Goal: Task Accomplishment & Management: Manage account settings

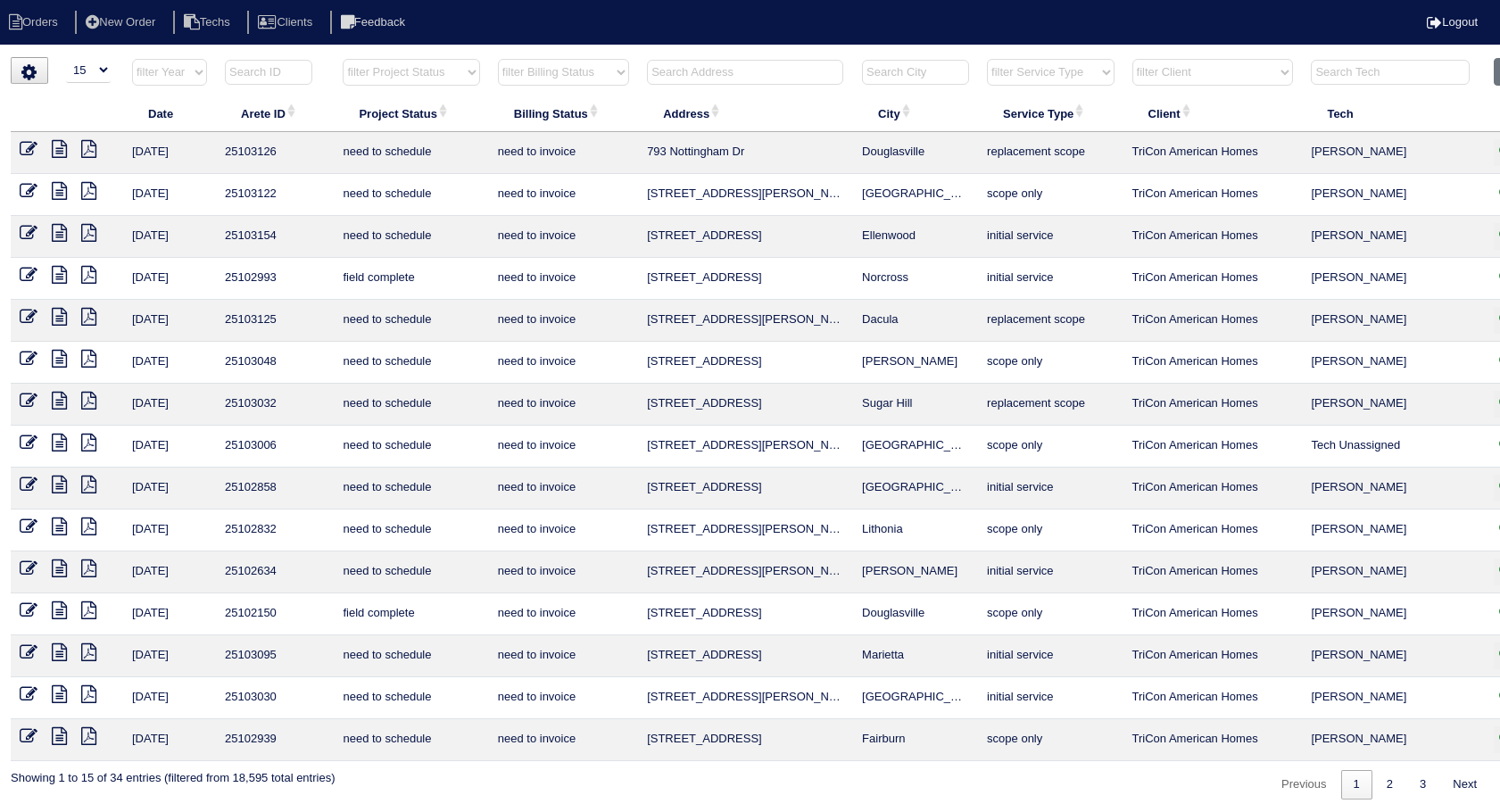
select select "15"
select select "need to invoice"
click at [697, 64] on input "text" at bounding box center [745, 72] width 197 height 25
type input "2280"
select select "need to invoice"
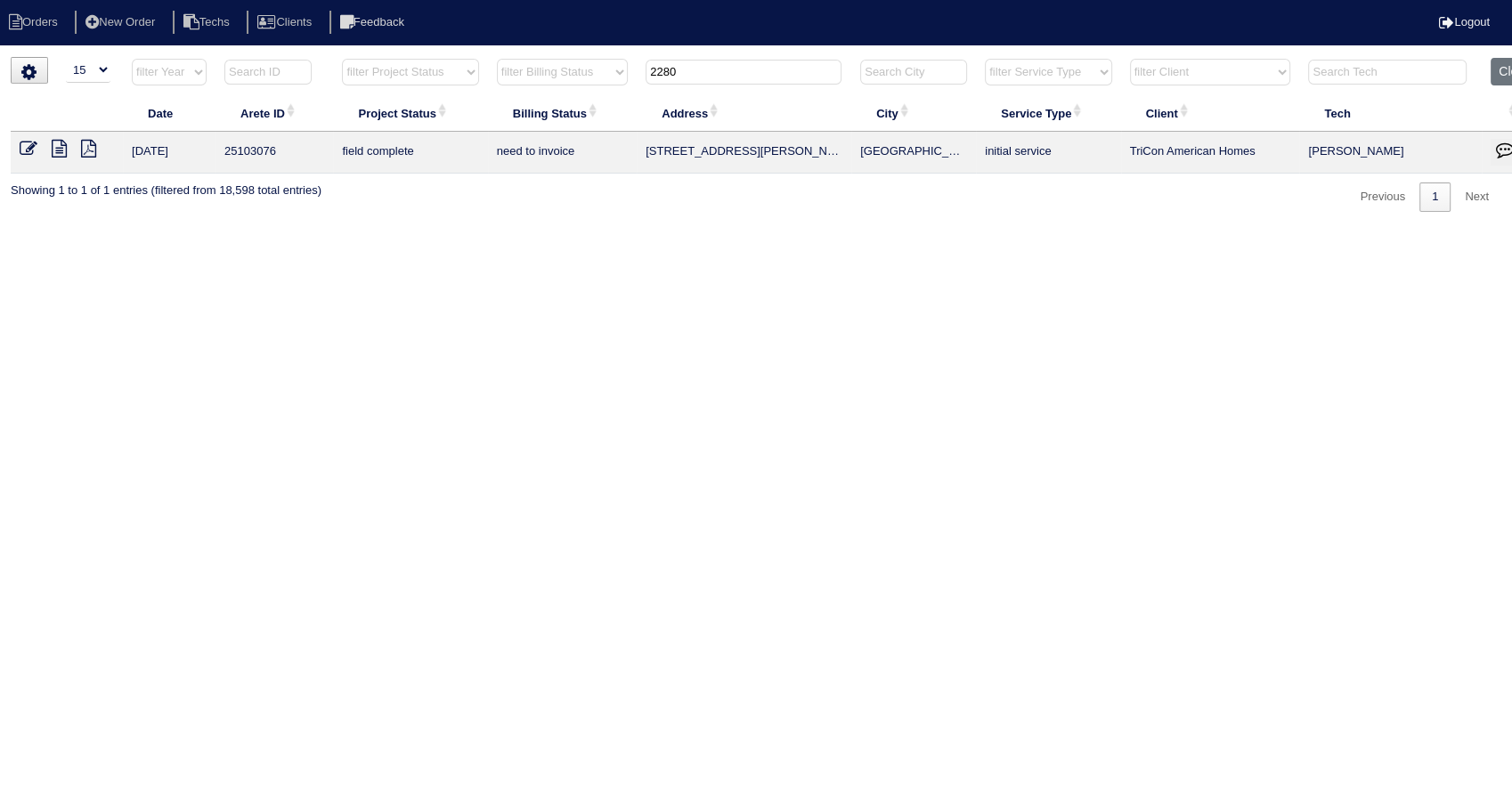
type input "2280"
click at [26, 147] on icon at bounding box center [29, 149] width 18 height 18
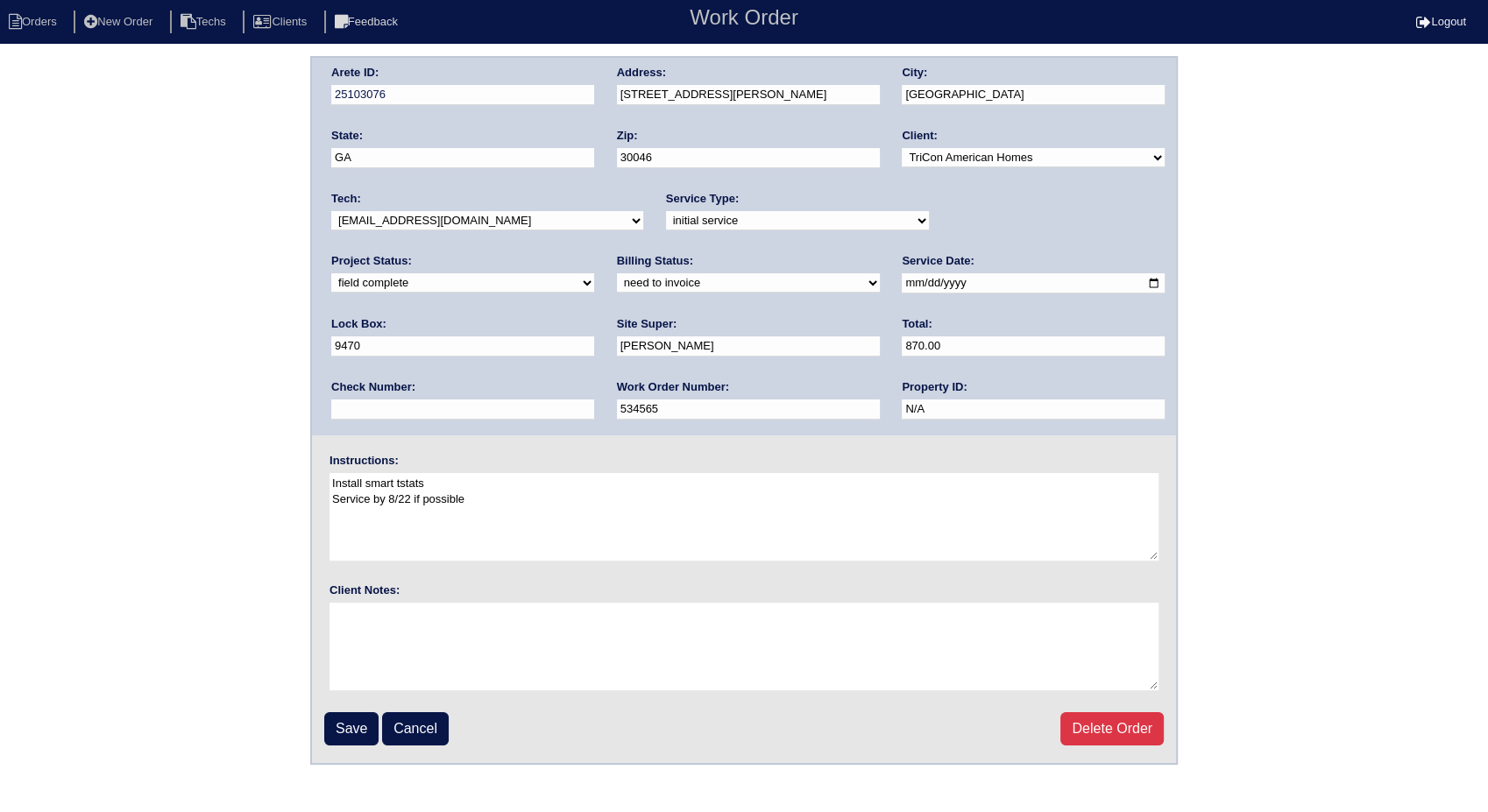
click at [617, 283] on select "need to quote quoted need to invoice invoiced paid warranty purchase order need…" at bounding box center [748, 283] width 263 height 19
select select "invoiced"
click at [617, 274] on select "need to quote quoted need to invoice invoiced paid warranty purchase order need…" at bounding box center [748, 283] width 263 height 19
click at [371, 734] on input "Save" at bounding box center [352, 729] width 54 height 33
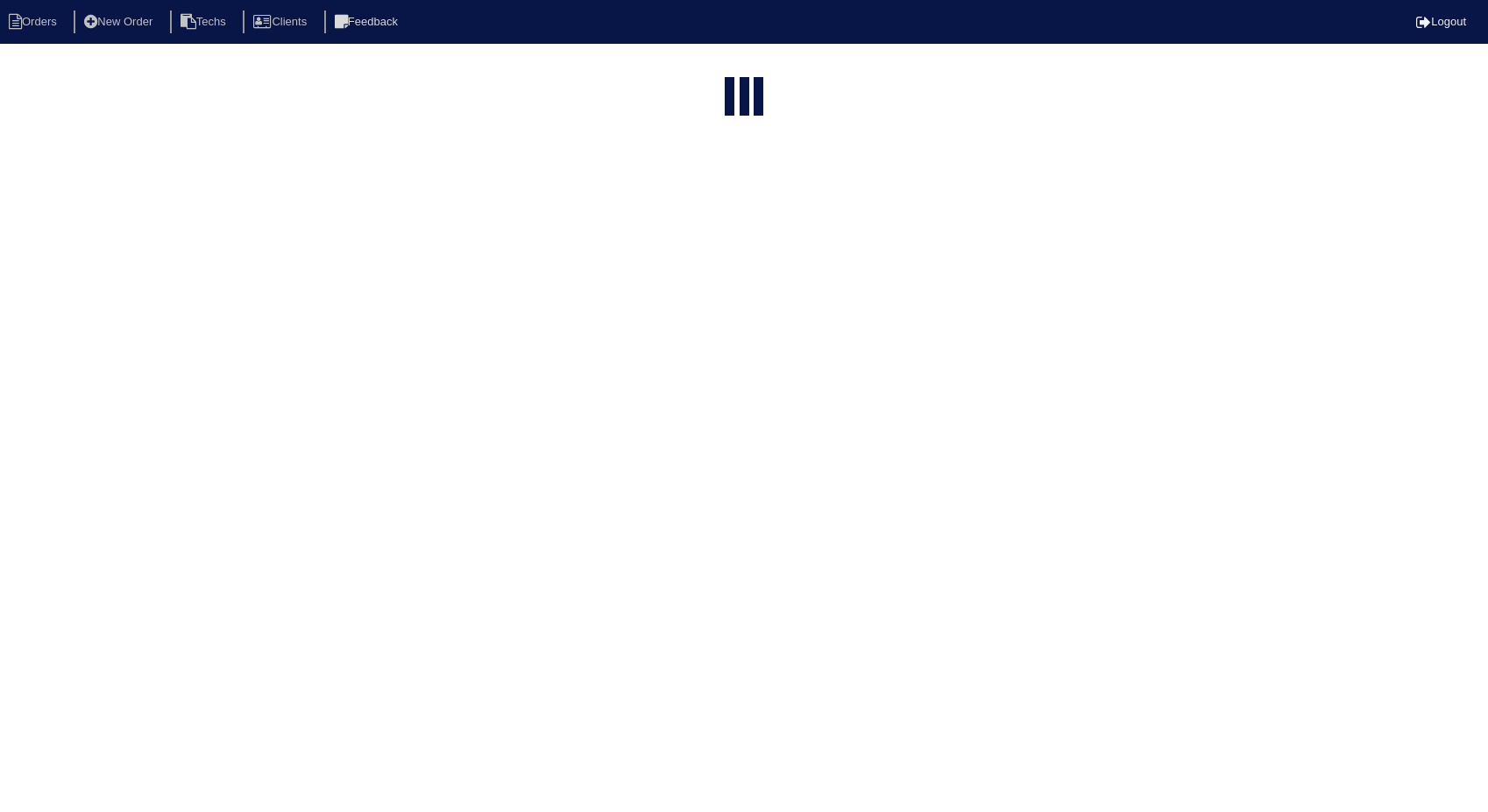
select select "15"
select select "need to invoice"
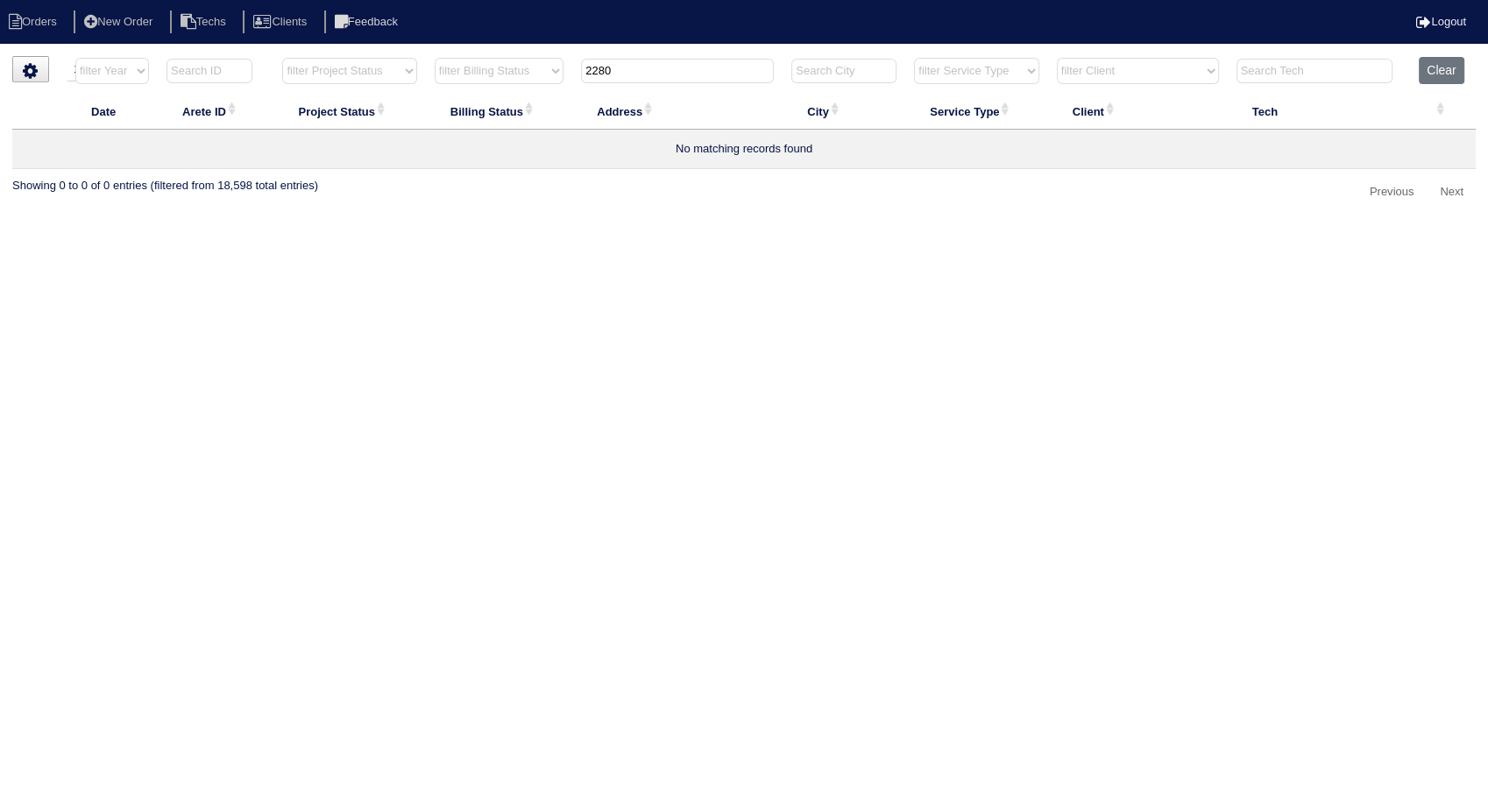
drag, startPoint x: 623, startPoint y: 70, endPoint x: 497, endPoint y: 92, distance: 127.9
click at [497, 92] on tr "filter Year -- Any Year -- 2025 2024 2023 2022 2021 2020 2019 filter Project St…" at bounding box center [744, 75] width 1463 height 36
type input "2752"
select select "need to invoice"
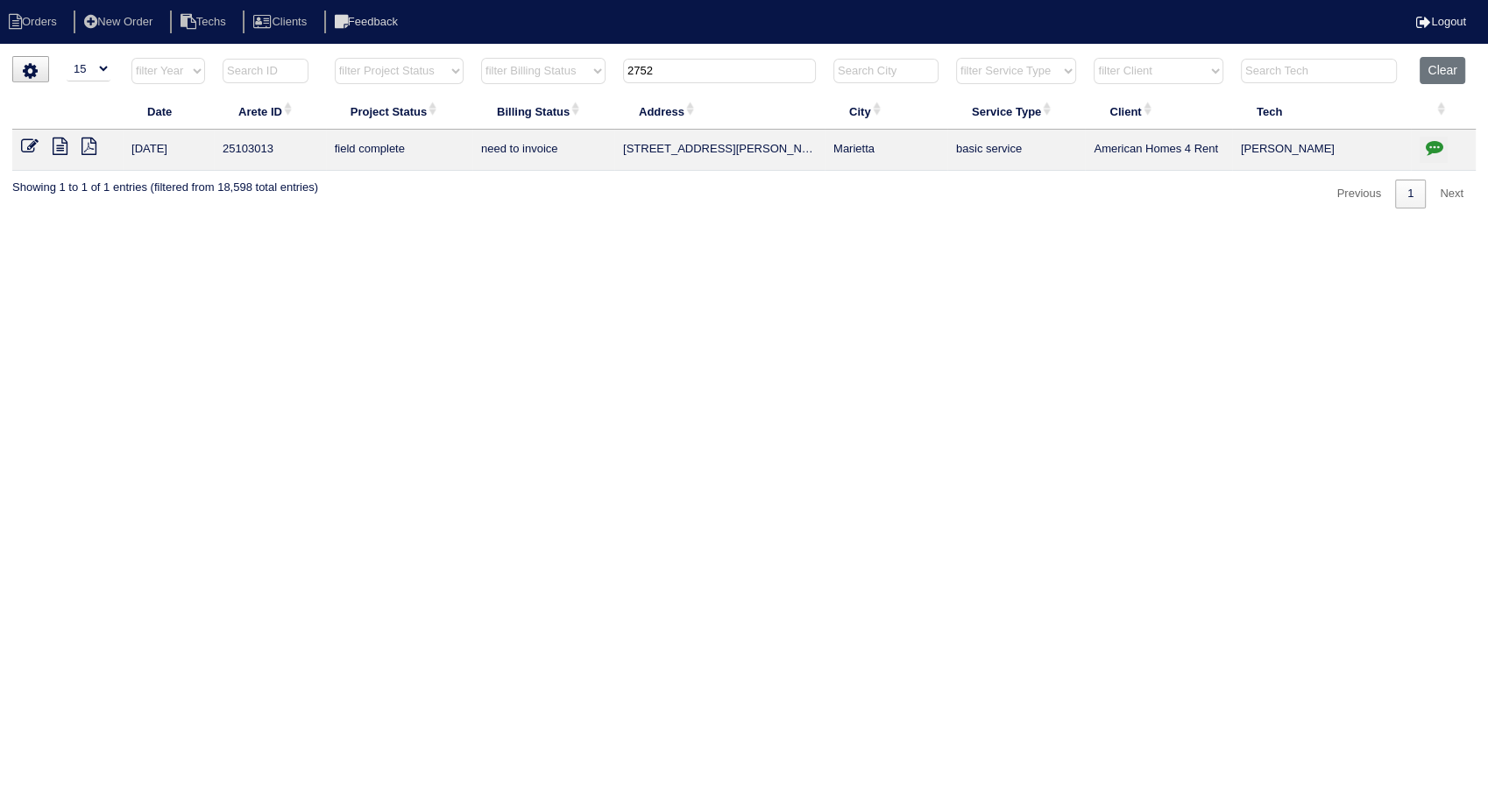
type input "2752"
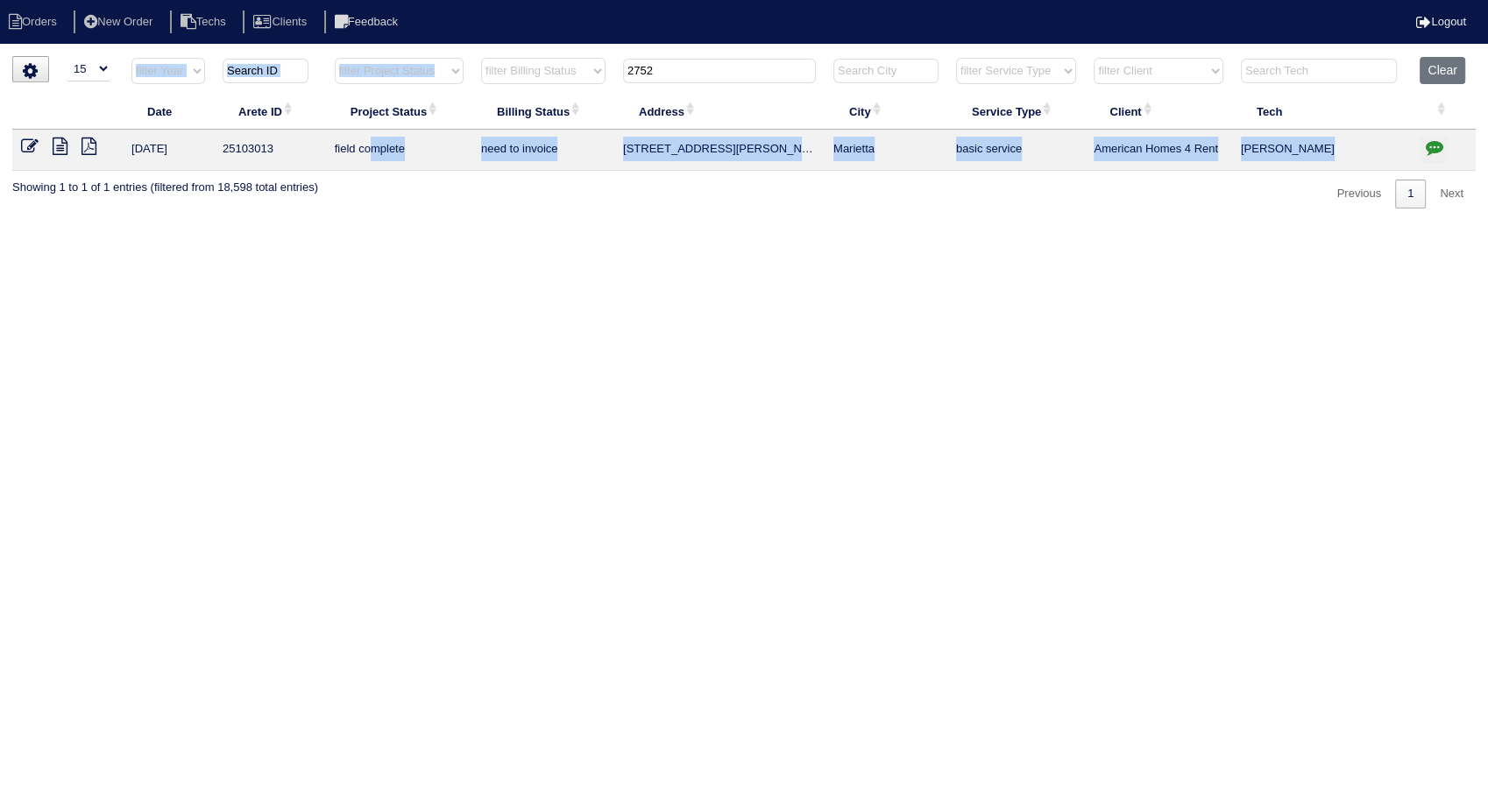
drag, startPoint x: 497, startPoint y: 92, endPoint x: 377, endPoint y: 162, distance: 138.9
click at [377, 162] on table "Date Arete ID Project Status Billing Status Address City Service Type Client Te…" at bounding box center [744, 114] width 1463 height 114
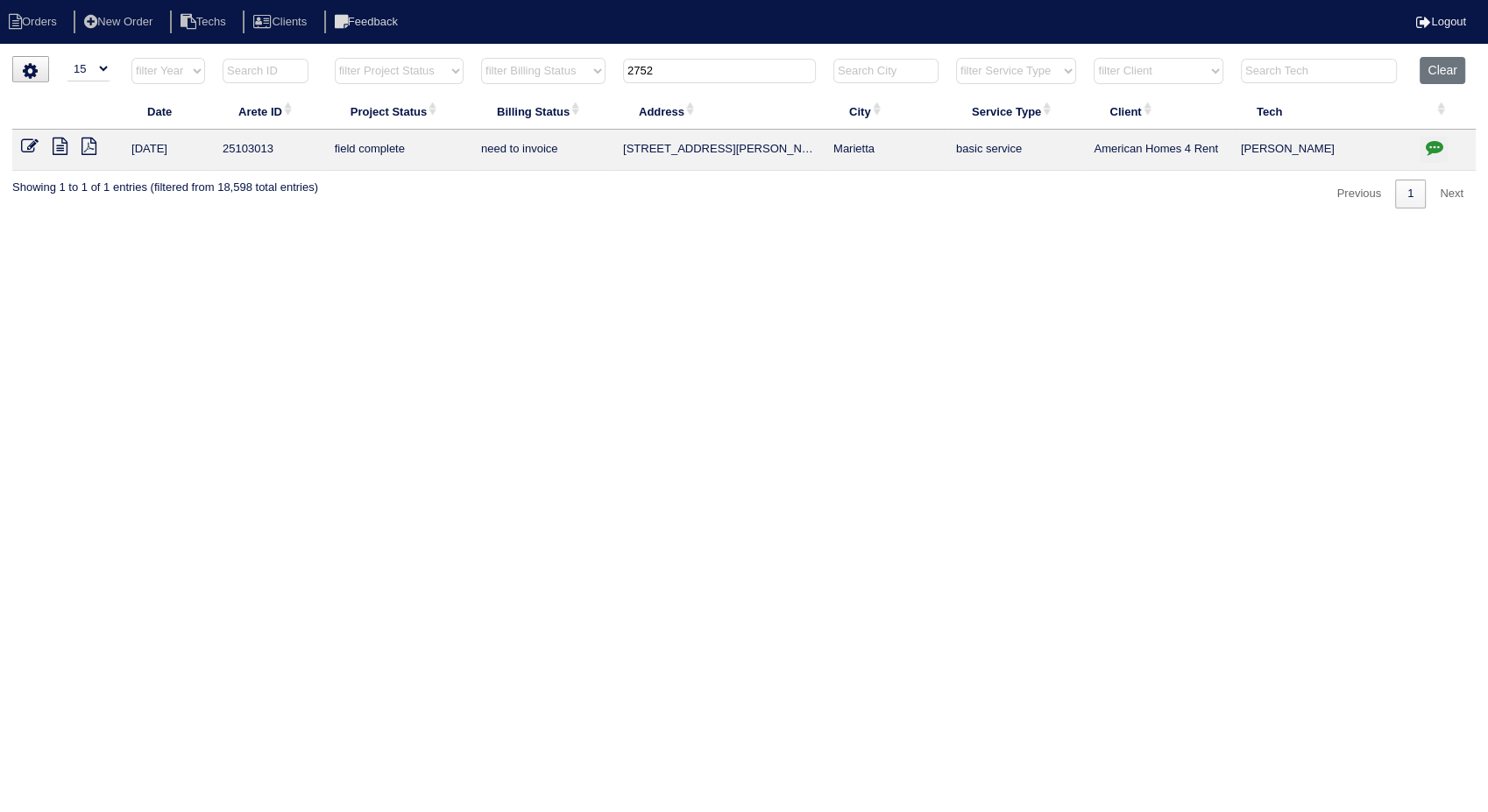
drag, startPoint x: 377, startPoint y: 162, endPoint x: 814, endPoint y: 338, distance: 471.1
click at [814, 226] on html "Orders New Order Techs Clients Feedback Logout Orders New Order Users Clients M…" at bounding box center [744, 113] width 1488 height 226
click at [32, 143] on icon at bounding box center [30, 146] width 18 height 18
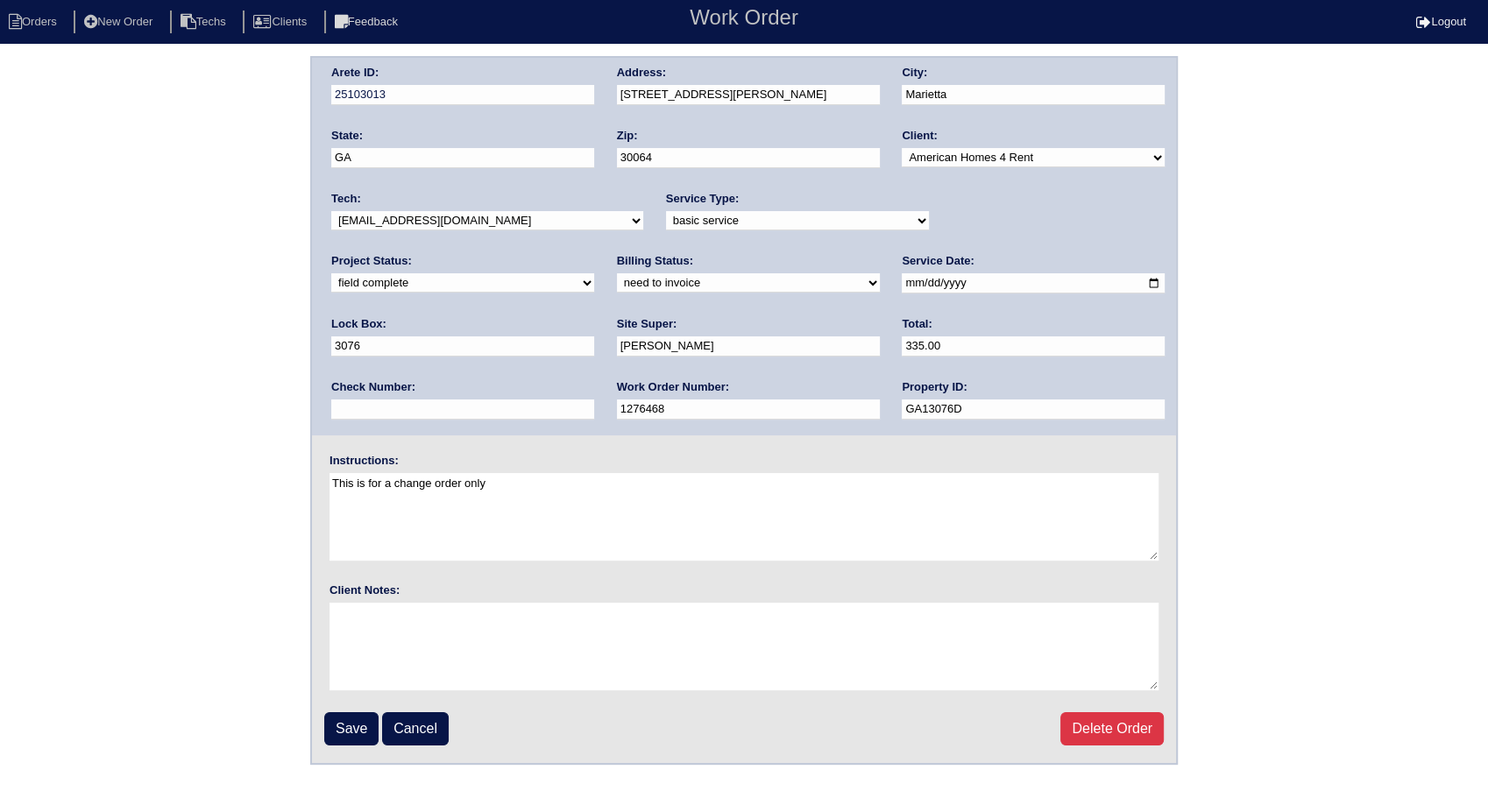
click at [617, 281] on select "need to quote quoted need to invoice invoiced paid warranty purchase order need…" at bounding box center [748, 283] width 263 height 19
select select "invoiced"
click at [617, 274] on select "need to quote quoted need to invoice invoiced paid warranty purchase order need…" at bounding box center [748, 283] width 263 height 19
click at [355, 723] on input "Save" at bounding box center [352, 729] width 54 height 33
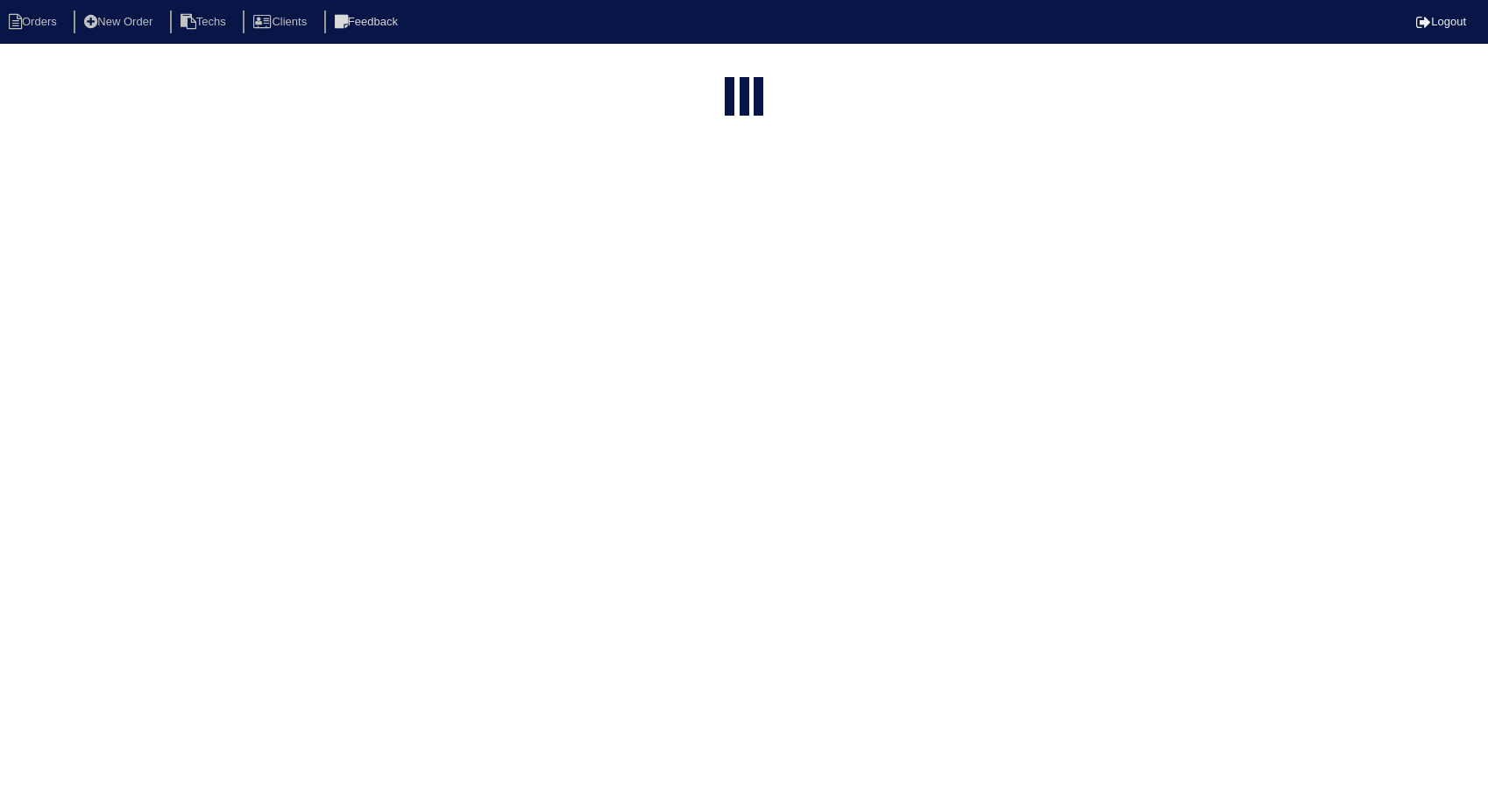
select select "15"
select select "need to invoice"
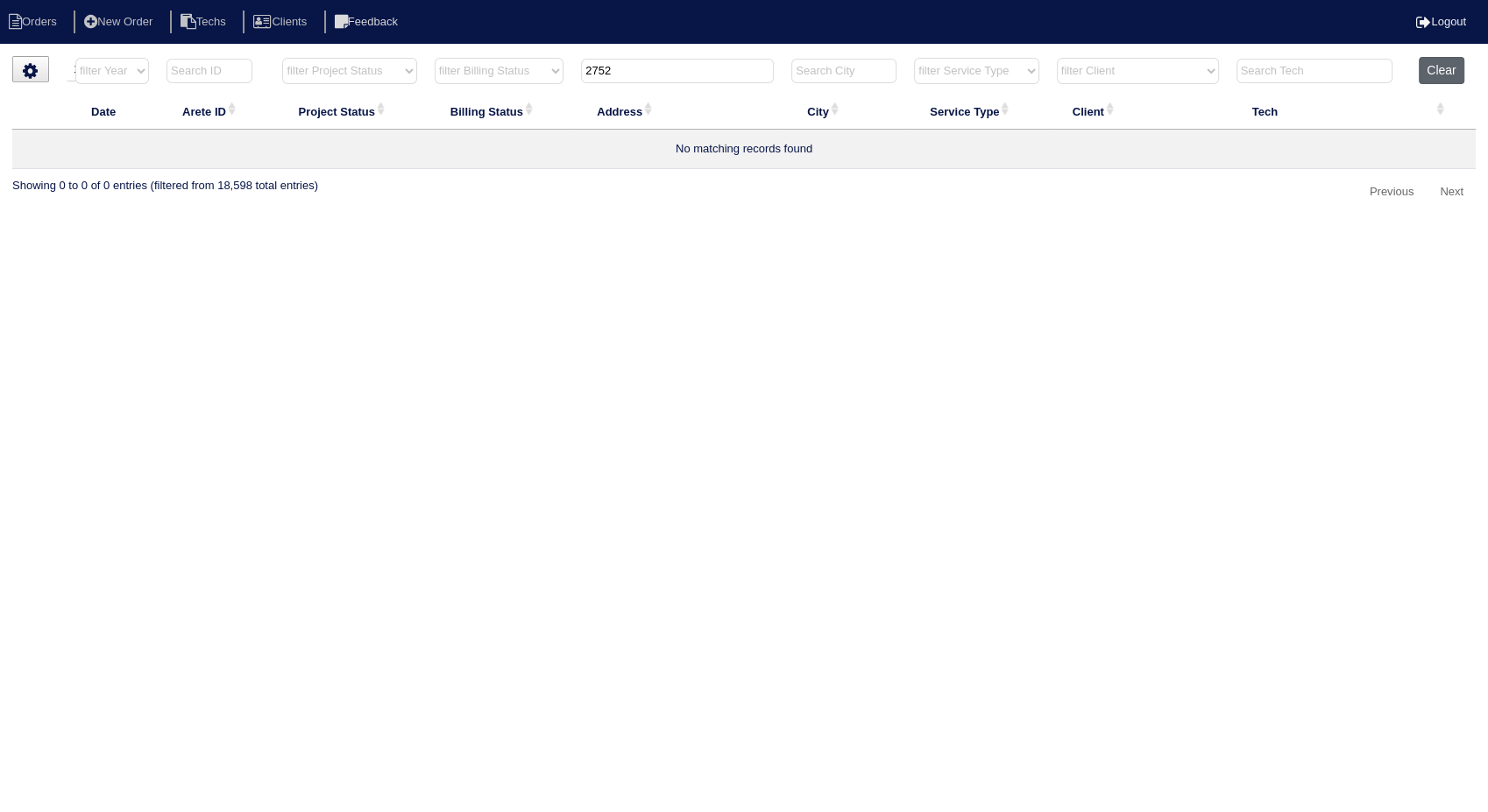
click at [1437, 64] on button "Clear" at bounding box center [1441, 70] width 45 height 27
select select
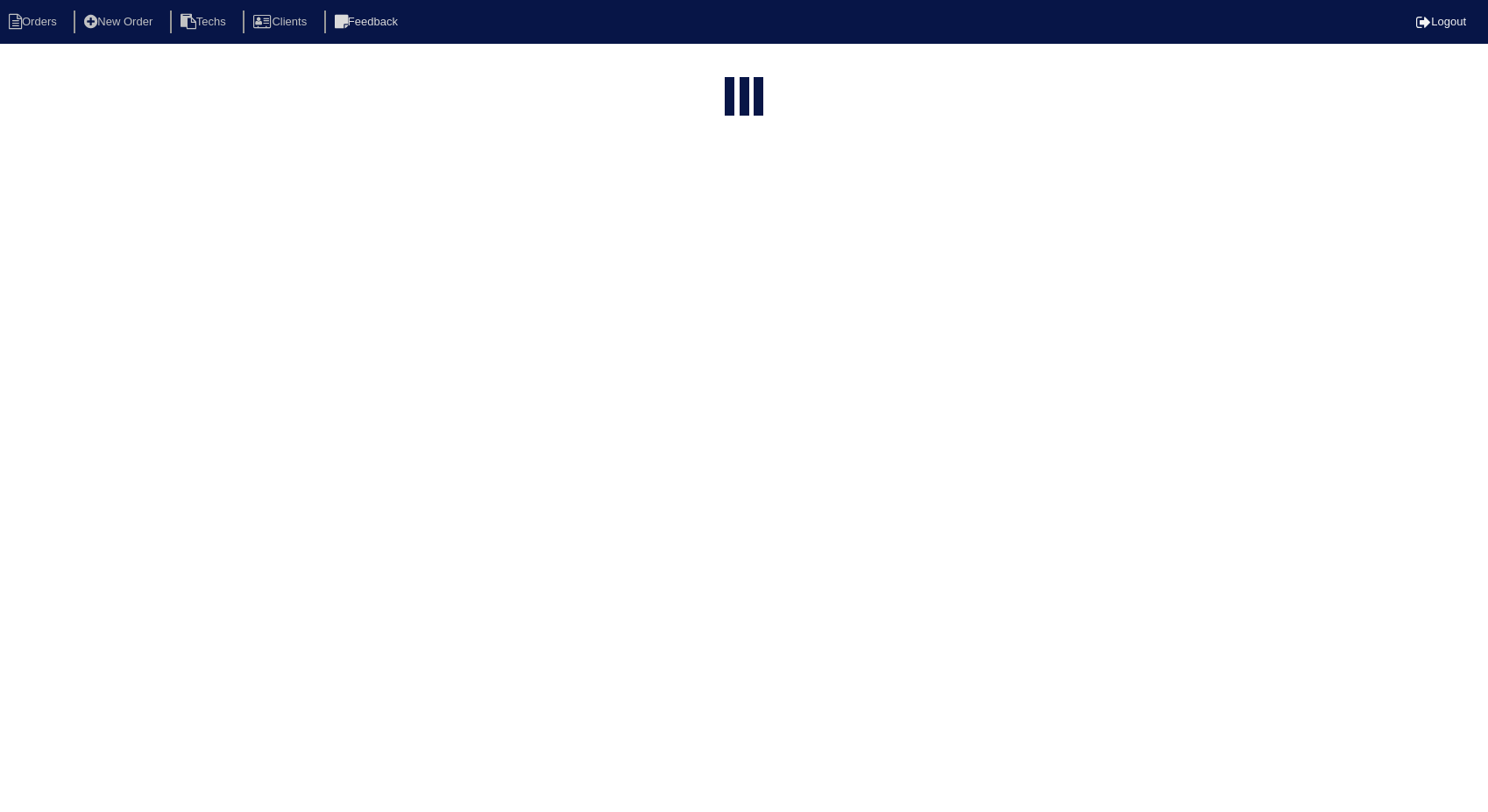
select select "15"
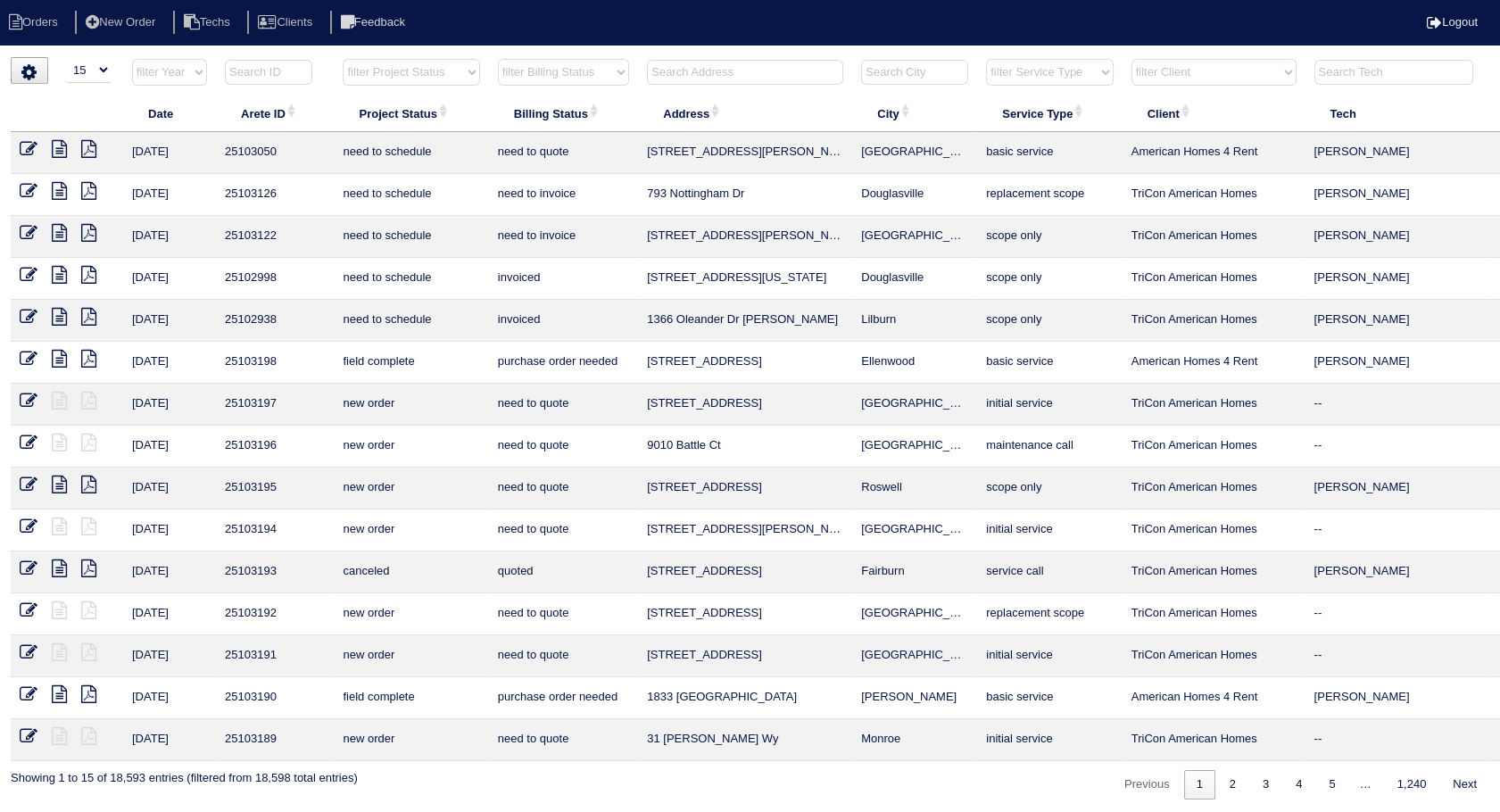
click at [707, 71] on input "text" at bounding box center [745, 72] width 197 height 25
type input "OWENS"
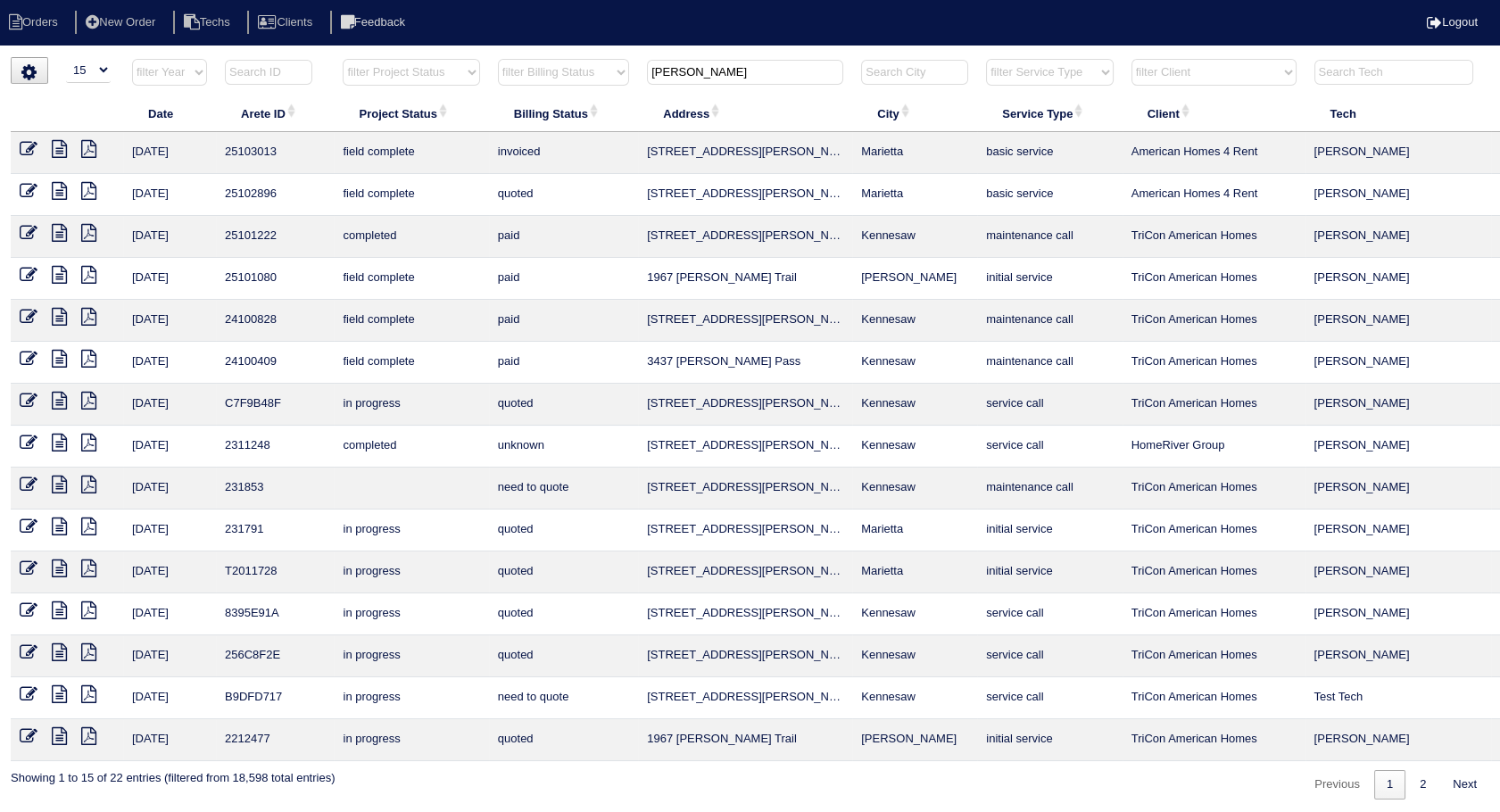
click at [23, 190] on icon at bounding box center [29, 191] width 18 height 18
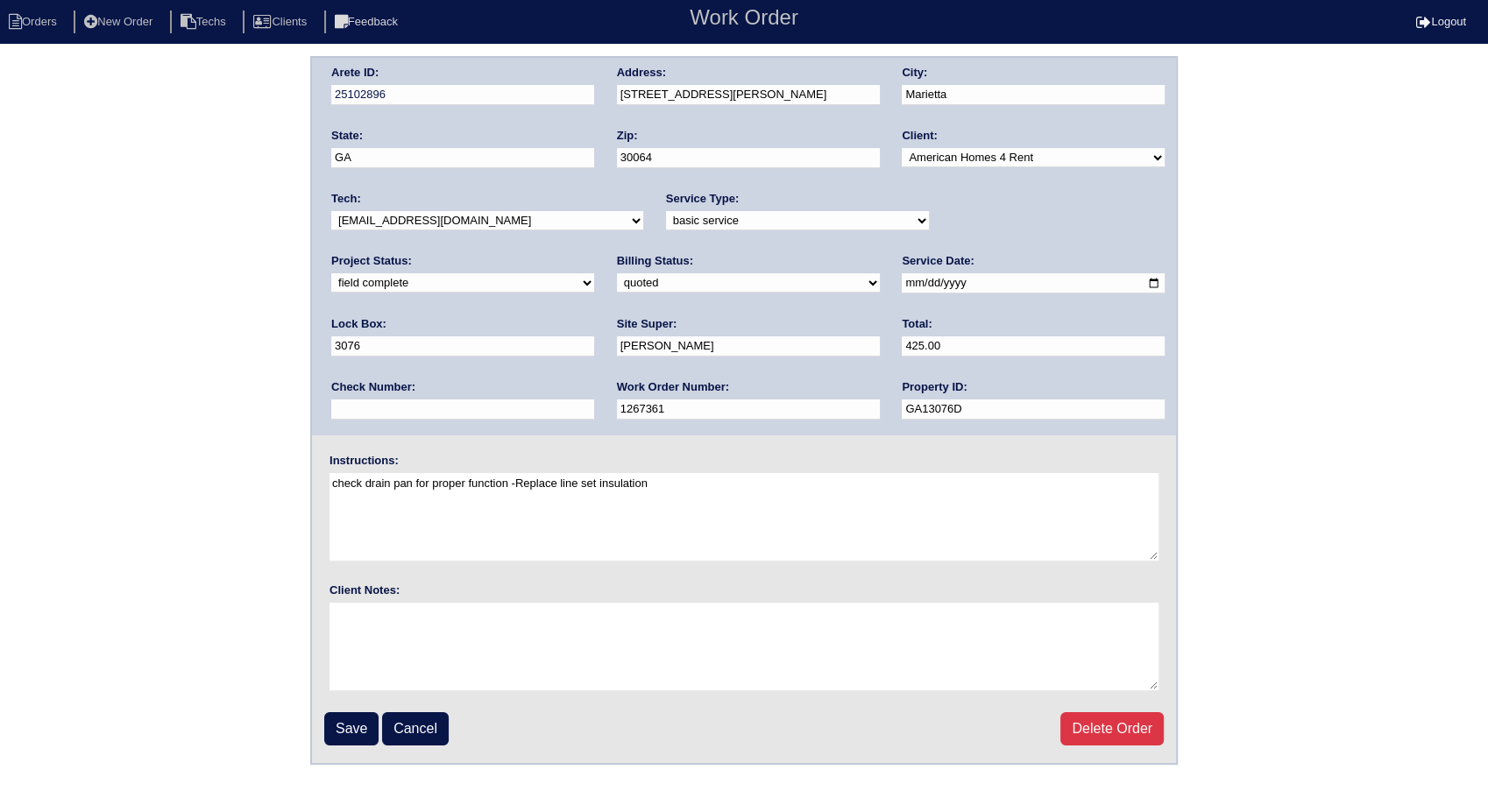
click at [617, 278] on select "need to quote quoted need to invoice invoiced paid warranty purchase order need…" at bounding box center [748, 283] width 263 height 19
select select "invoiced"
click at [617, 274] on select "need to quote quoted need to invoice invoiced paid warranty purchase order need…" at bounding box center [748, 283] width 263 height 19
click at [350, 719] on input "Save" at bounding box center [352, 729] width 54 height 33
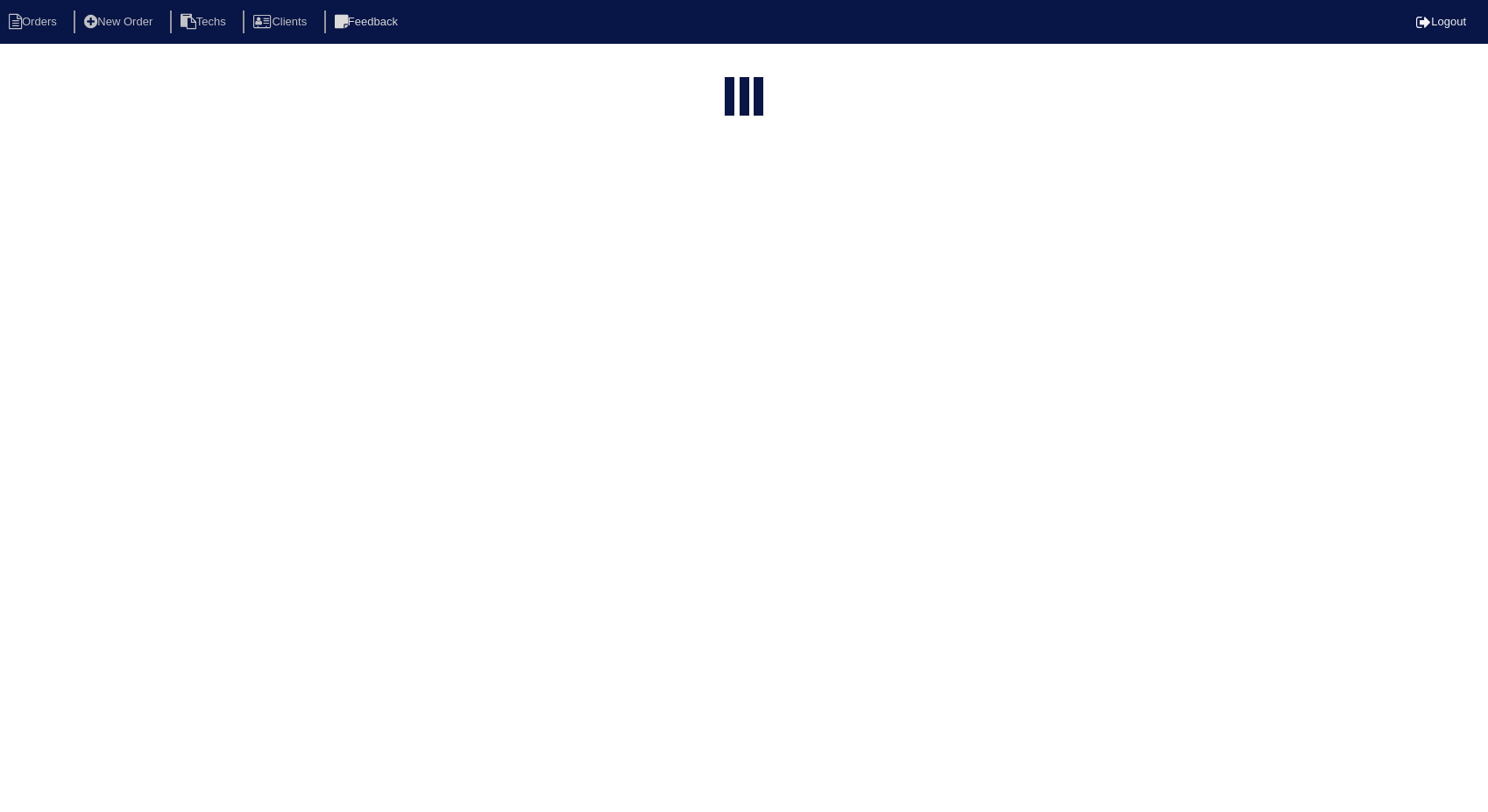
select select "15"
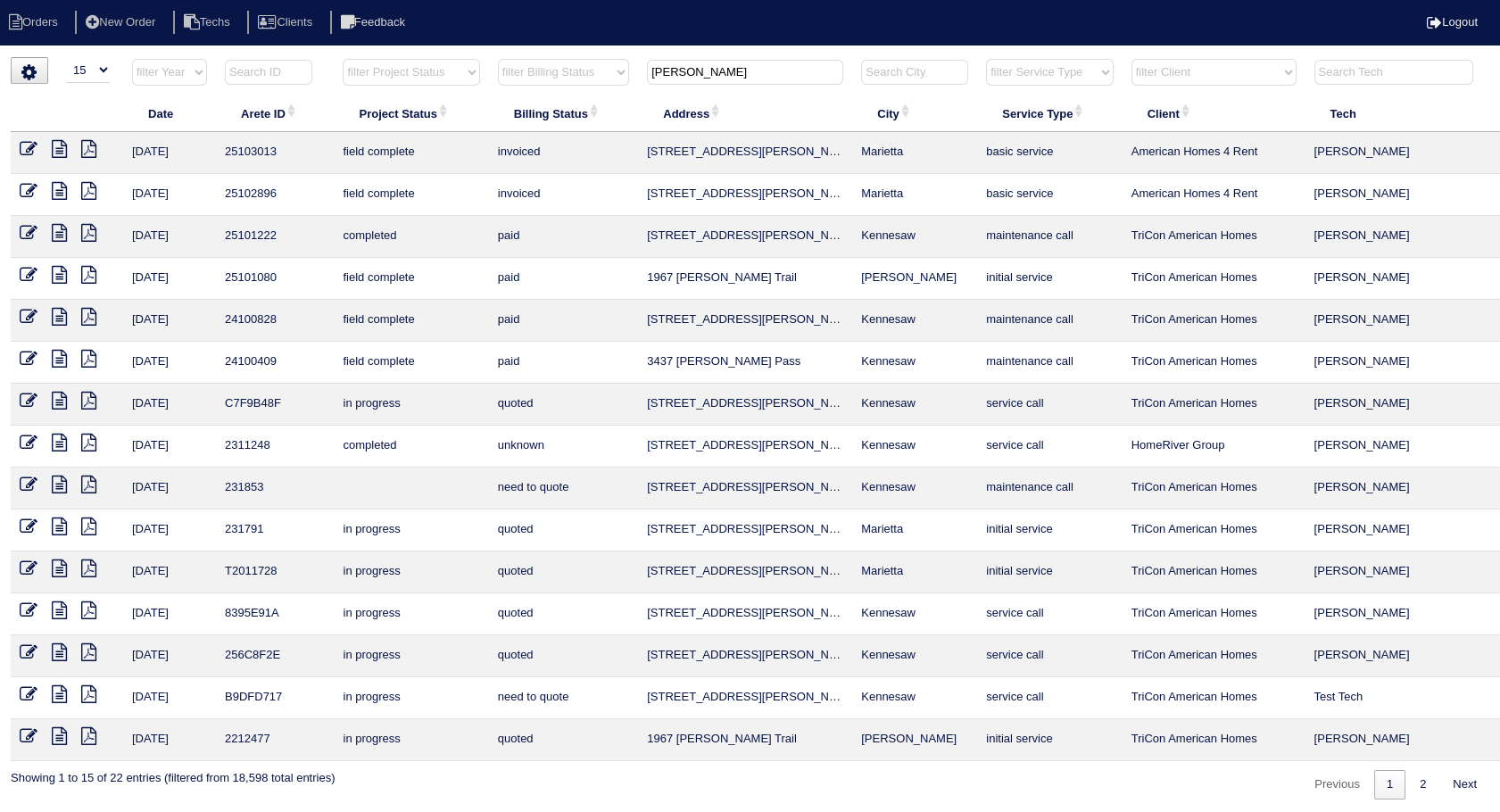
drag, startPoint x: 720, startPoint y: 71, endPoint x: 595, endPoint y: 51, distance: 126.6
click at [595, 51] on html "Orders New Order Techs Clients Feedback Logout Orders New Order Users Clients M…" at bounding box center [750, 408] width 1500 height 817
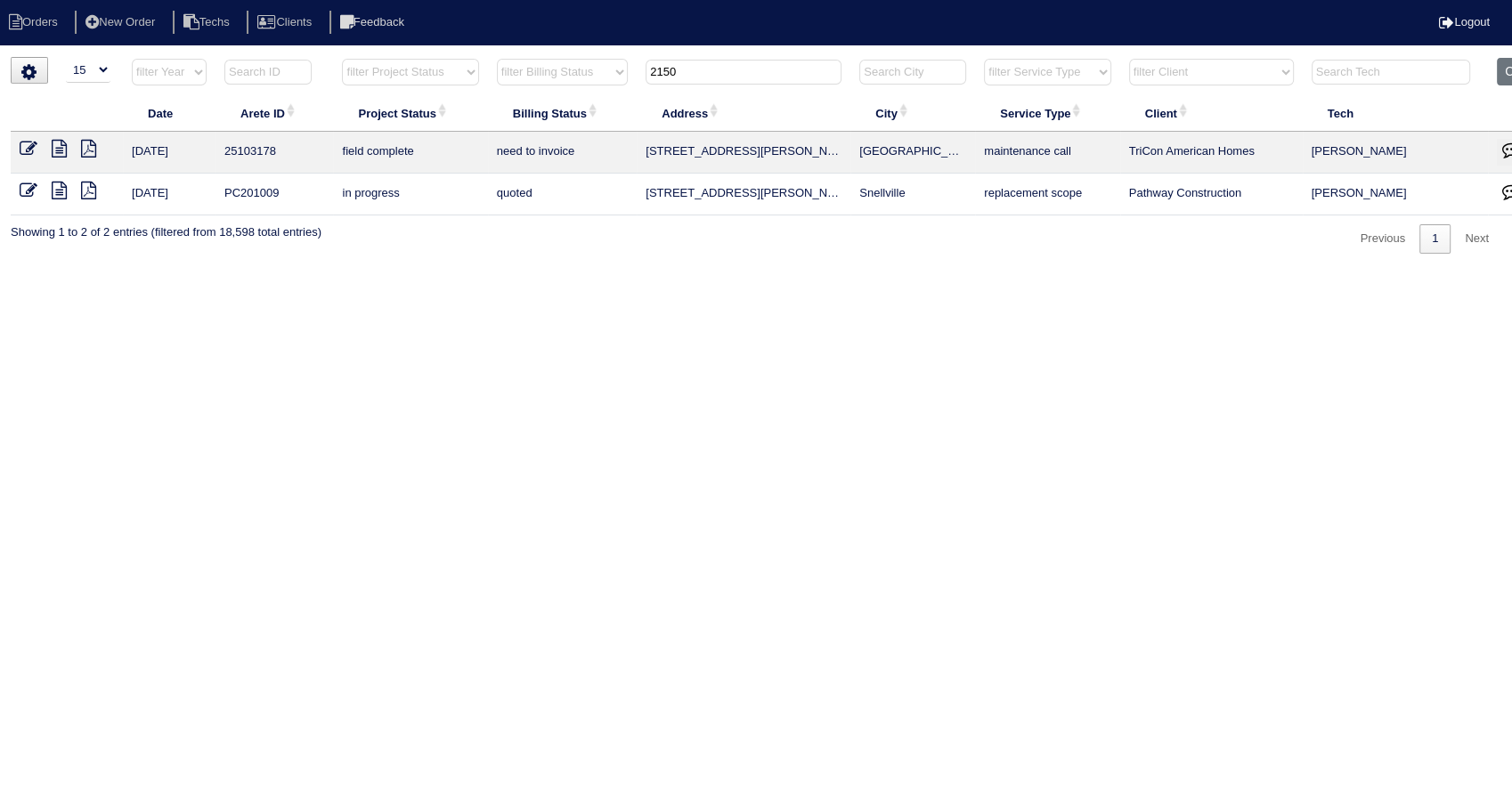
type input "2150"
click at [26, 146] on icon at bounding box center [29, 149] width 18 height 18
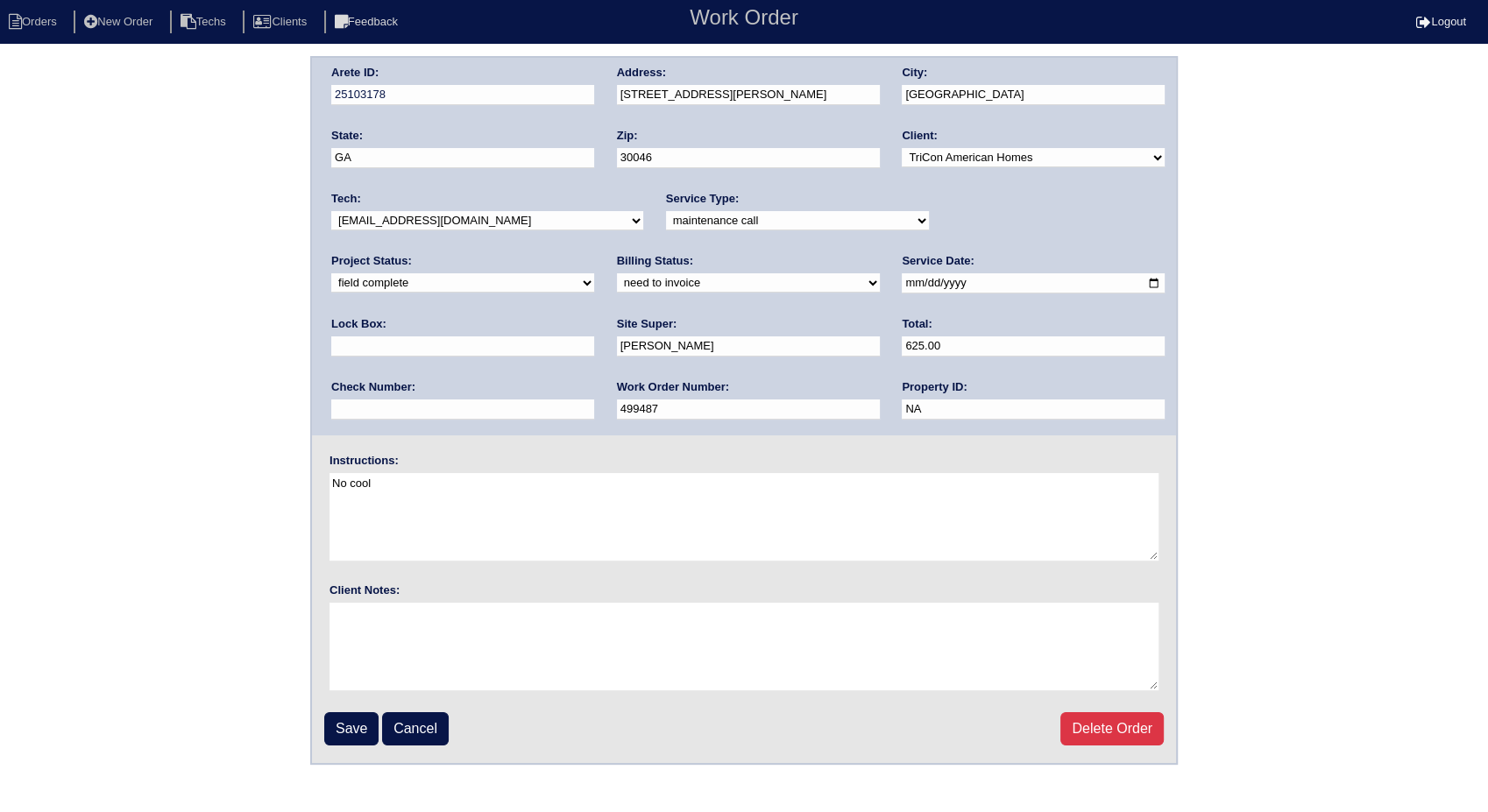
click at [617, 282] on select "need to quote quoted need to invoice invoiced paid warranty purchase order need…" at bounding box center [748, 283] width 263 height 19
select select "invoiced"
click at [617, 274] on select "need to quote quoted need to invoice invoiced paid warranty purchase order need…" at bounding box center [748, 283] width 263 height 19
click at [350, 723] on input "Save" at bounding box center [352, 729] width 54 height 33
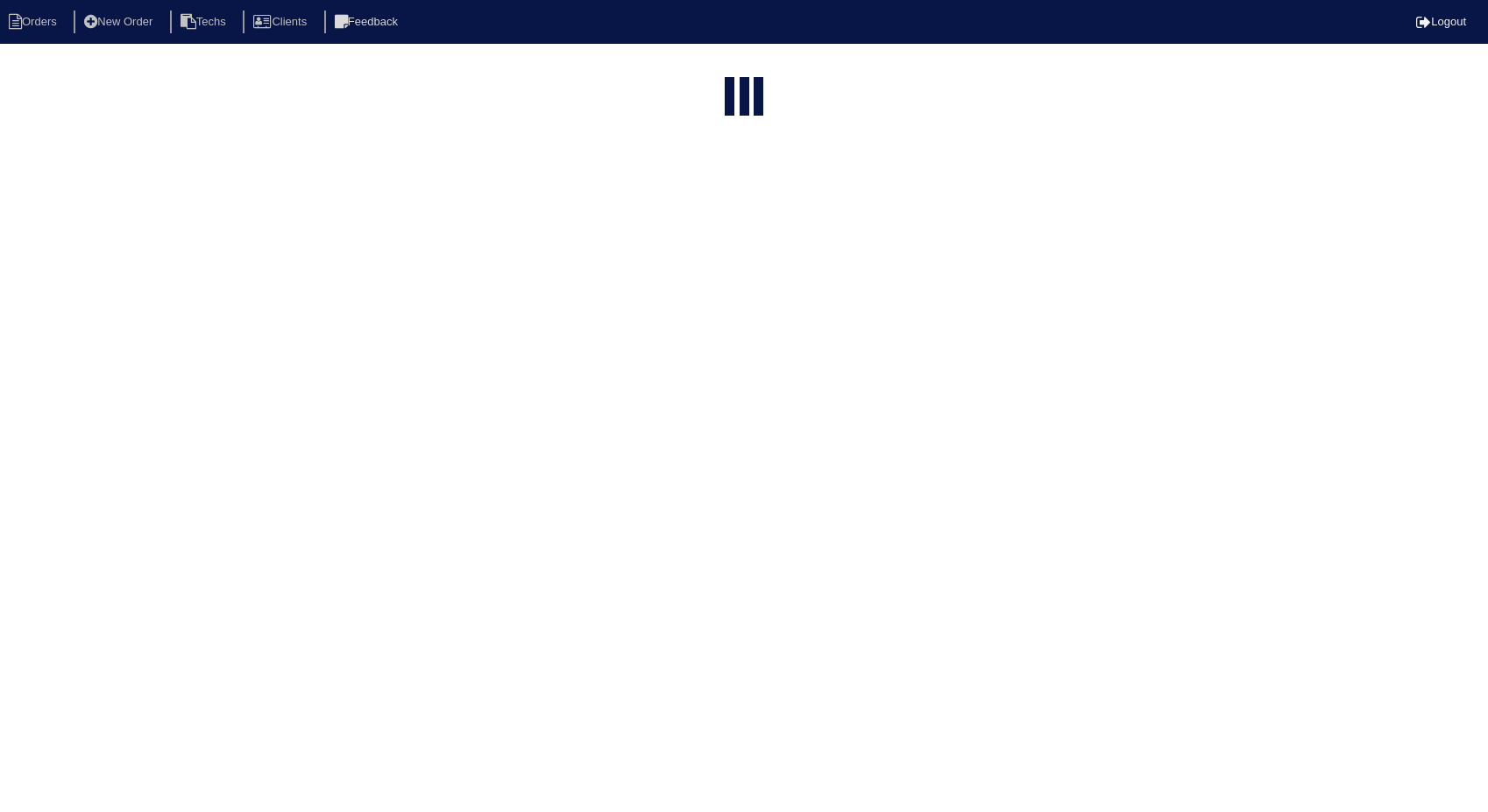
select select "15"
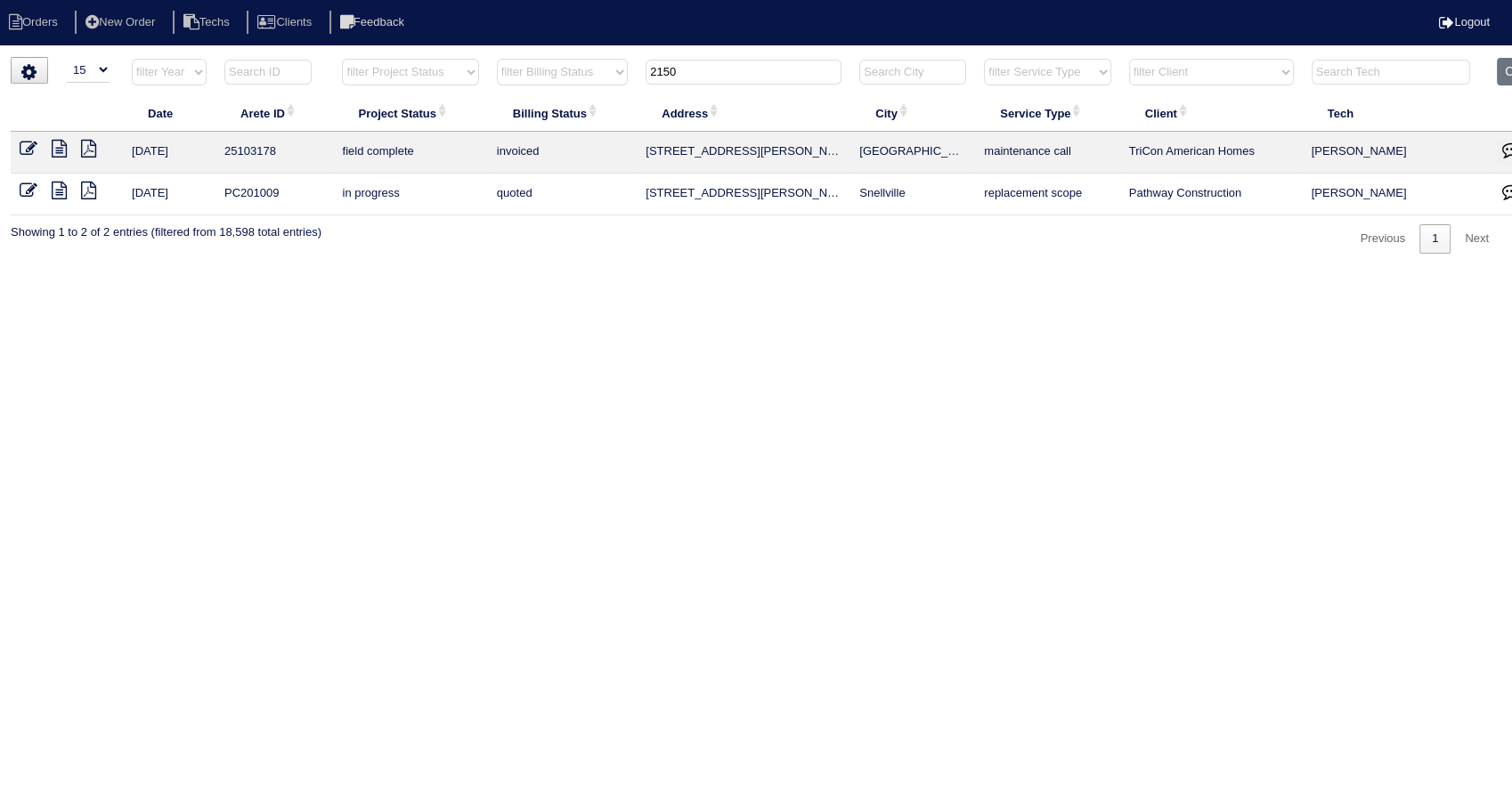
drag, startPoint x: 592, startPoint y: 60, endPoint x: 570, endPoint y: 64, distance: 22.4
click at [570, 64] on tr "filter Year -- Any Year -- 2025 2024 2023 2022 2021 2020 2019 filter Project St…" at bounding box center [783, 76] width 1544 height 37
type input "347"
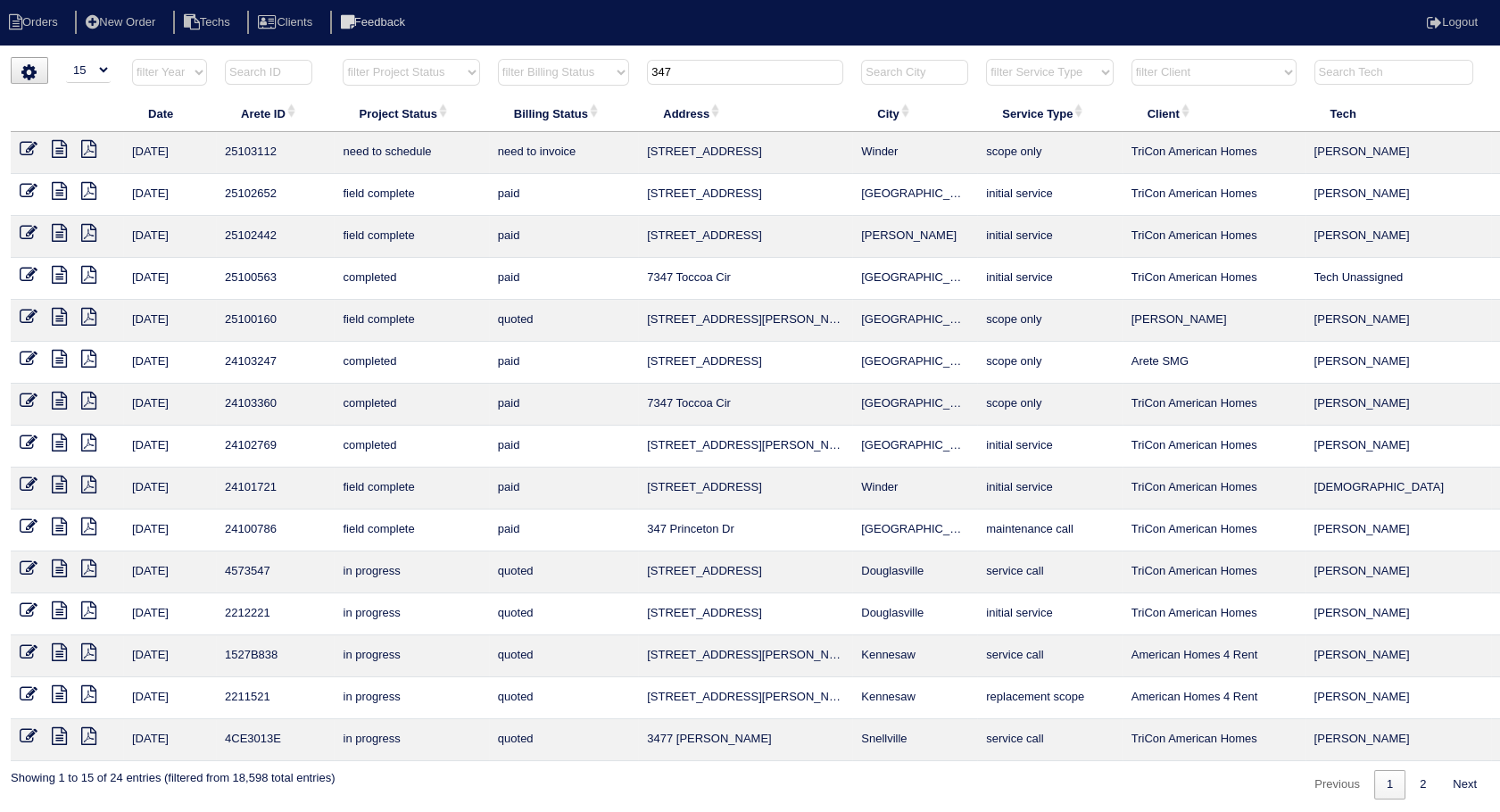
click at [1457, 17] on link "Logout" at bounding box center [1452, 21] width 51 height 13
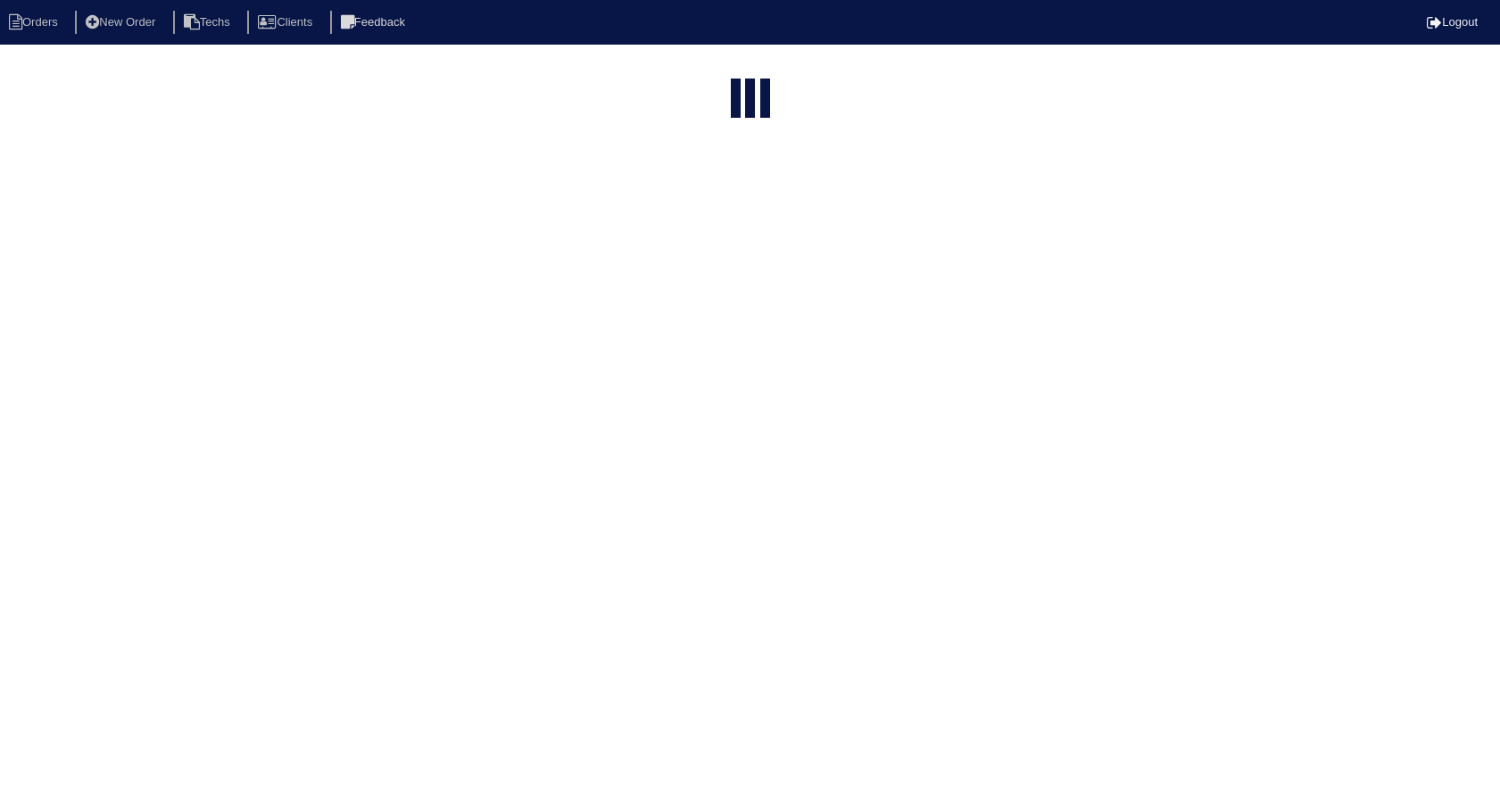
select select "15"
click at [767, 584] on tbody "[DATE] 25103112 need to schedule need to invoice [STREET_ADDRESS] Winder scope …" at bounding box center [784, 447] width 1547 height 629
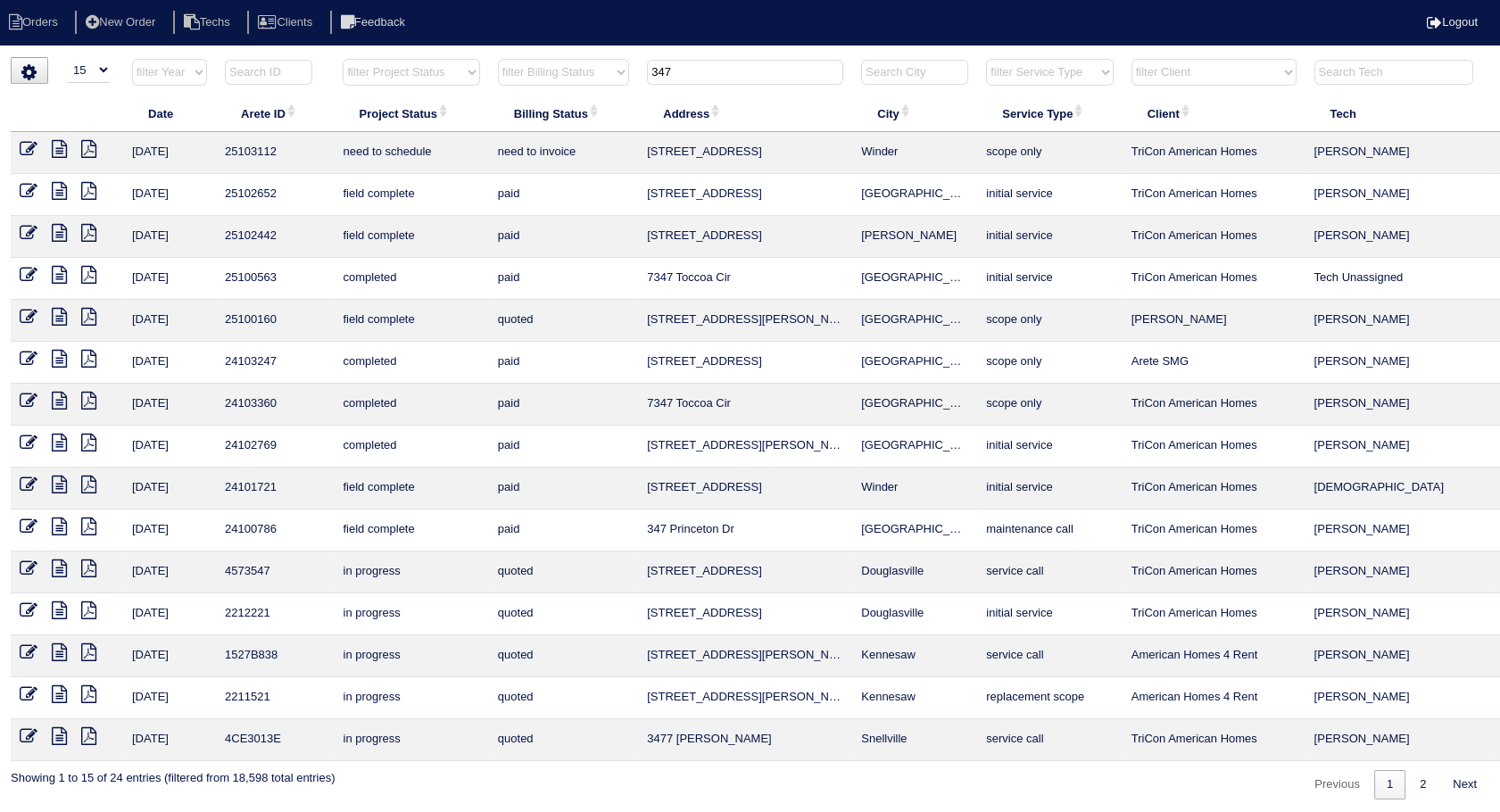
click at [581, 74] on select "filter Billing Status -- Any Billing Status -- need to quote quoted need to inv…" at bounding box center [563, 72] width 131 height 27
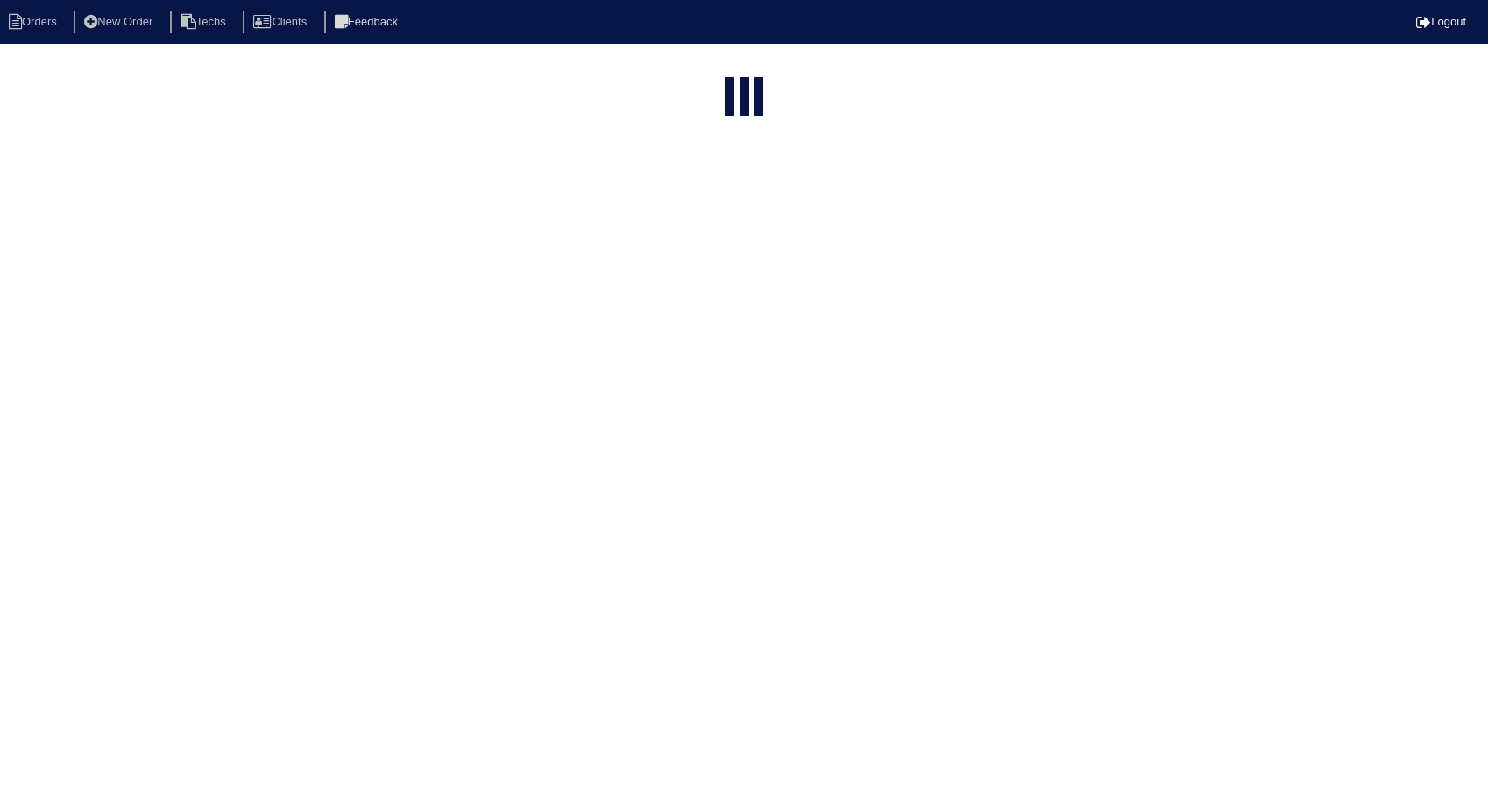
select select "15"
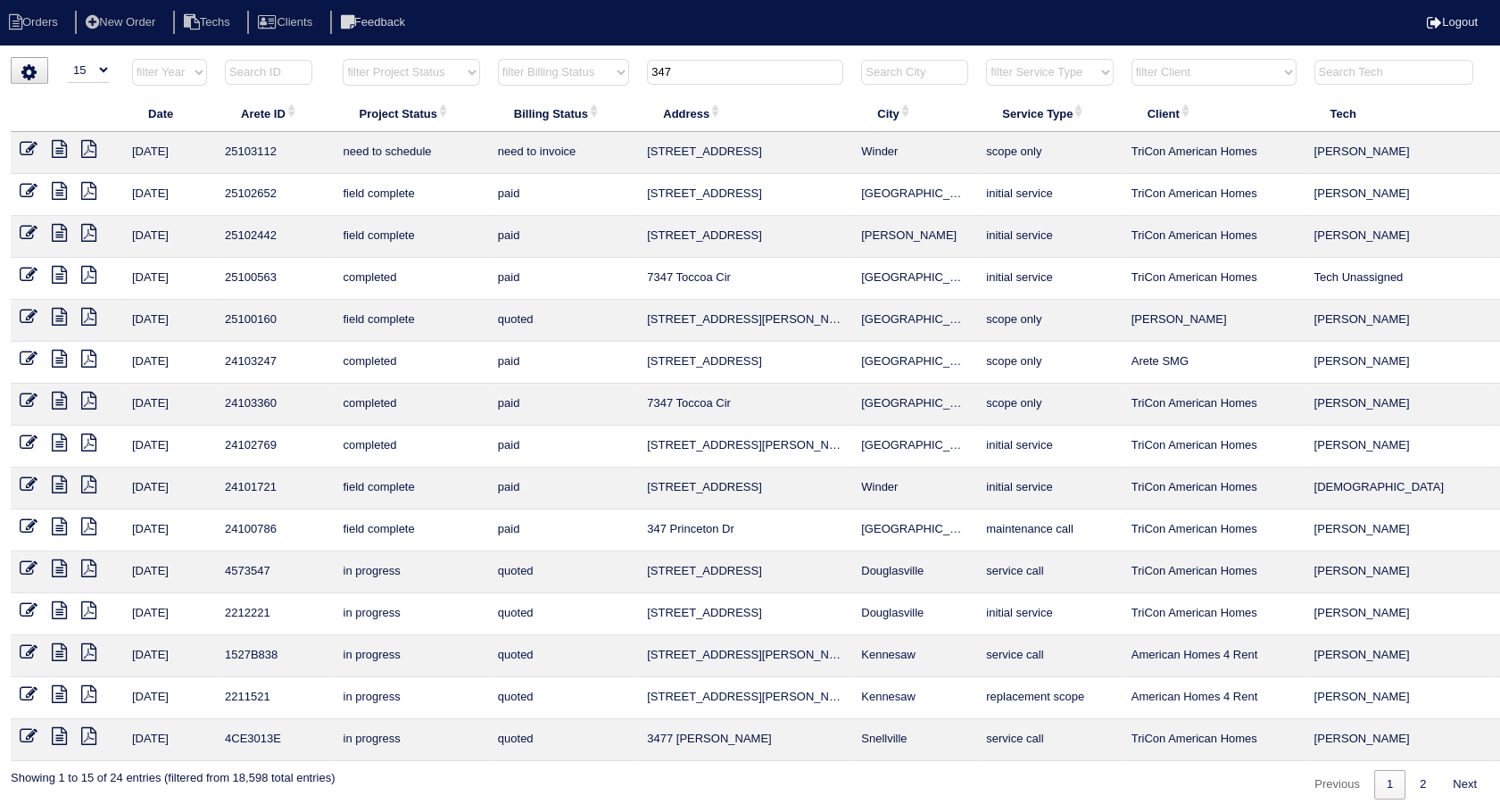
scroll to position [0, 57]
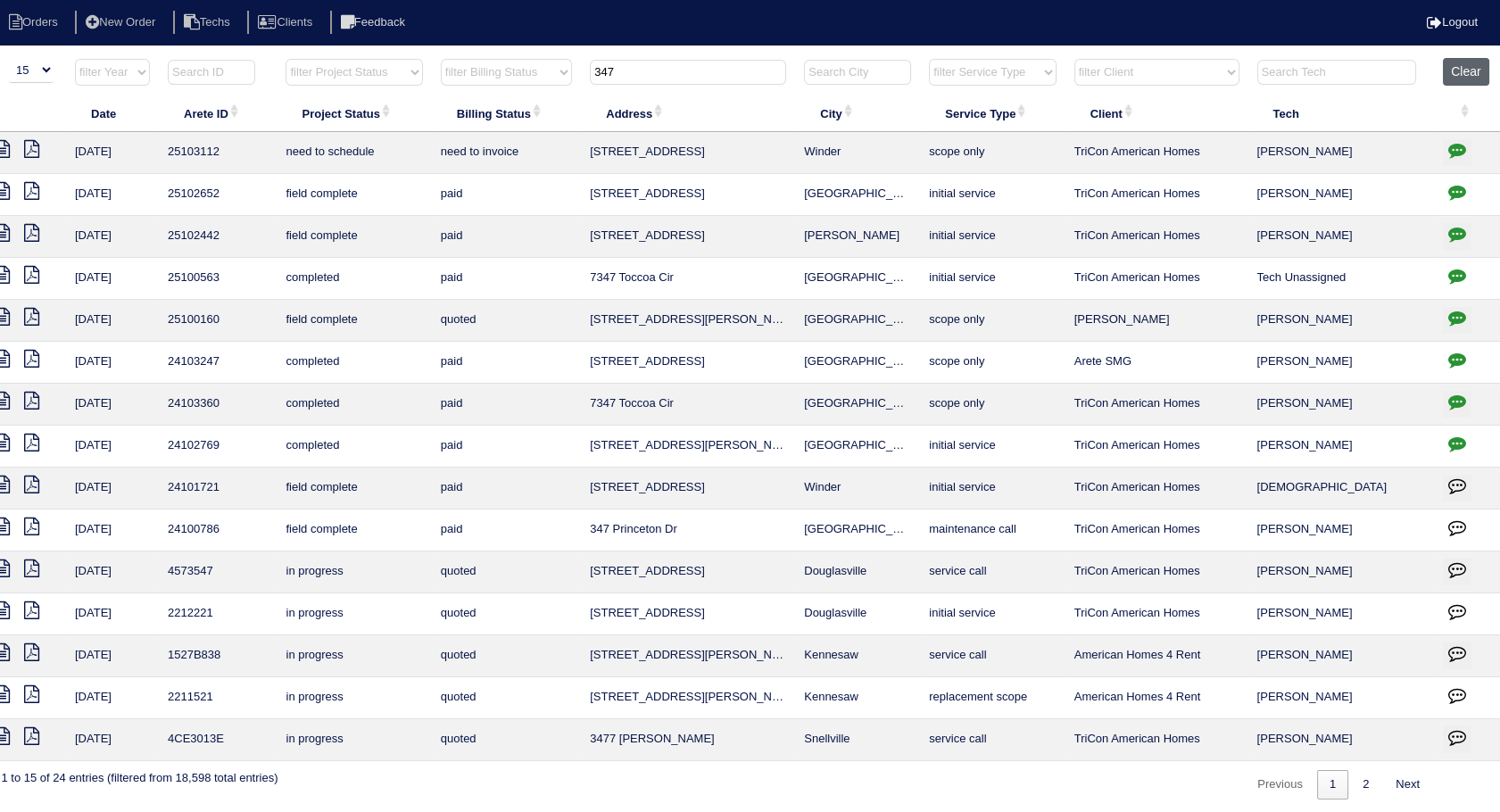
click at [1465, 77] on button "Clear" at bounding box center [1465, 71] width 46 height 28
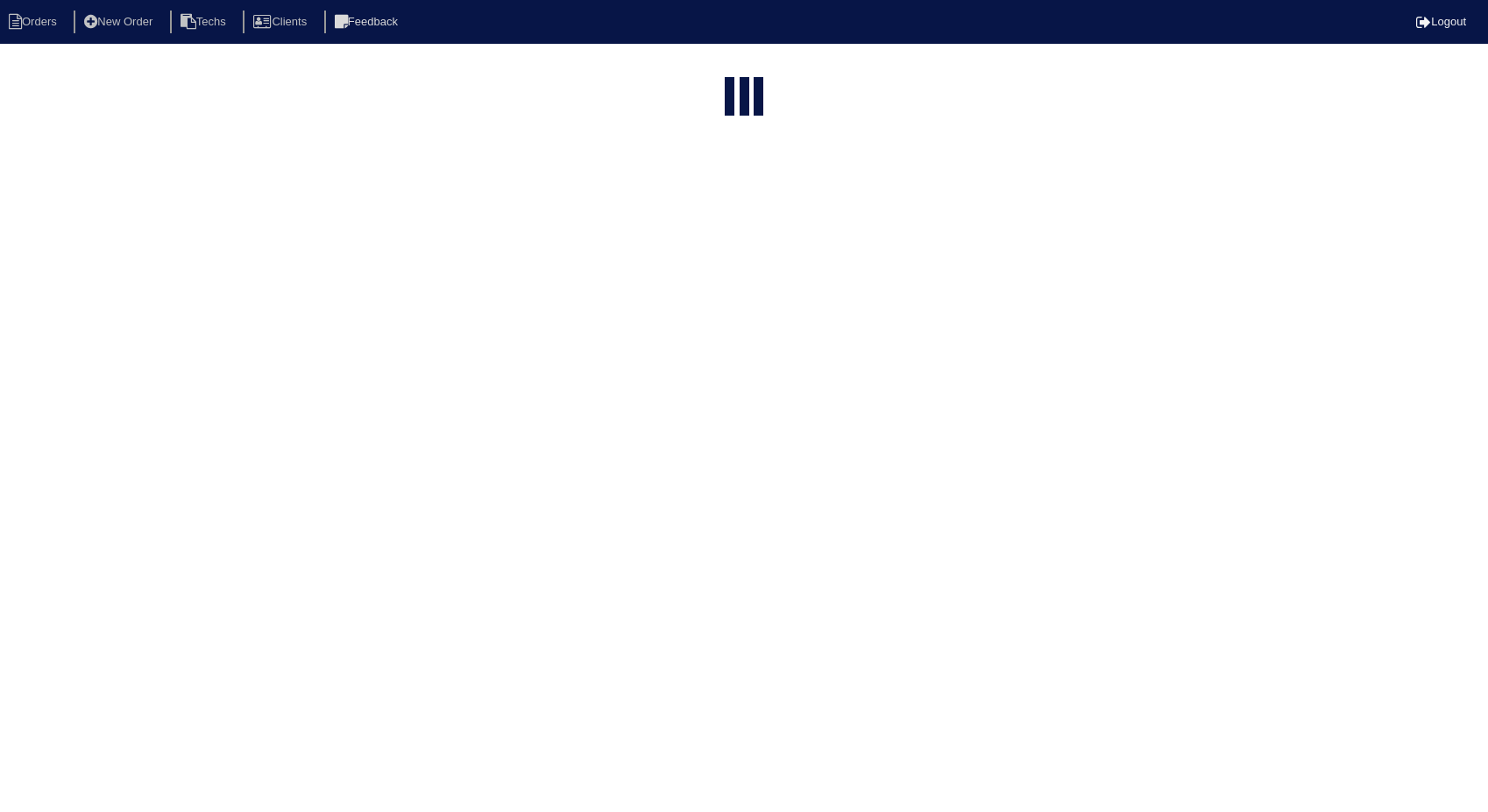
select select "15"
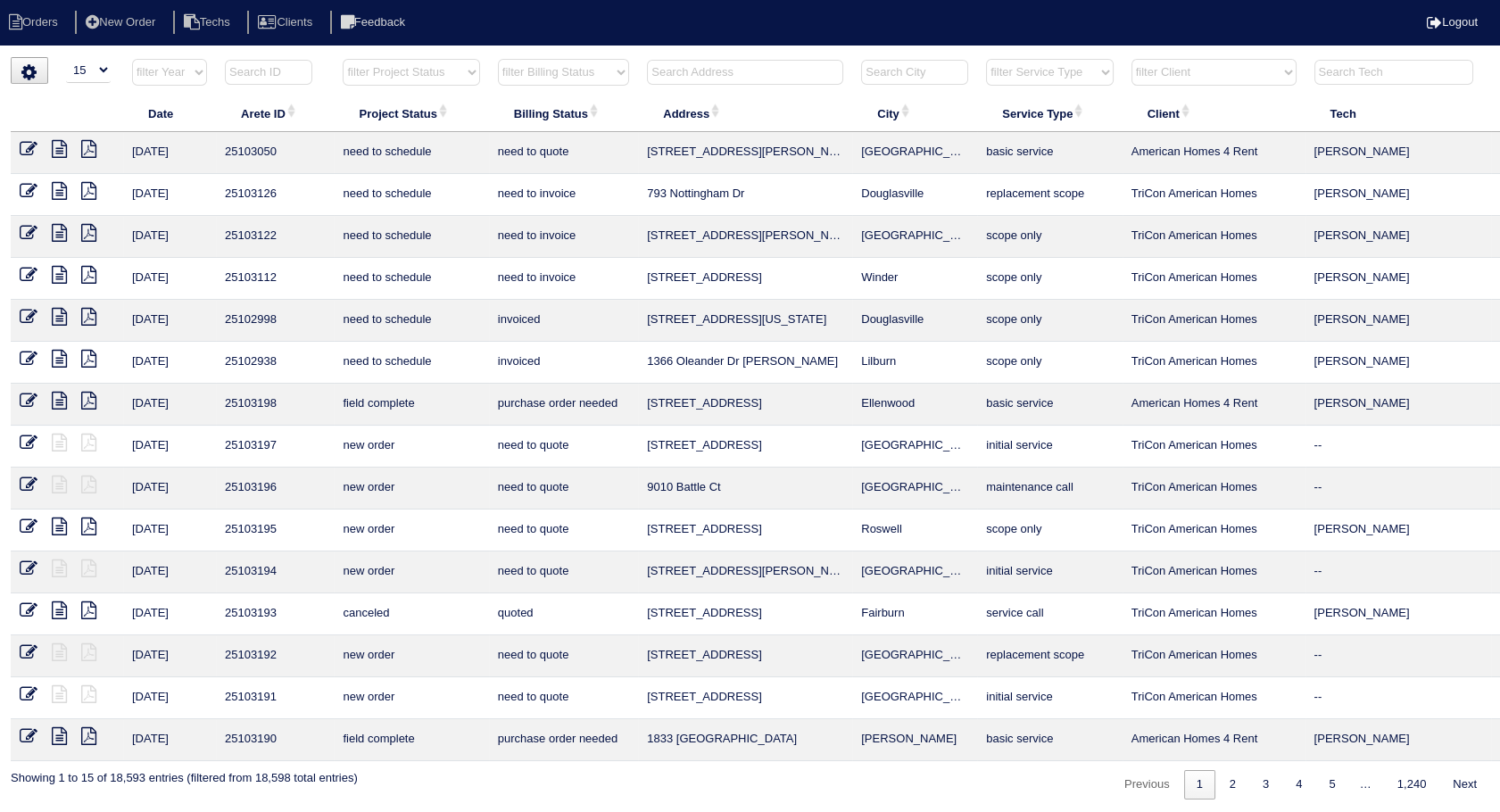
click at [565, 57] on div "▼ 10 15 25 50 200 500 Search: Date Arete ID Project Status Billing Status Addre…" at bounding box center [750, 428] width 1479 height 742
click at [562, 75] on select "filter Billing Status -- Any Billing Status -- need to quote quoted need to inv…" at bounding box center [563, 72] width 131 height 27
click at [498, 59] on select "filter Billing Status -- Any Billing Status -- need to quote quoted need to inv…" at bounding box center [563, 72] width 131 height 27
select select "need to invoice"
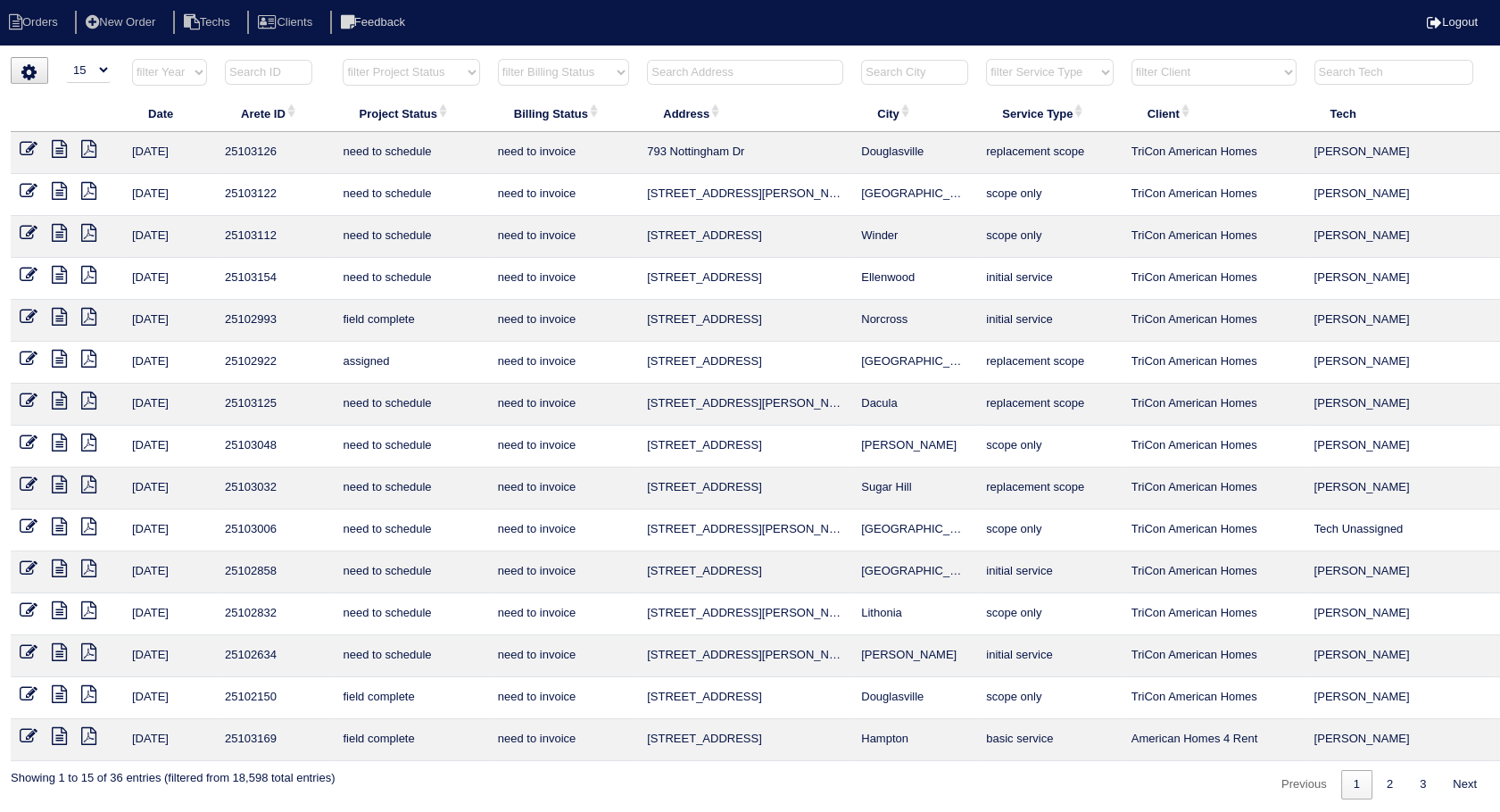
click at [745, 63] on input "text" at bounding box center [745, 72] width 197 height 25
type input "4481"
select select "need to invoice"
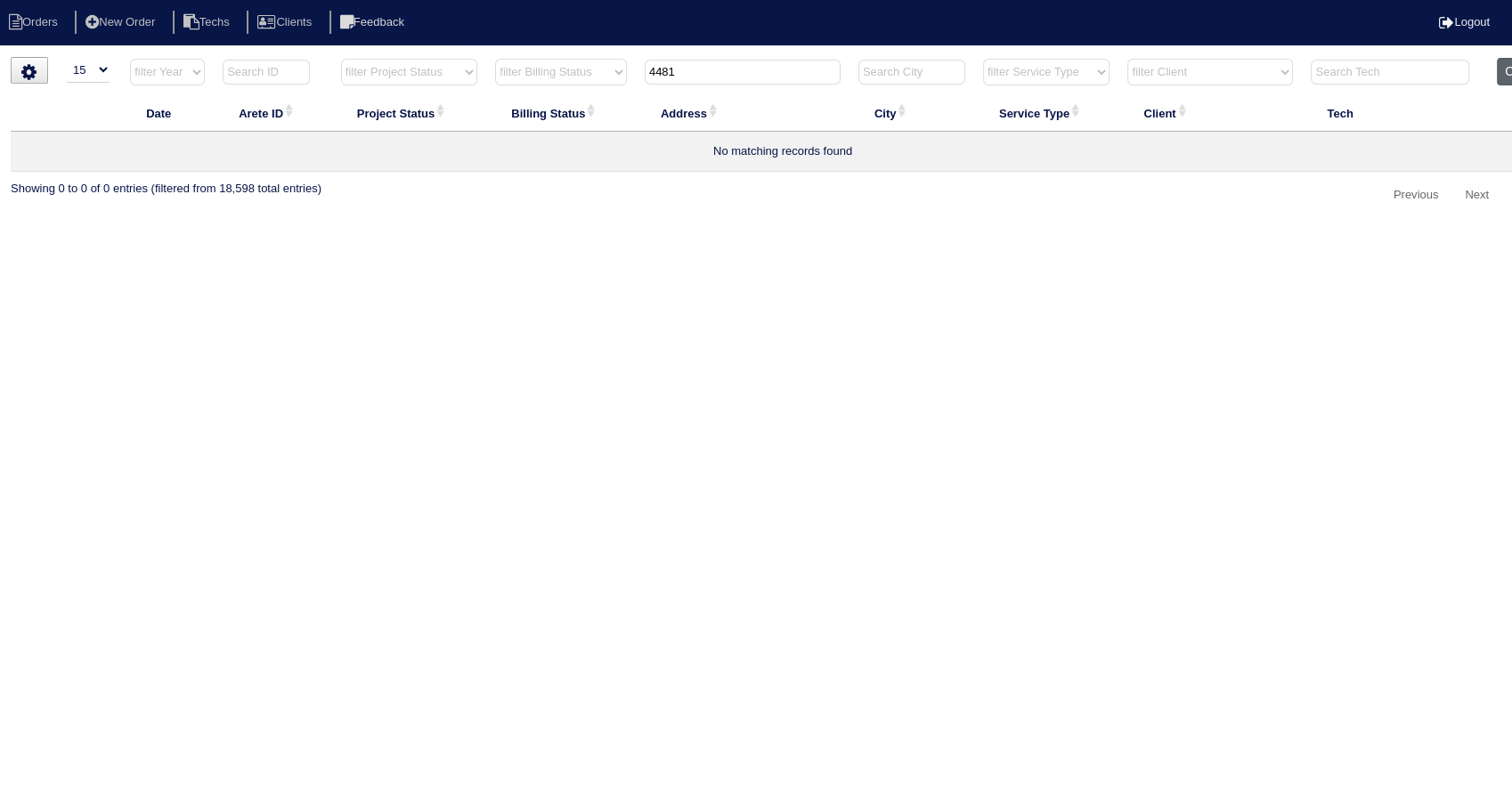
type input "4481"
click at [1510, 63] on button "Clear" at bounding box center [1519, 71] width 45 height 28
select select
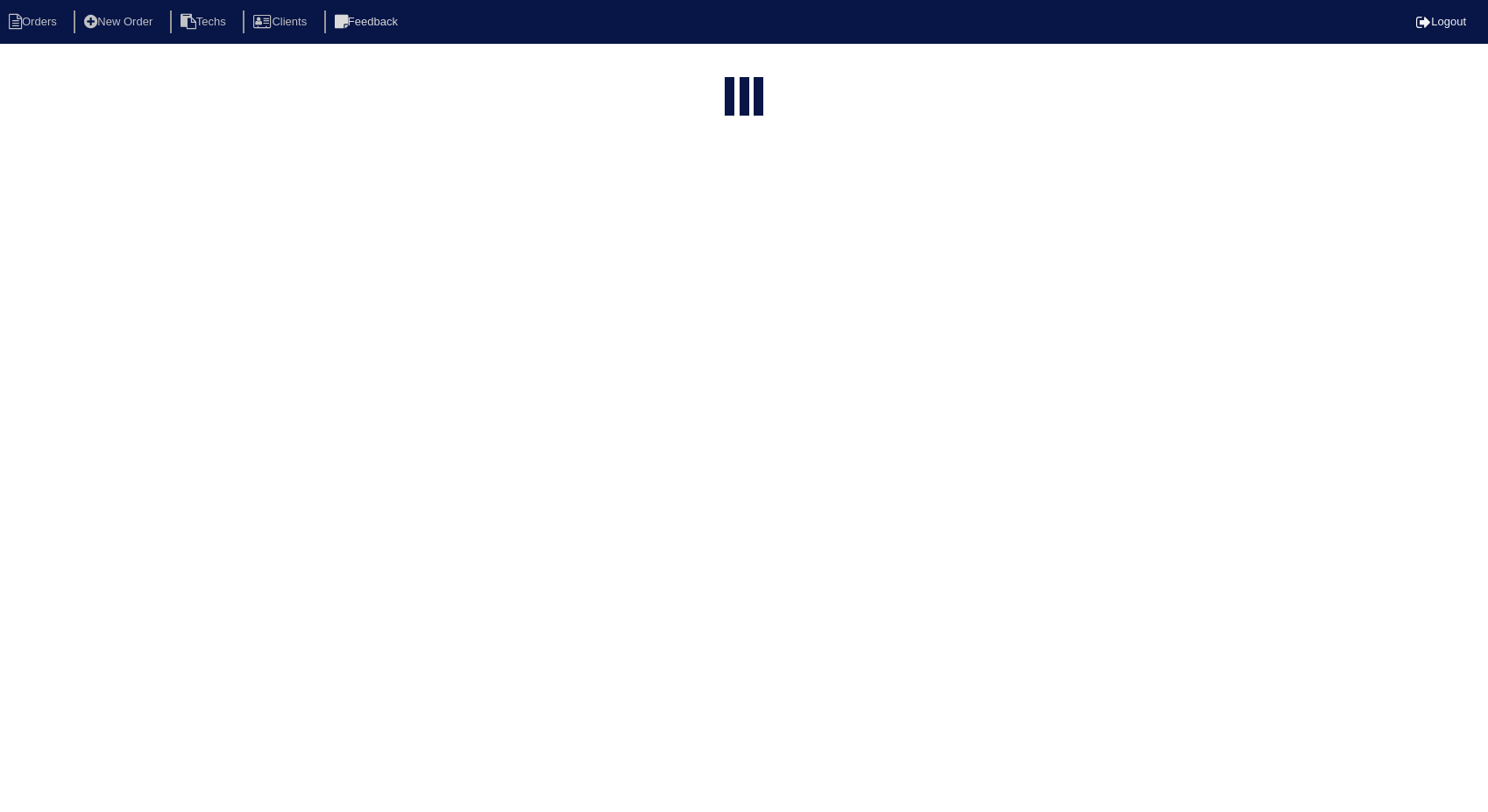
select select "15"
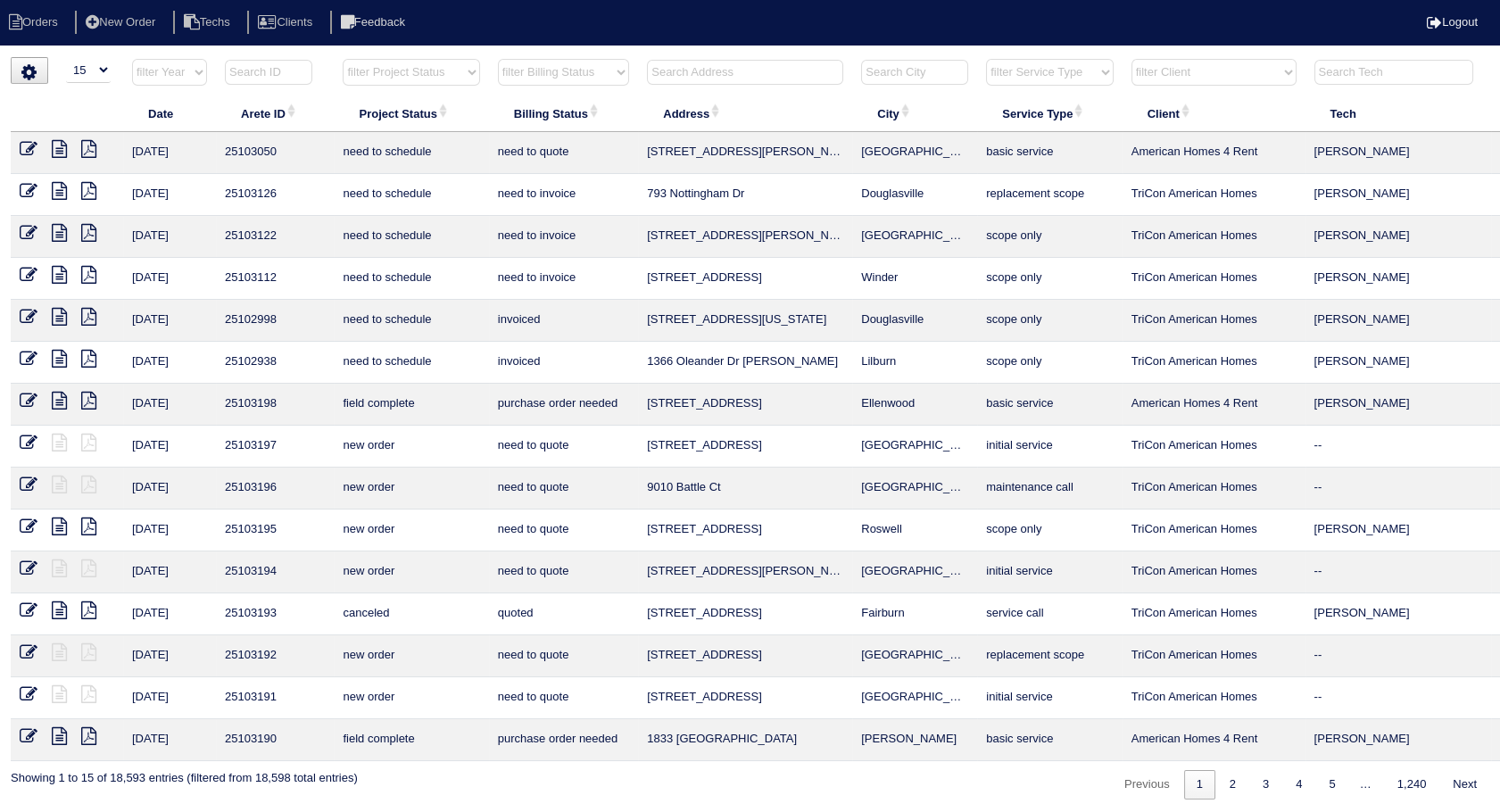
click at [750, 67] on input "text" at bounding box center [745, 72] width 197 height 25
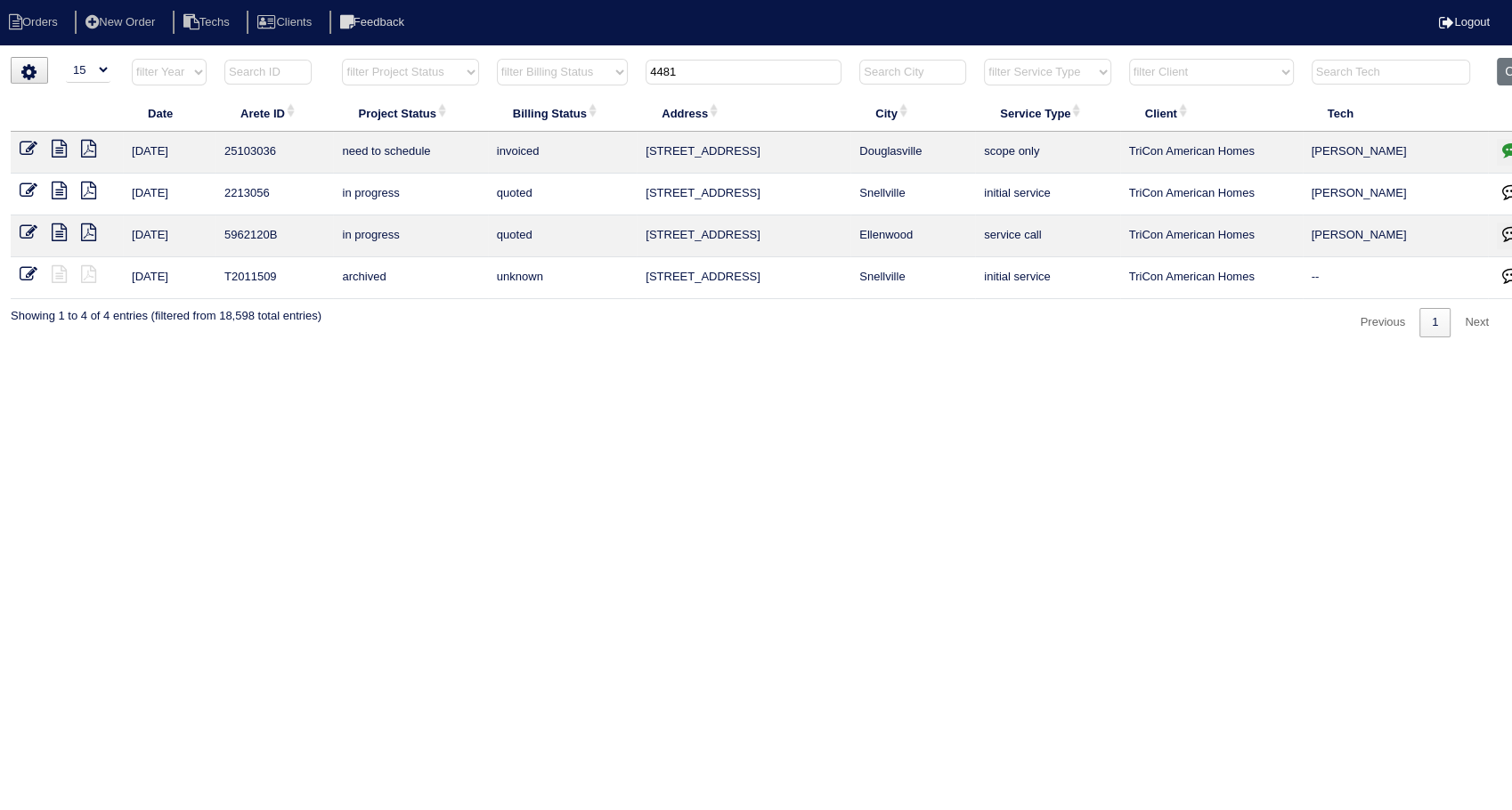
type input "4481"
click at [21, 149] on icon at bounding box center [29, 149] width 18 height 18
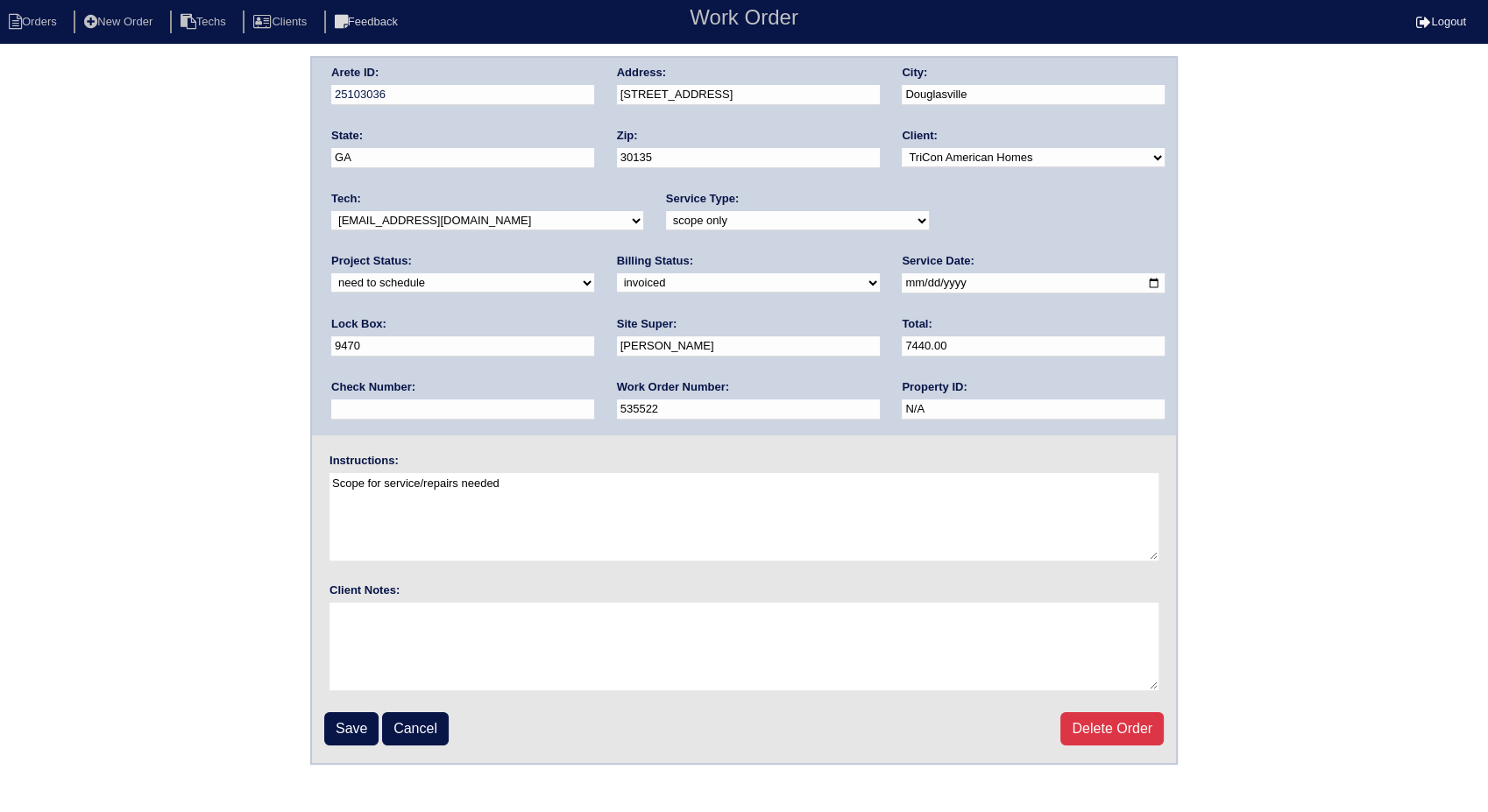
click at [594, 274] on select "new order assigned in progress field complete need to schedule admin review arc…" at bounding box center [463, 283] width 263 height 19
select select "completed"
click at [594, 274] on select "new order assigned in progress field complete need to schedule admin review arc…" at bounding box center [463, 283] width 263 height 19
click at [363, 730] on input "Save" at bounding box center [352, 729] width 54 height 33
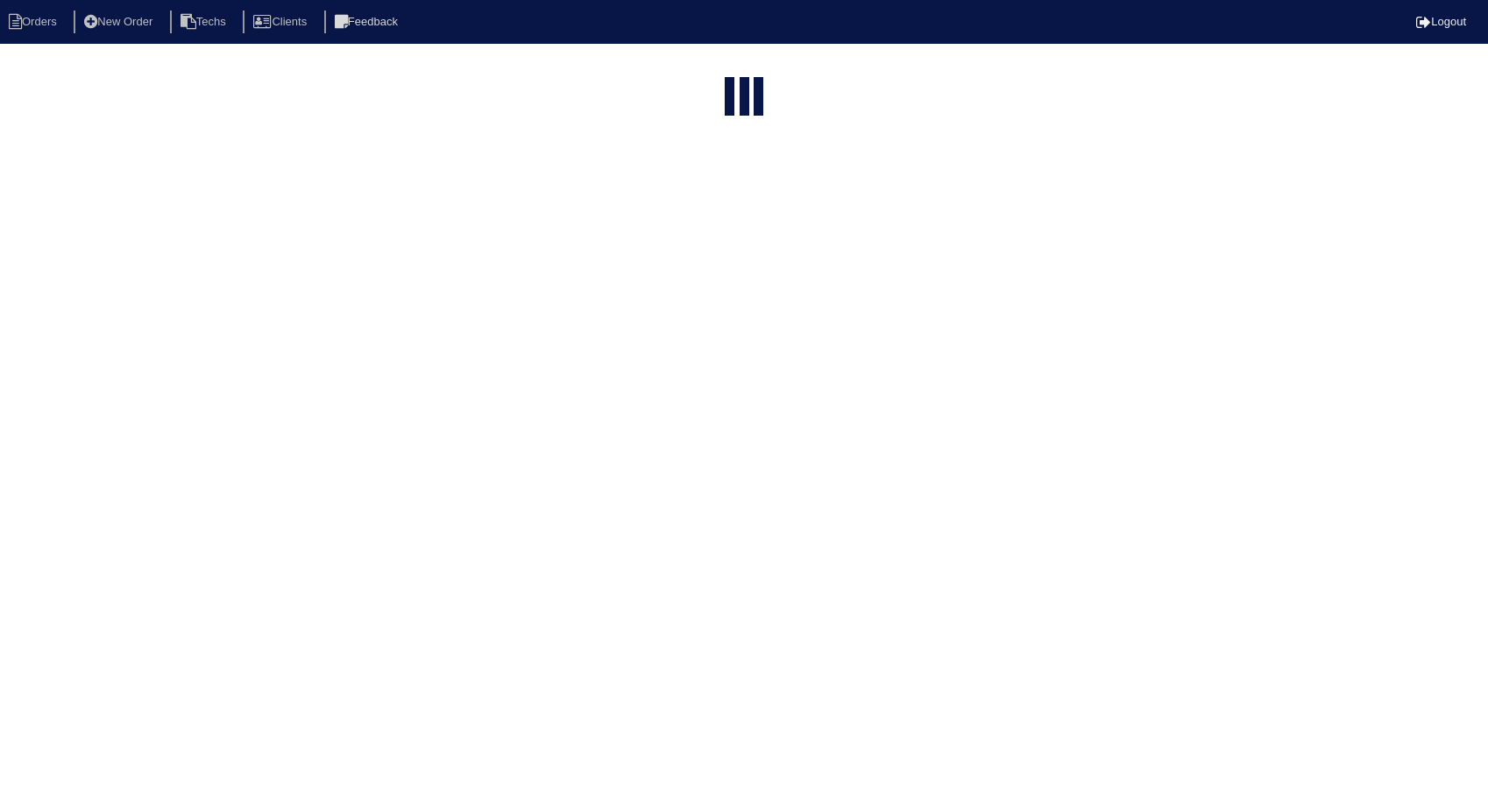
select select "15"
type input "4481"
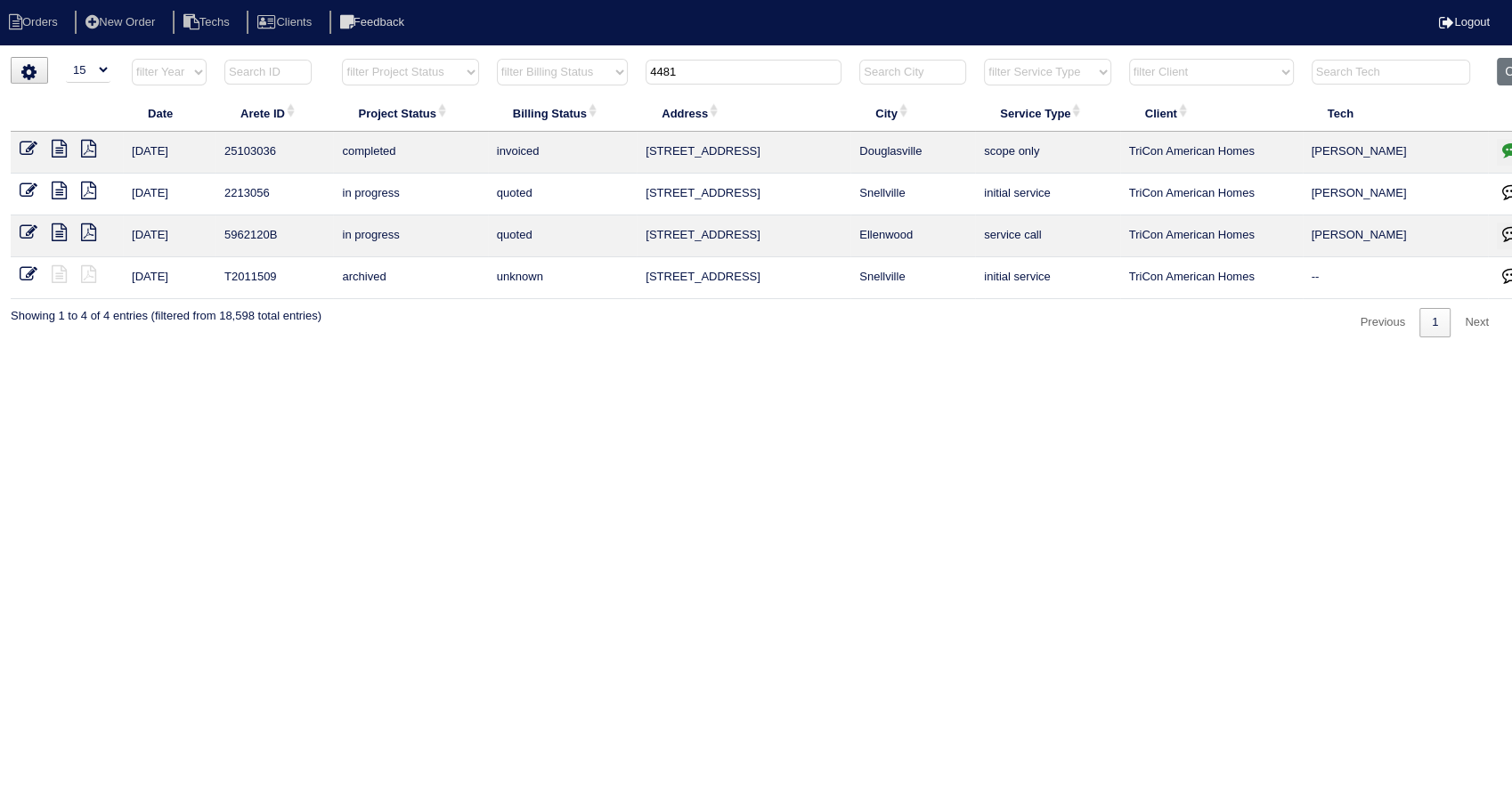
scroll to position [0, 43]
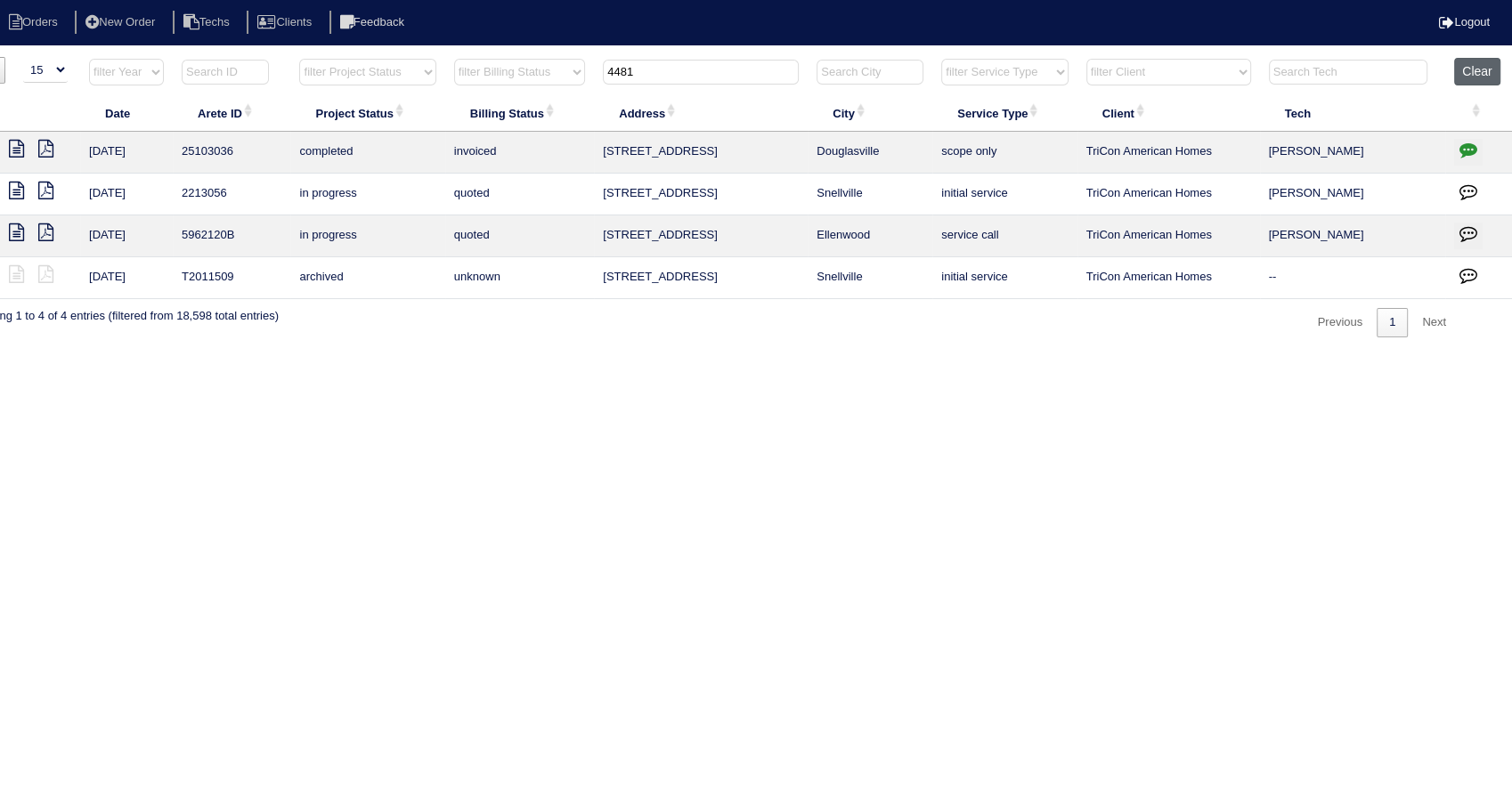
click at [1470, 76] on button "Clear" at bounding box center [1476, 71] width 45 height 28
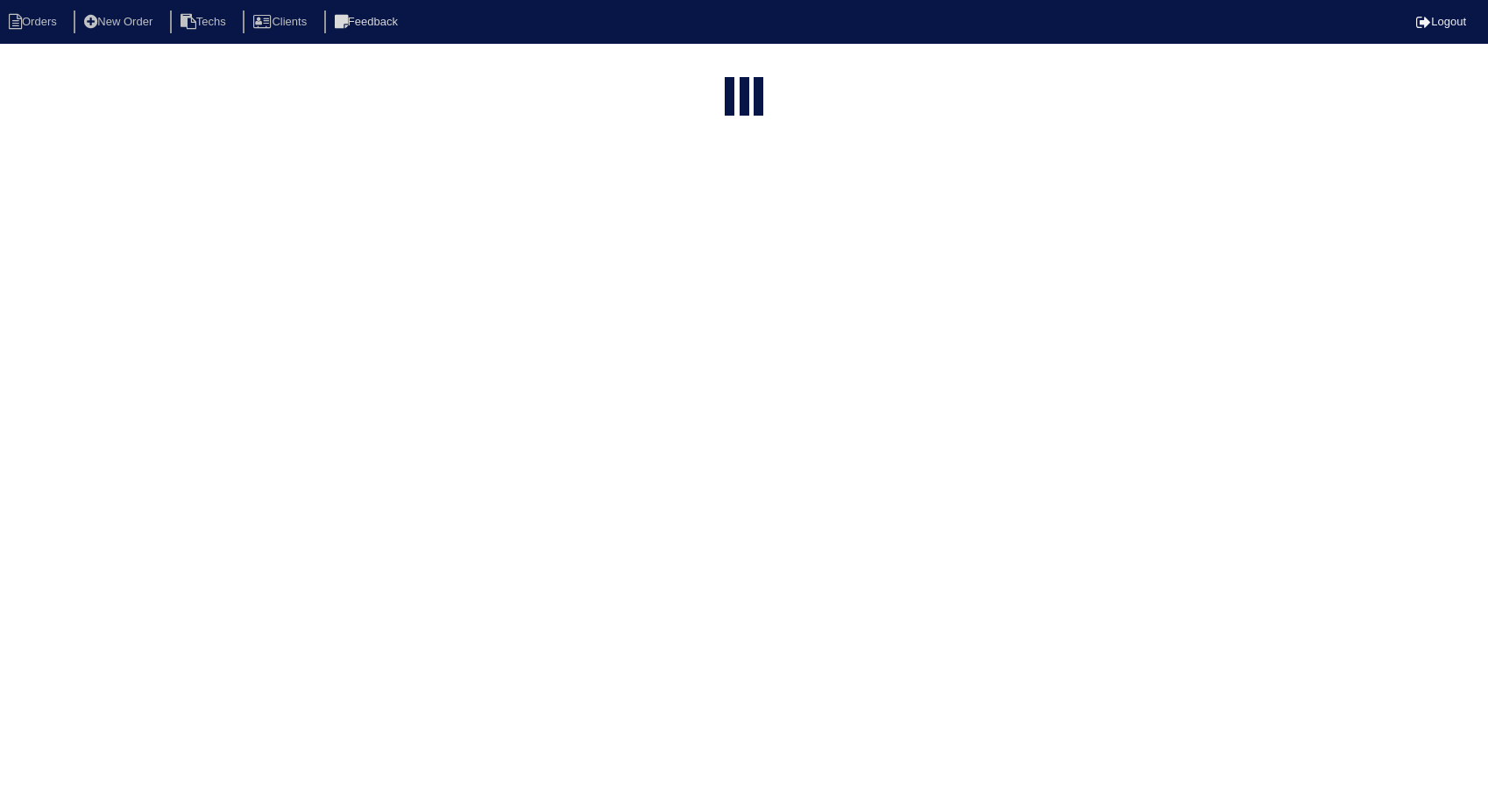
select select "15"
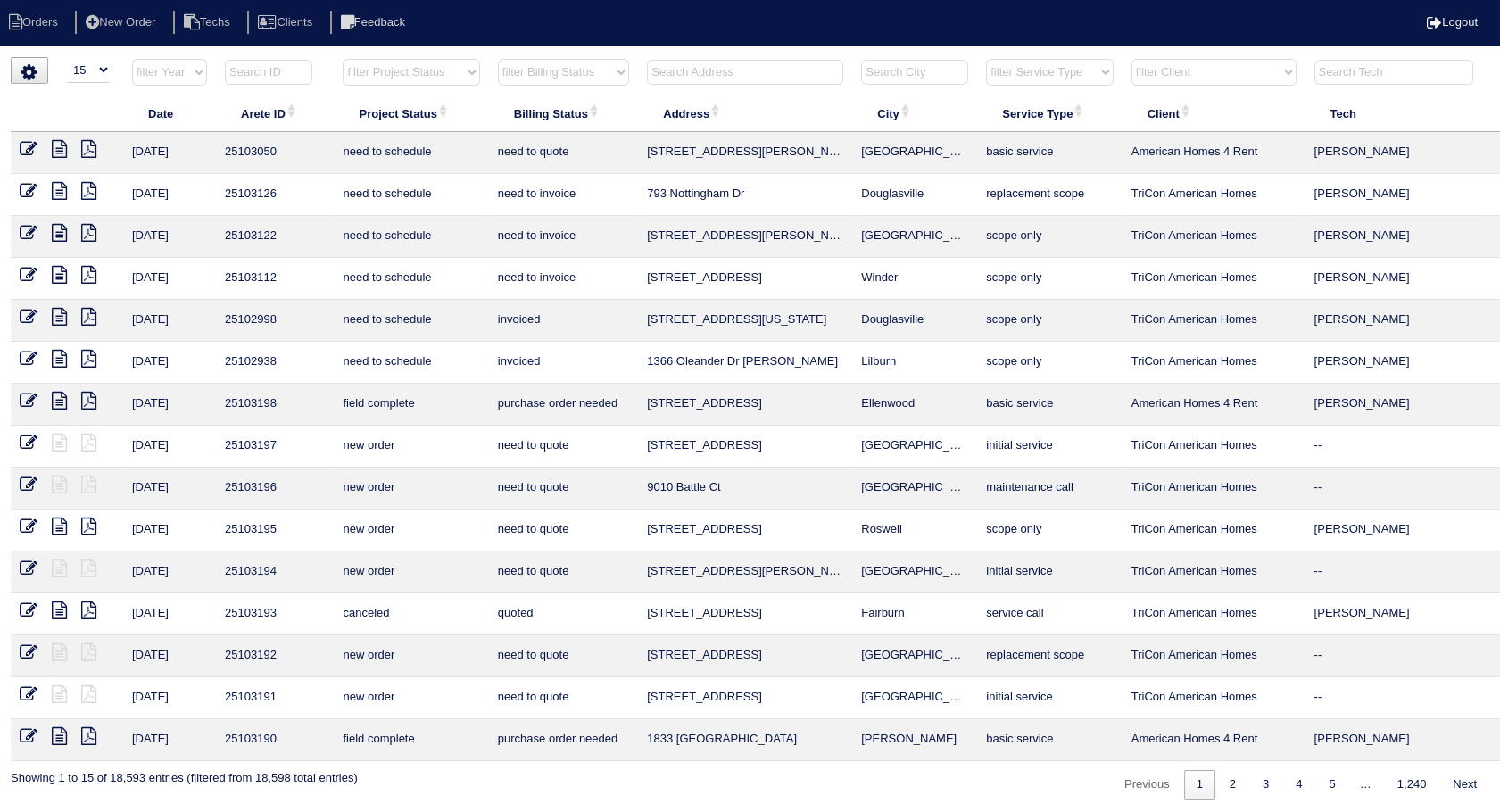
click at [733, 68] on input "text" at bounding box center [745, 72] width 197 height 25
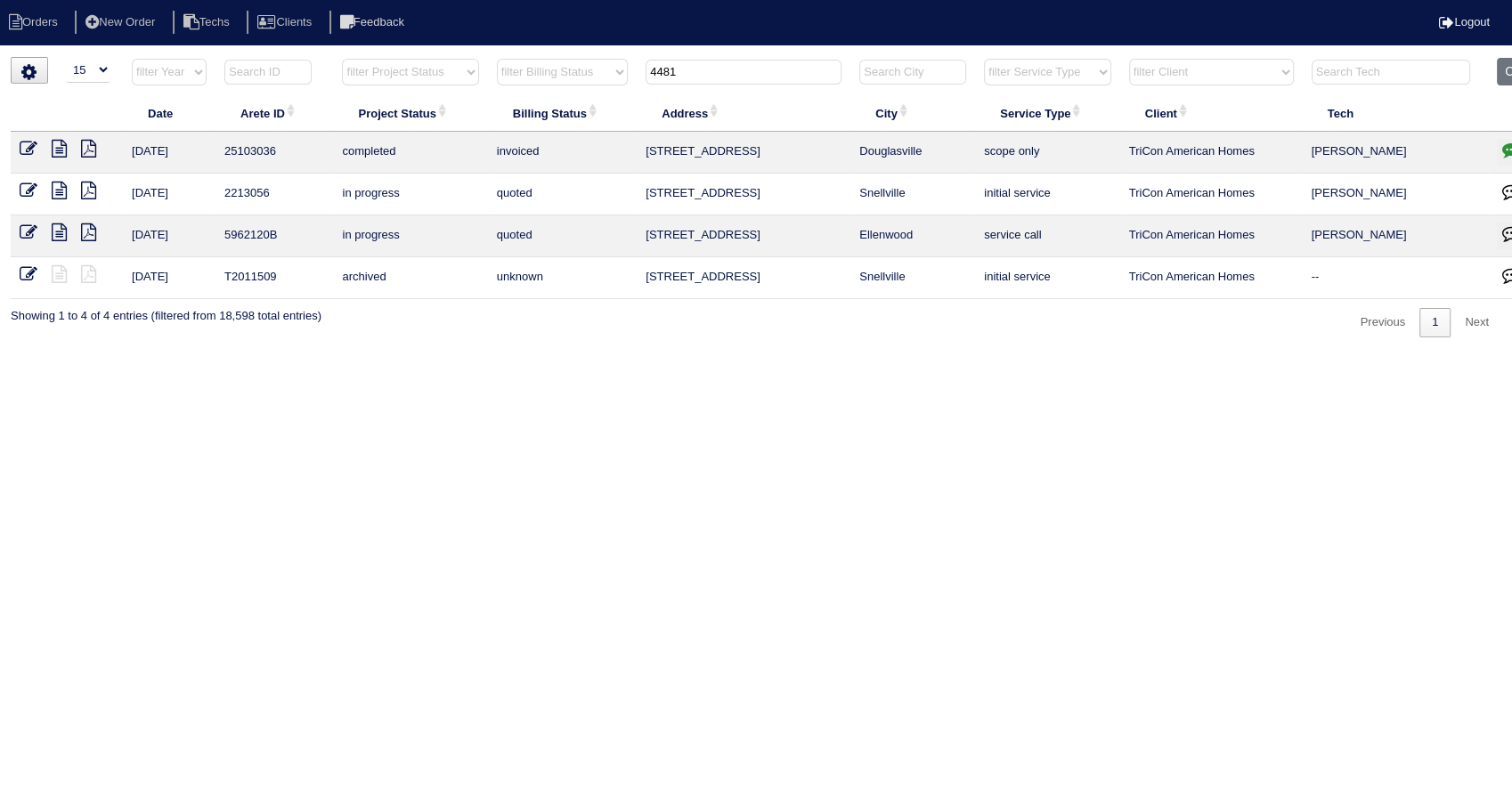
type input "4481"
click at [1508, 152] on icon "button" at bounding box center [1511, 150] width 18 height 18
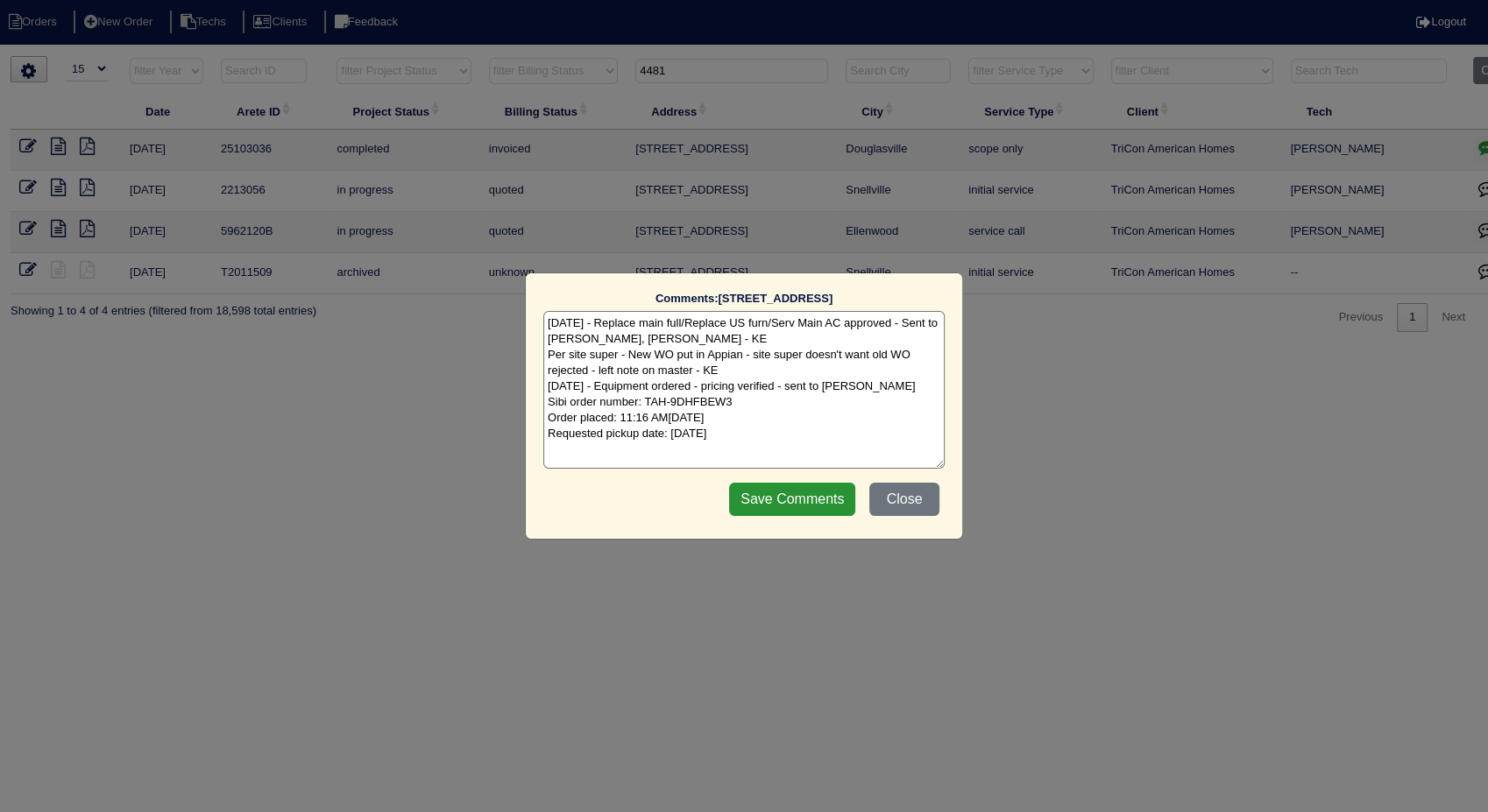
click at [834, 420] on textarea "8/21/25 - Replace main full/Replace US furn/Serv Main AC approved - Sent to Dan…" at bounding box center [743, 390] width 401 height 158
click at [785, 439] on textarea "8/21/25 - Replace main full/Replace US furn/Serv Main AC approved - Sent to Dan…" at bounding box center [743, 390] width 401 height 158
type textarea "8/21/25 - Replace main full/Replace US furn/Serv Main AC approved - Sent to Dan…"
click at [814, 502] on input "Save Comments" at bounding box center [792, 499] width 126 height 33
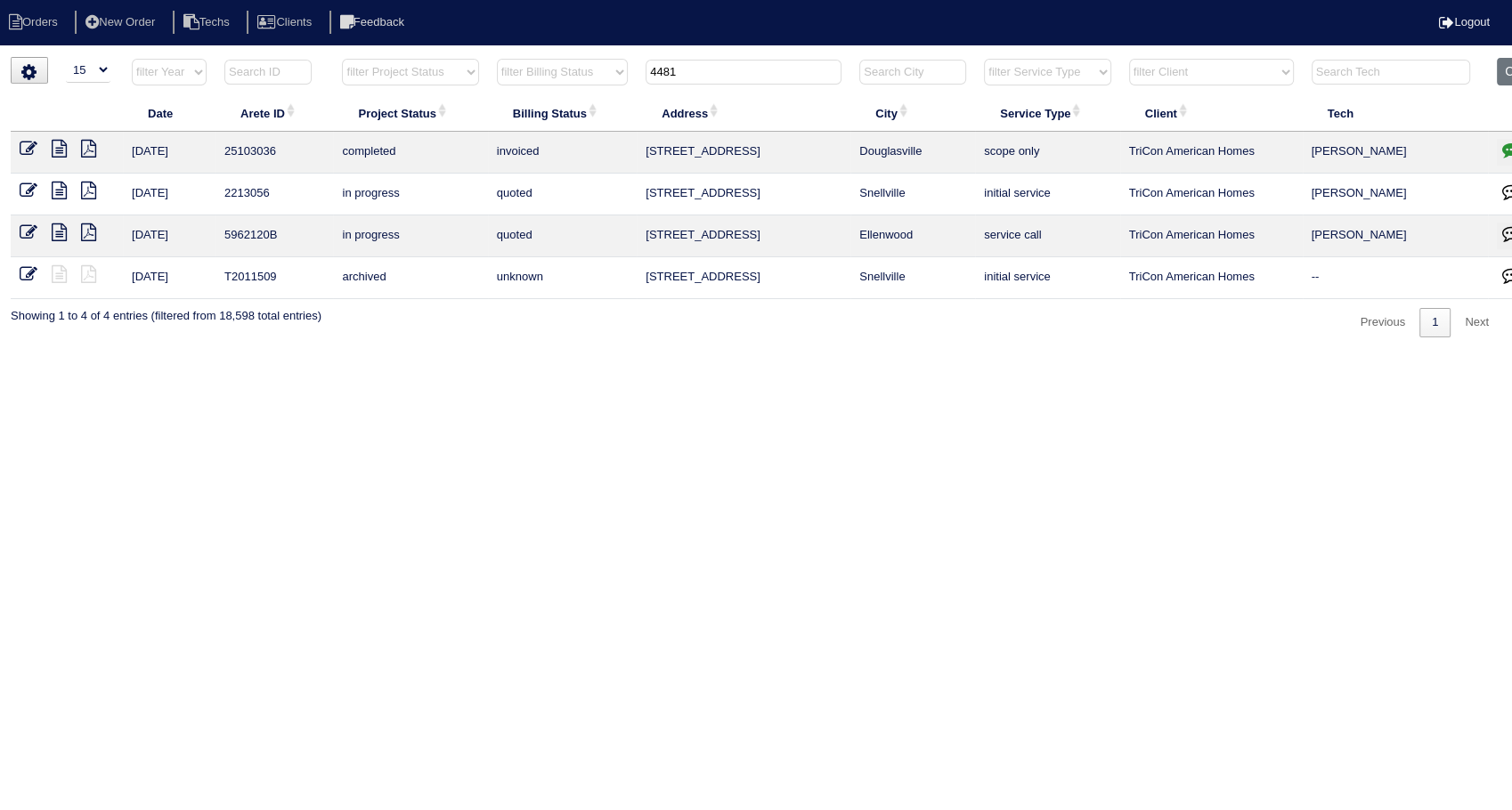
drag, startPoint x: 690, startPoint y: 73, endPoint x: 563, endPoint y: 65, distance: 127.3
click at [563, 65] on tr "filter Year -- Any Year -- 2025 2024 2023 2022 2021 2020 2019 filter Project St…" at bounding box center [783, 76] width 1544 height 37
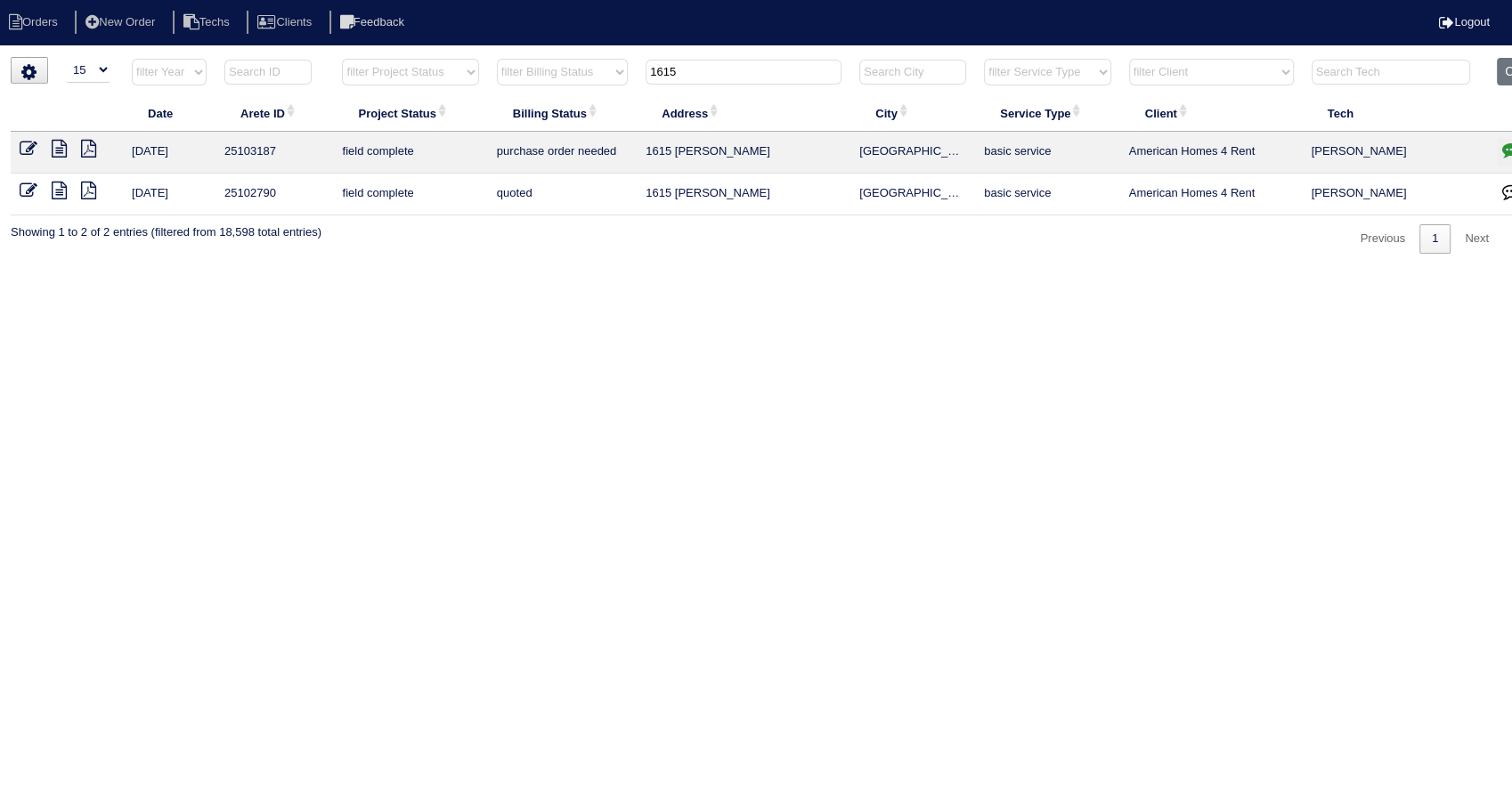
drag, startPoint x: 705, startPoint y: 72, endPoint x: 591, endPoint y: 58, distance: 114.9
click at [591, 58] on tr "filter Year -- Any Year -- 2025 2024 2023 2022 2021 2020 2019 filter Project St…" at bounding box center [783, 76] width 1544 height 37
type input "1833"
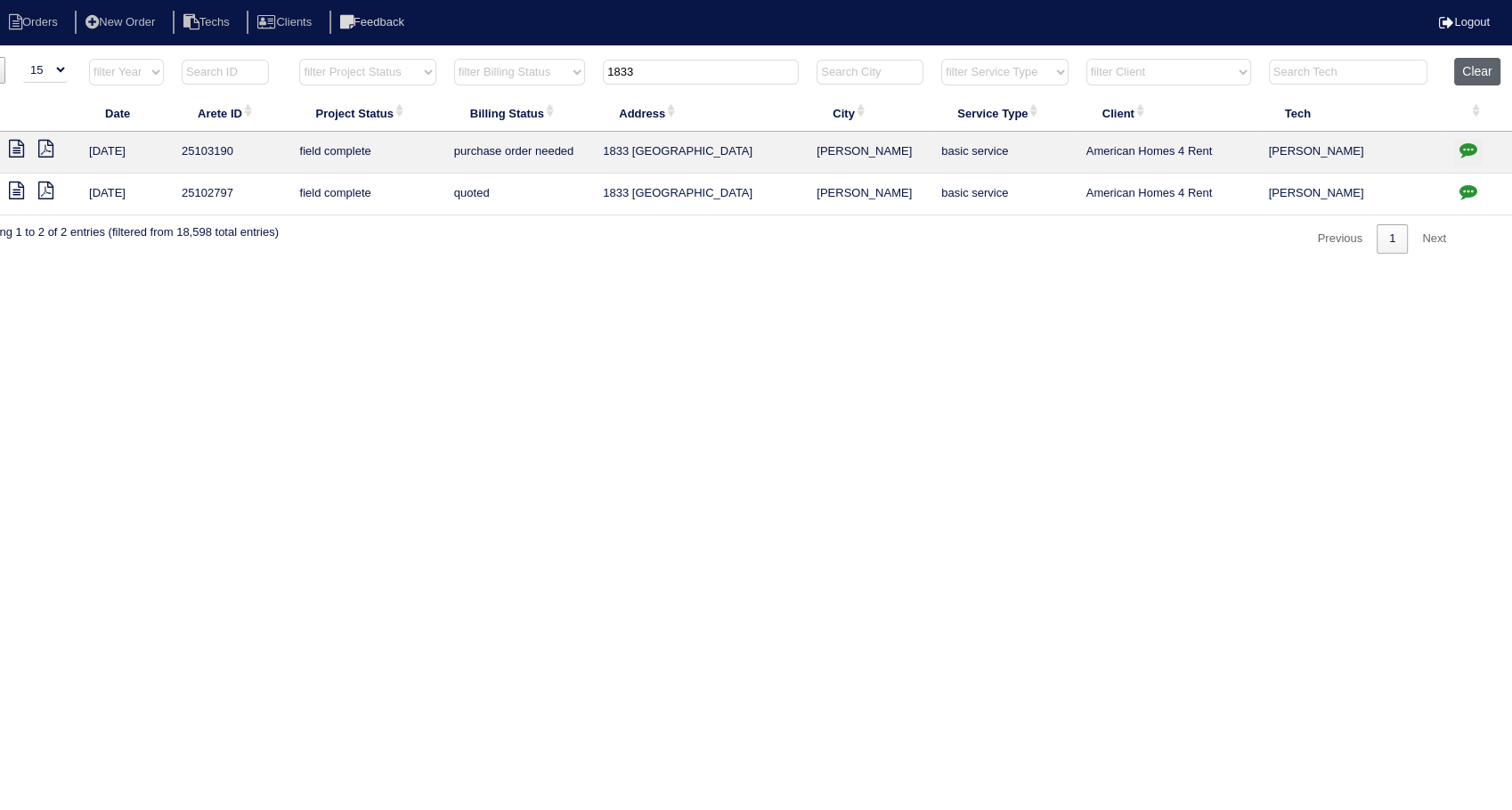
click at [1498, 59] on button "Clear" at bounding box center [1476, 71] width 45 height 28
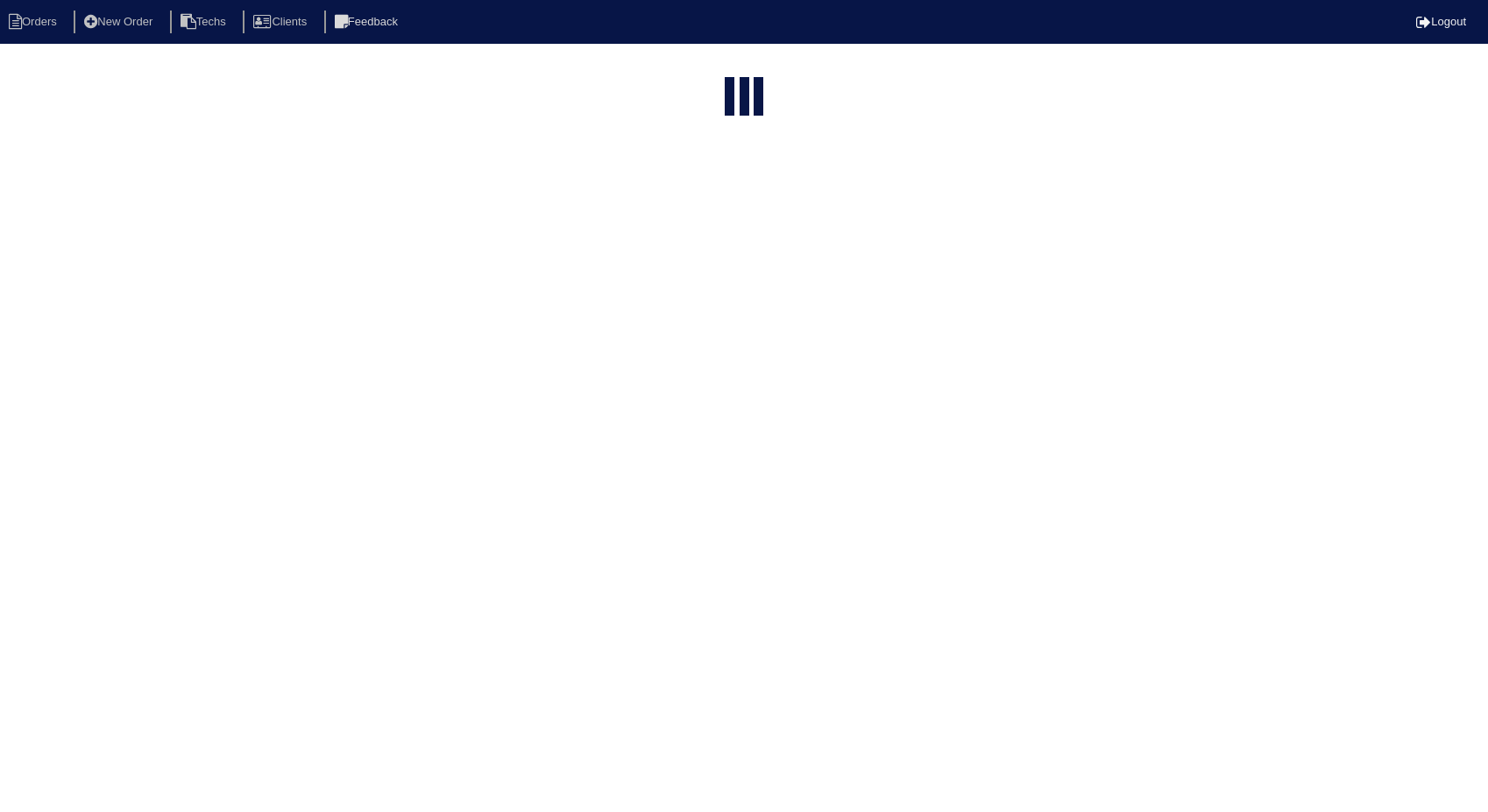
select select "15"
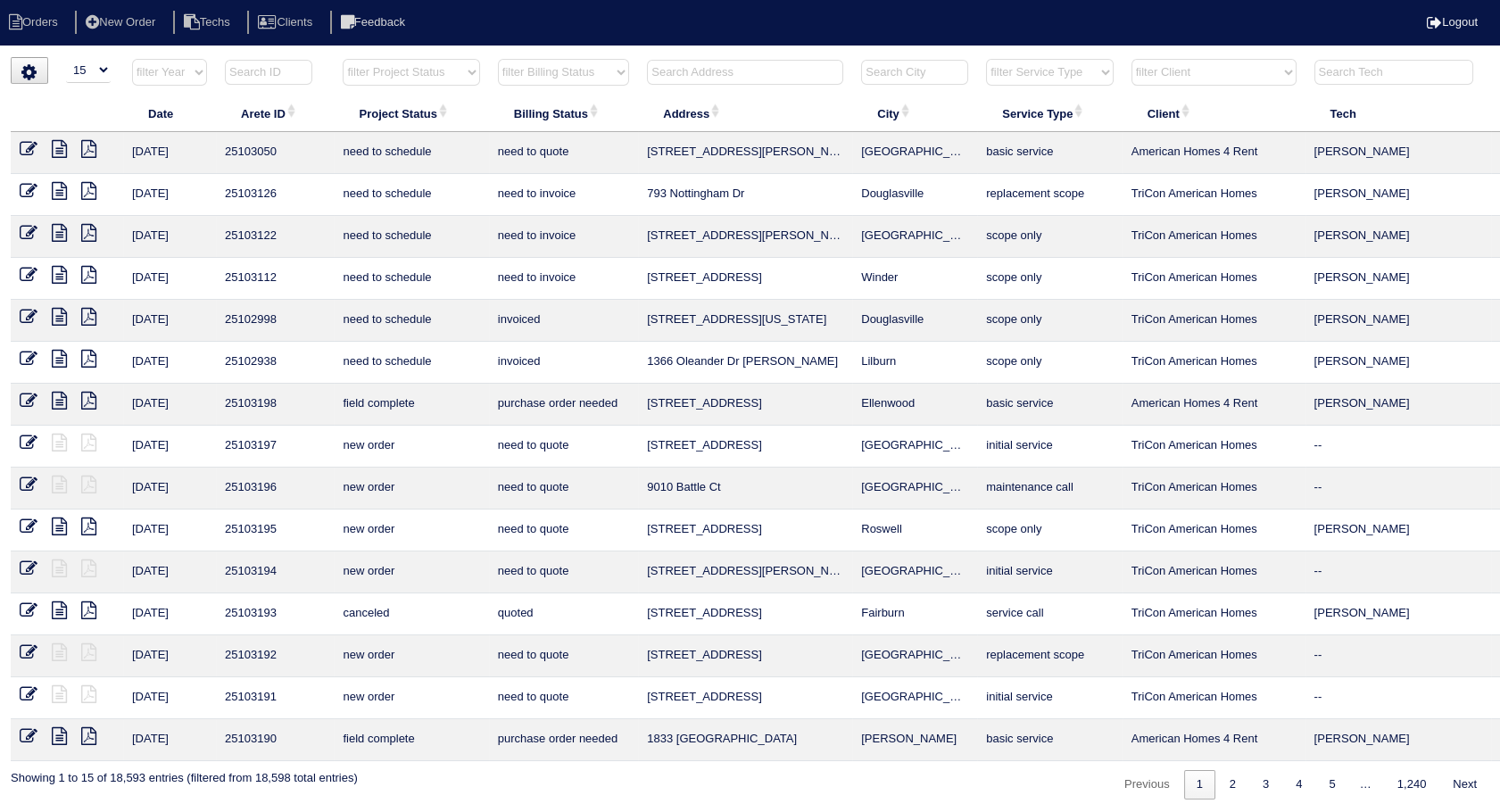
click at [732, 61] on input "text" at bounding box center [745, 72] width 197 height 25
type input "347"
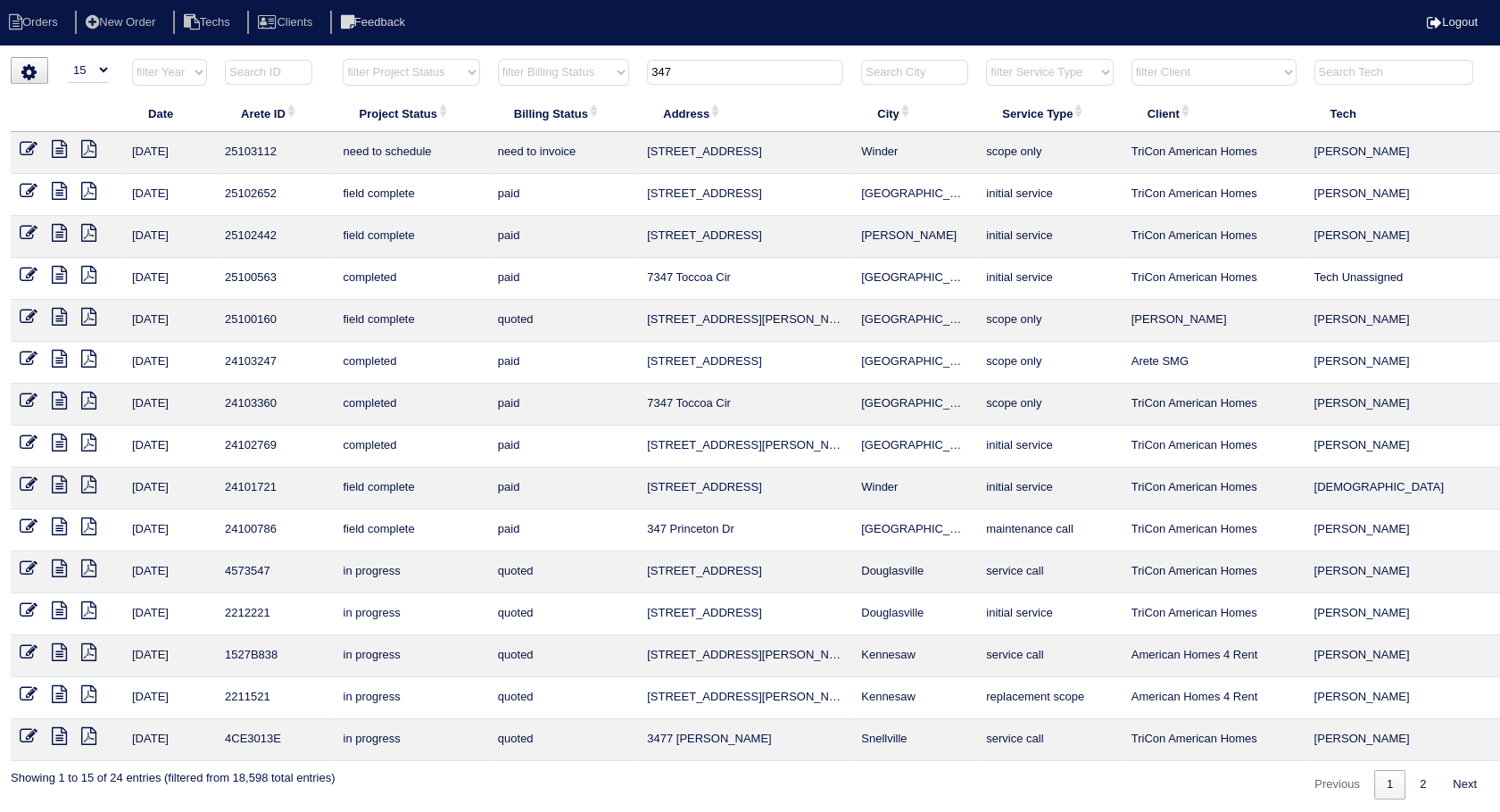
click at [60, 155] on icon at bounding box center [59, 149] width 15 height 18
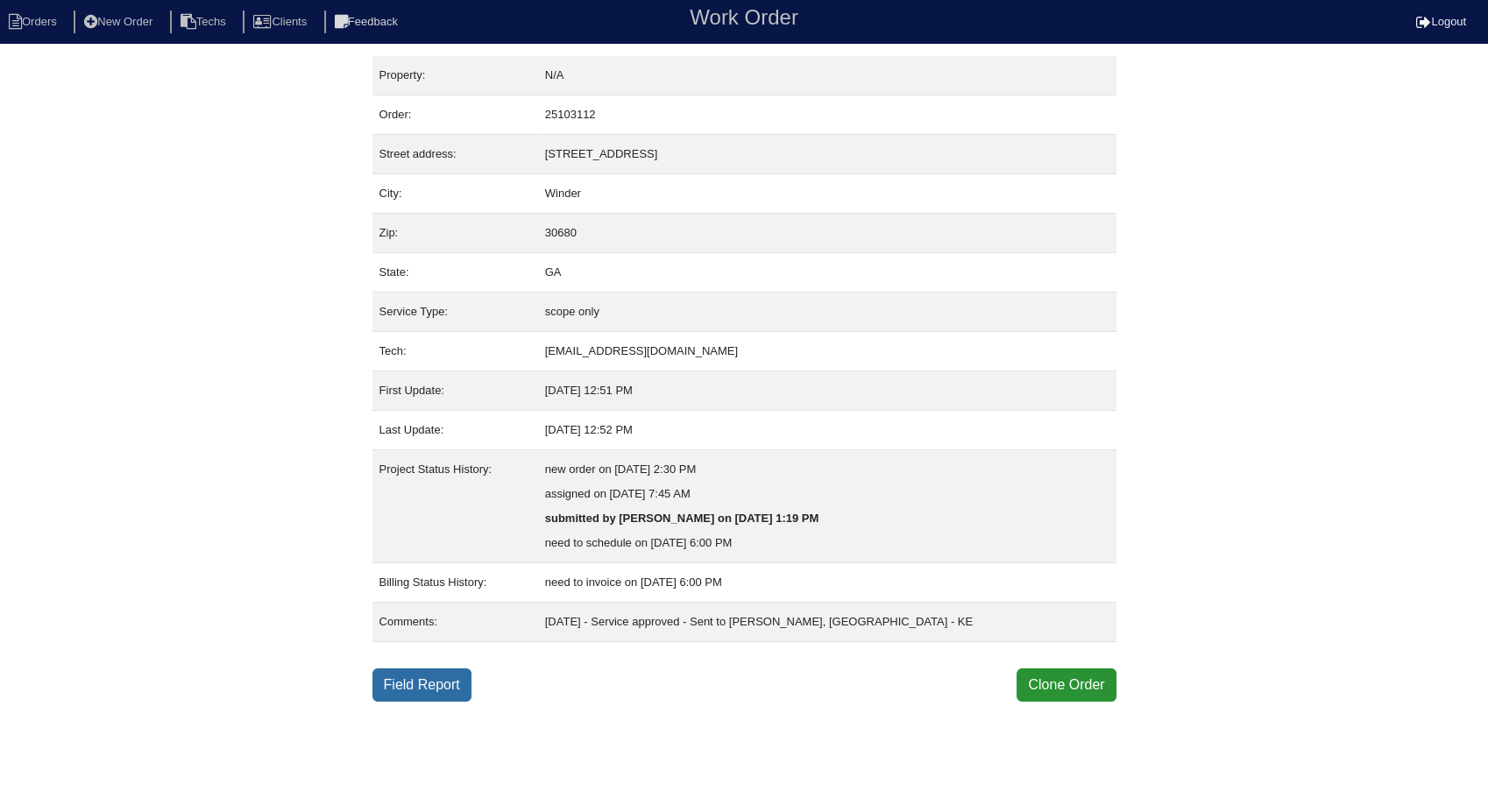
click at [434, 683] on link "Field Report" at bounding box center [421, 685] width 99 height 33
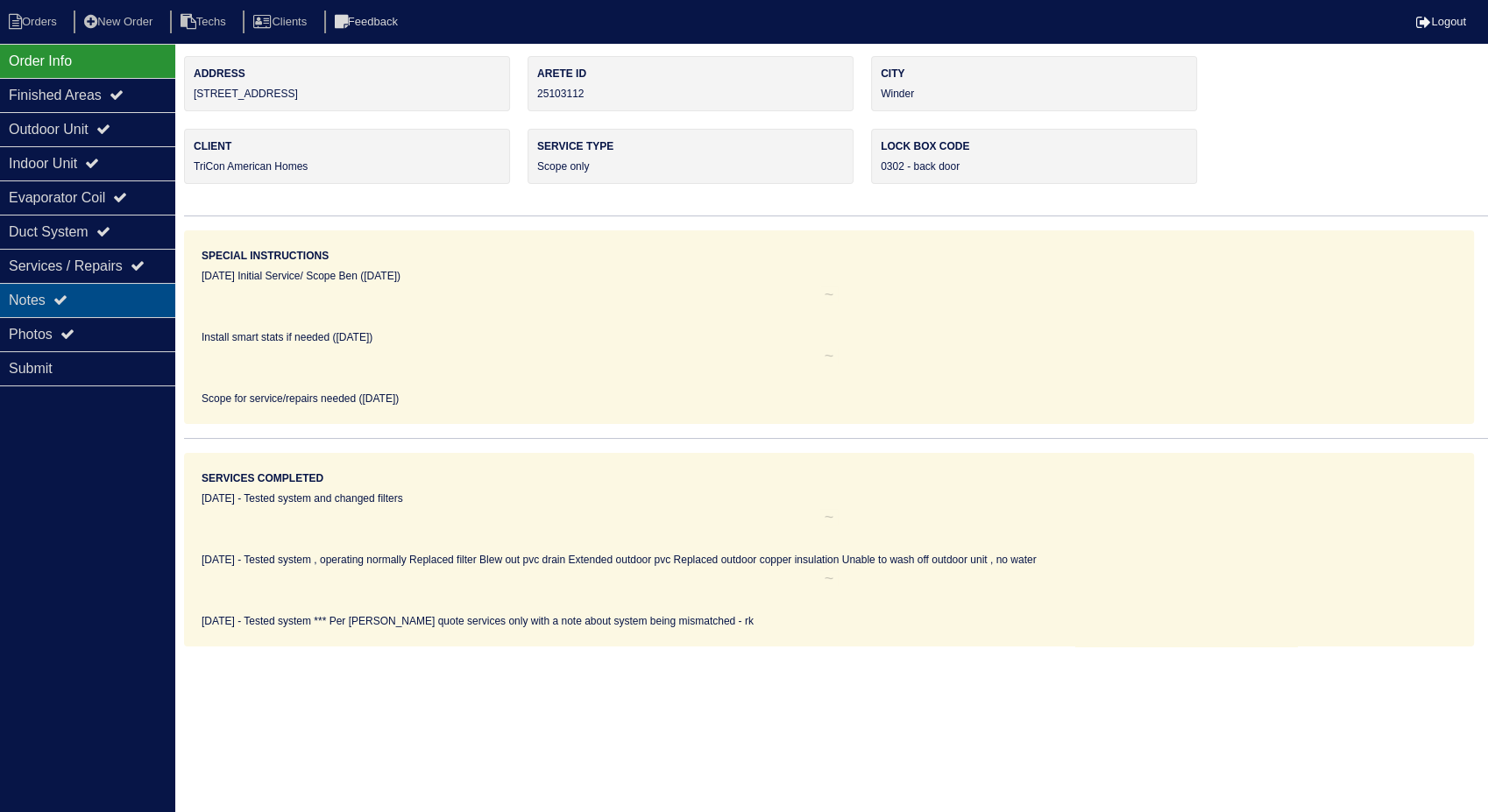
click at [132, 291] on div "Notes" at bounding box center [88, 300] width 175 height 34
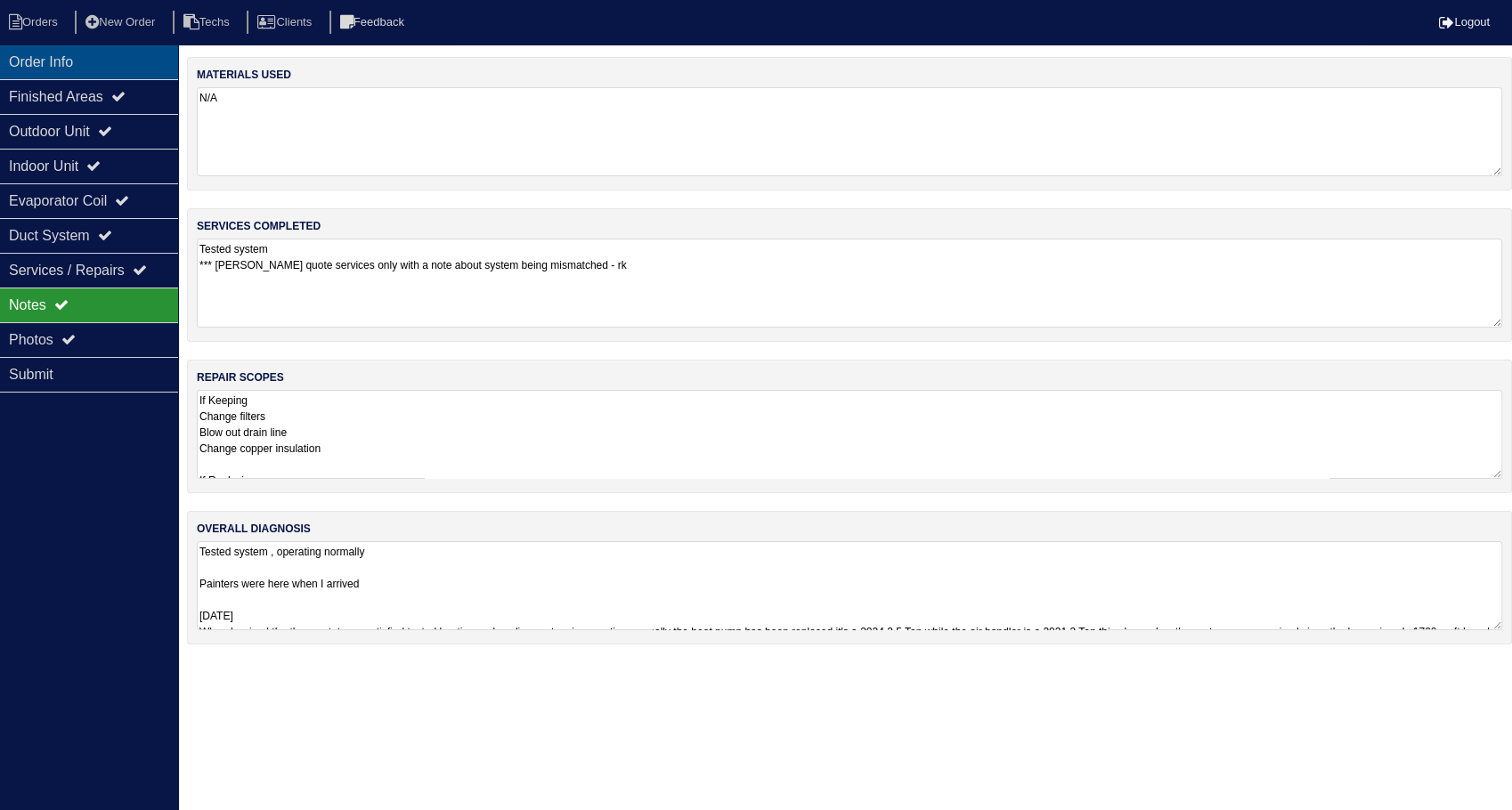
click at [82, 57] on div "Order Info" at bounding box center [89, 61] width 178 height 35
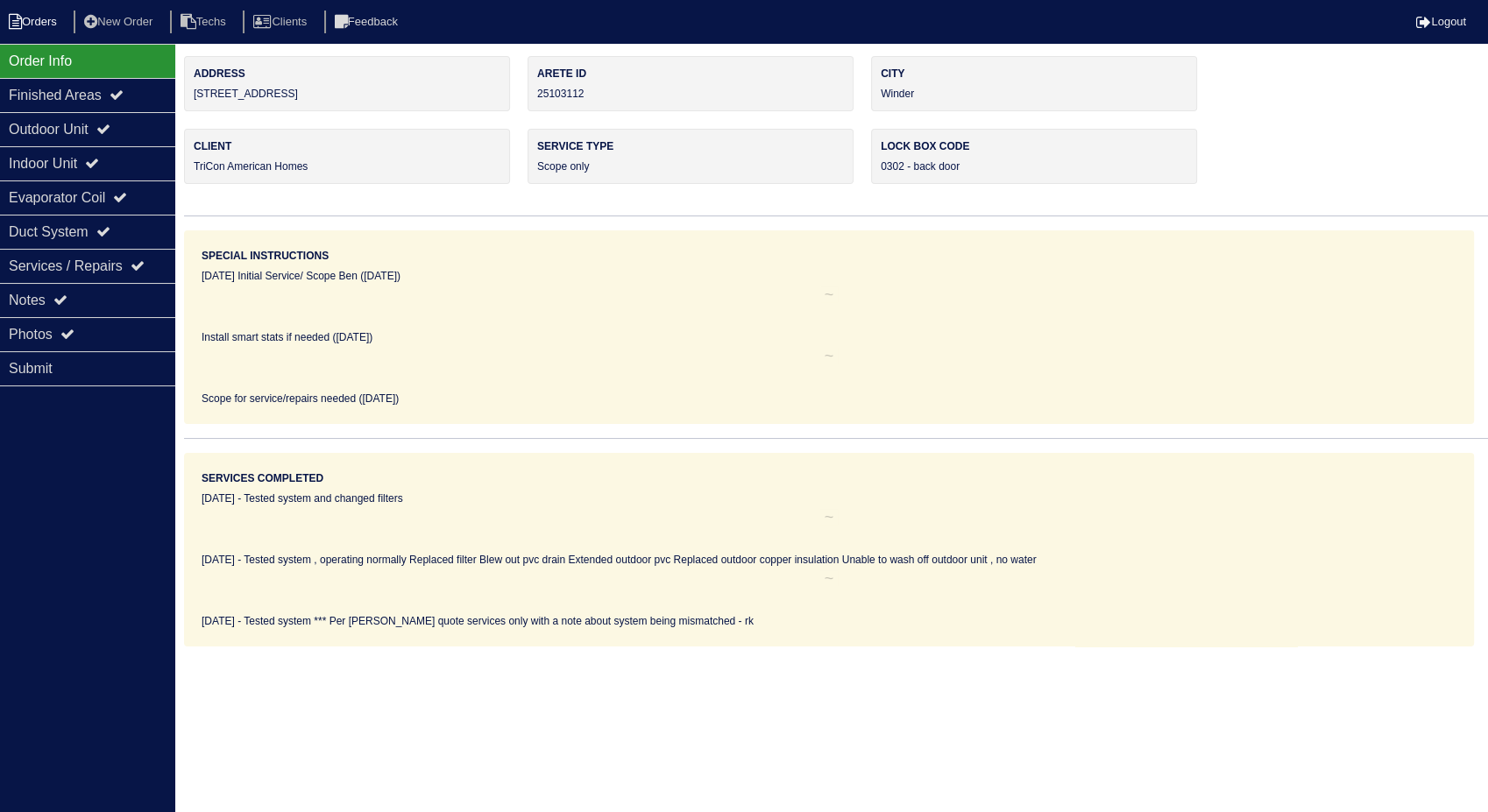
click at [59, 24] on li "Orders" at bounding box center [35, 22] width 71 height 24
select select "15"
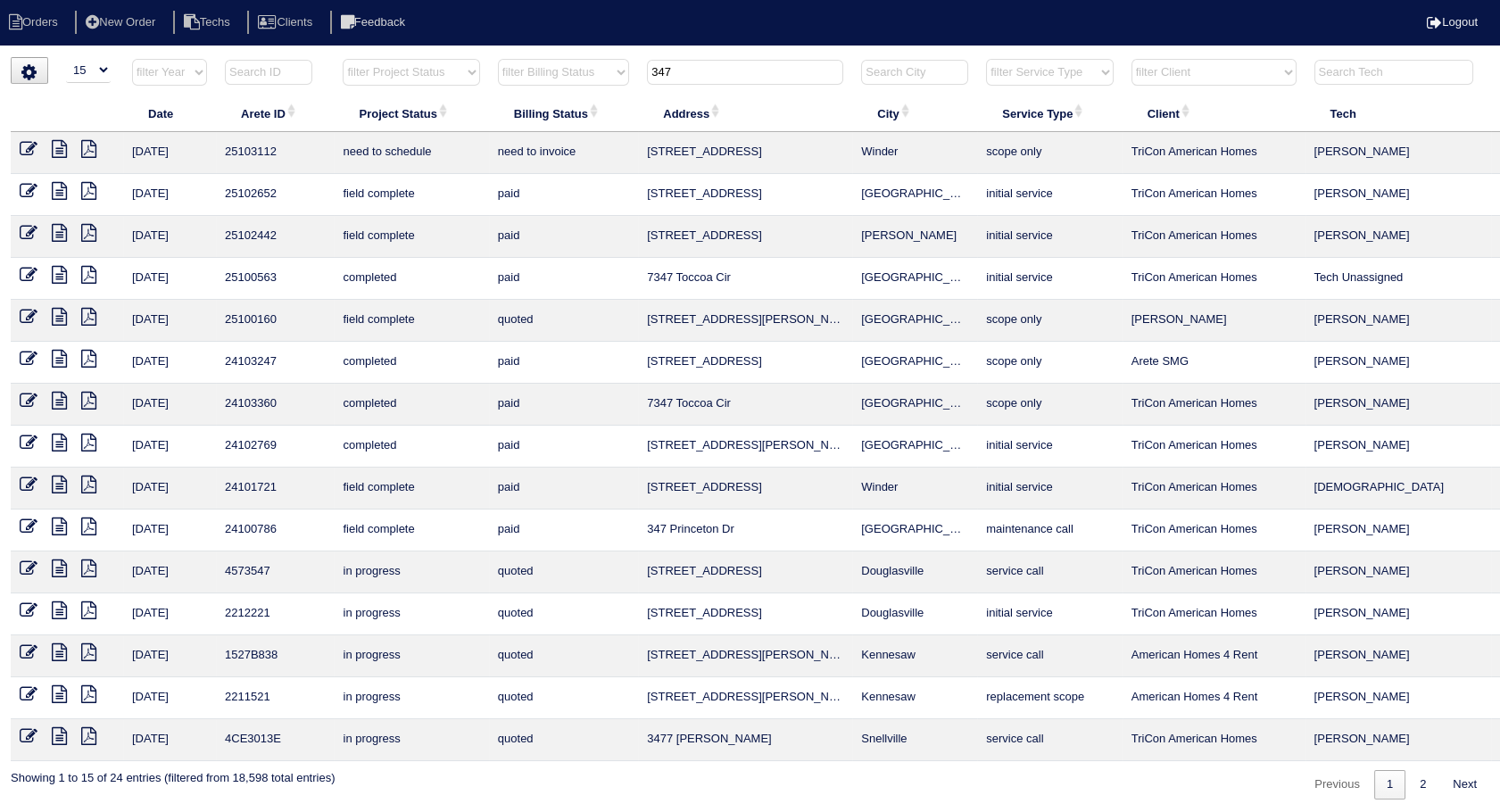
drag, startPoint x: 681, startPoint y: 71, endPoint x: 593, endPoint y: 54, distance: 89.6
click at [593, 54] on html "Orders New Order Techs Clients Feedback Logout Orders New Order Users Clients M…" at bounding box center [750, 408] width 1500 height 817
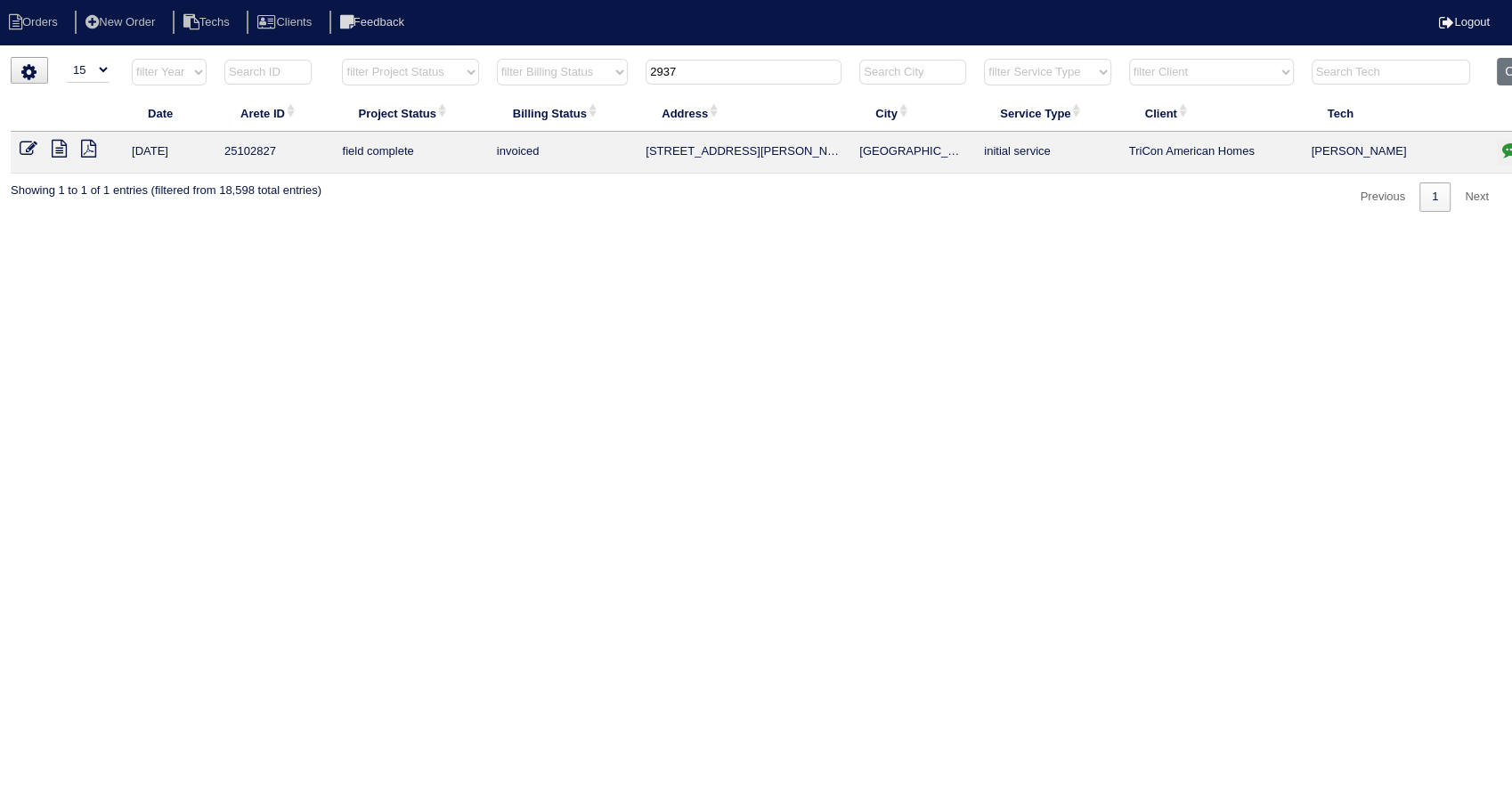
type input "2937"
click at [57, 152] on icon at bounding box center [59, 149] width 15 height 18
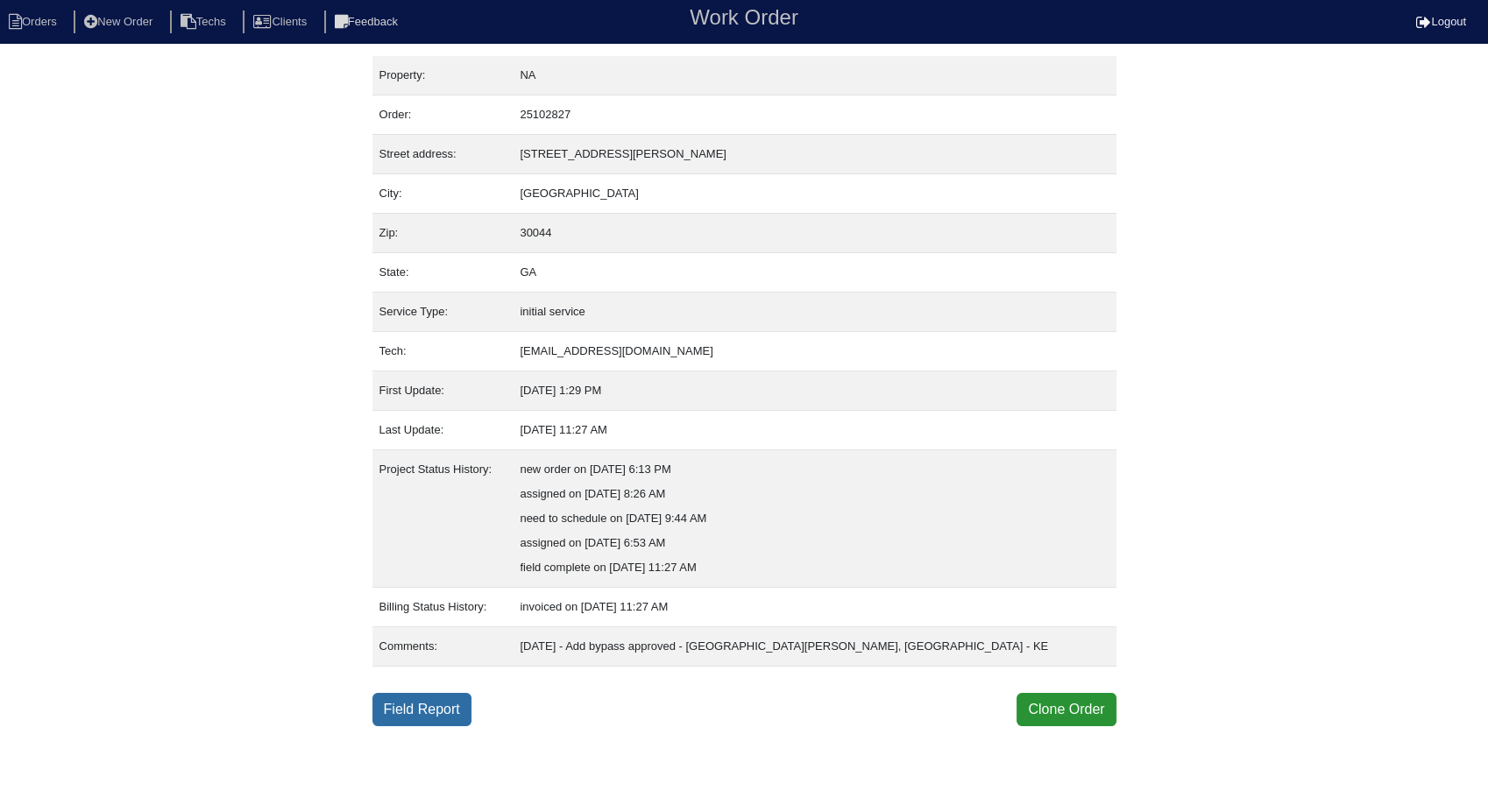
click at [443, 714] on link "Field Report" at bounding box center [421, 709] width 99 height 33
click at [432, 697] on link "Field Report" at bounding box center [421, 709] width 99 height 33
click at [429, 703] on link "Field Report" at bounding box center [421, 709] width 99 height 33
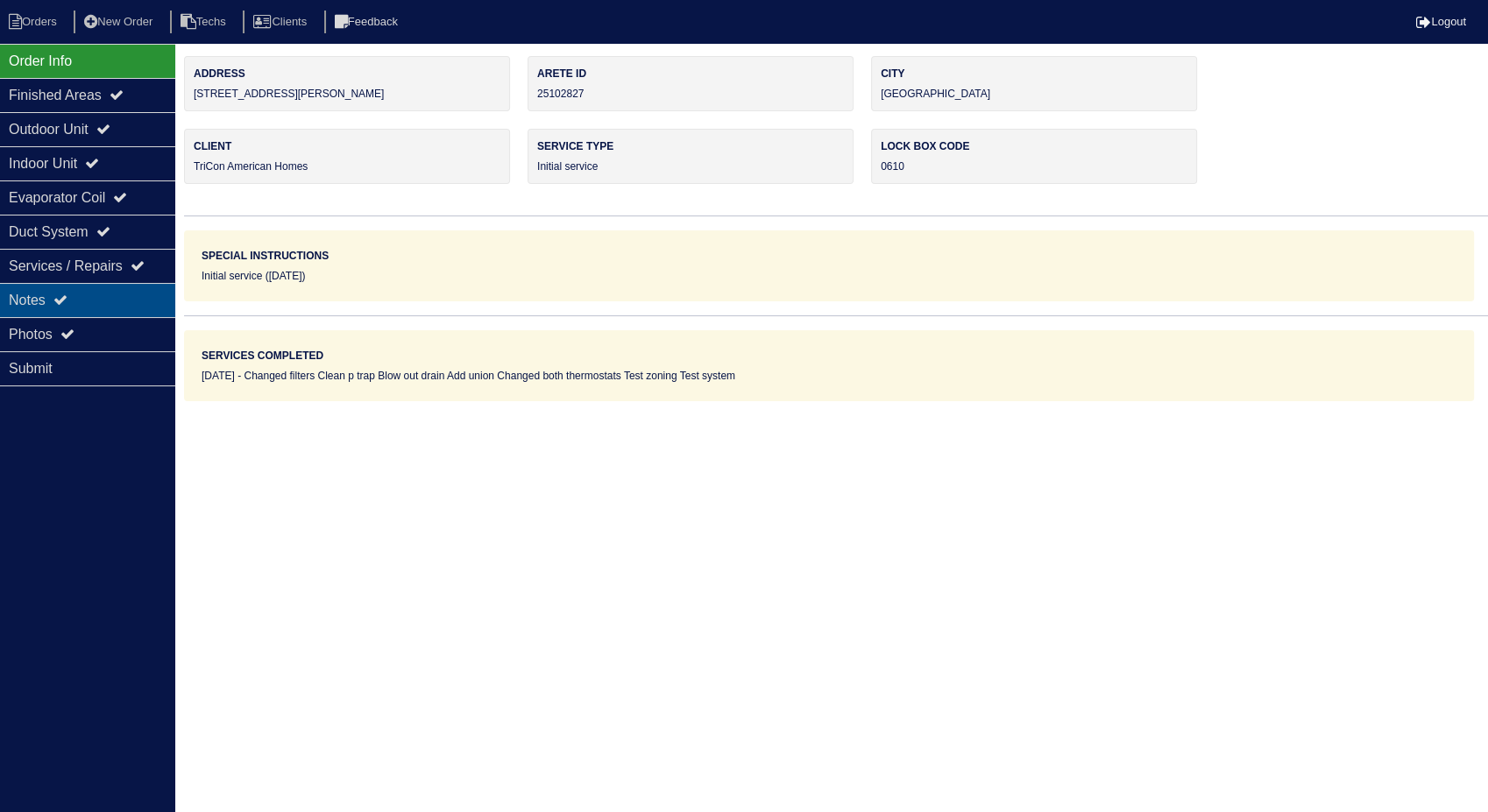
click at [32, 304] on div "Notes" at bounding box center [88, 300] width 175 height 34
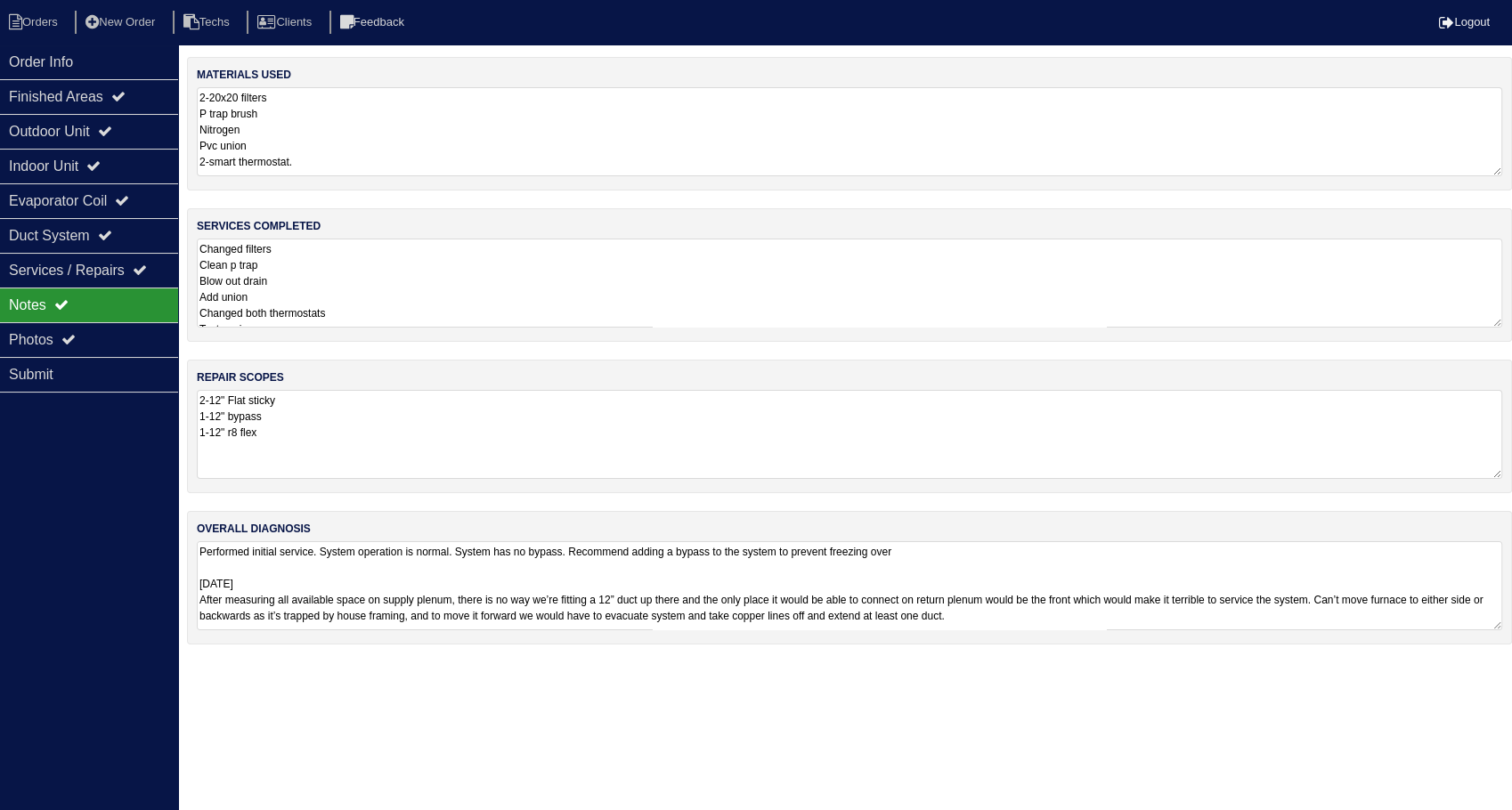
click at [342, 111] on textarea "2-20x20 filters P trap brush Nitrogen Pvc union 2-smart thermostat." at bounding box center [850, 132] width 1305 height 89
click at [342, 111] on textarea "2-20x20 filters P trap brush Nitrogen Pvc union 2-smart thermostat." at bounding box center [850, 131] width 1305 height 87
click at [394, 289] on textarea "Changed filters Clean p trap Blow out drain Add union Changed both thermostats …" at bounding box center [850, 282] width 1305 height 89
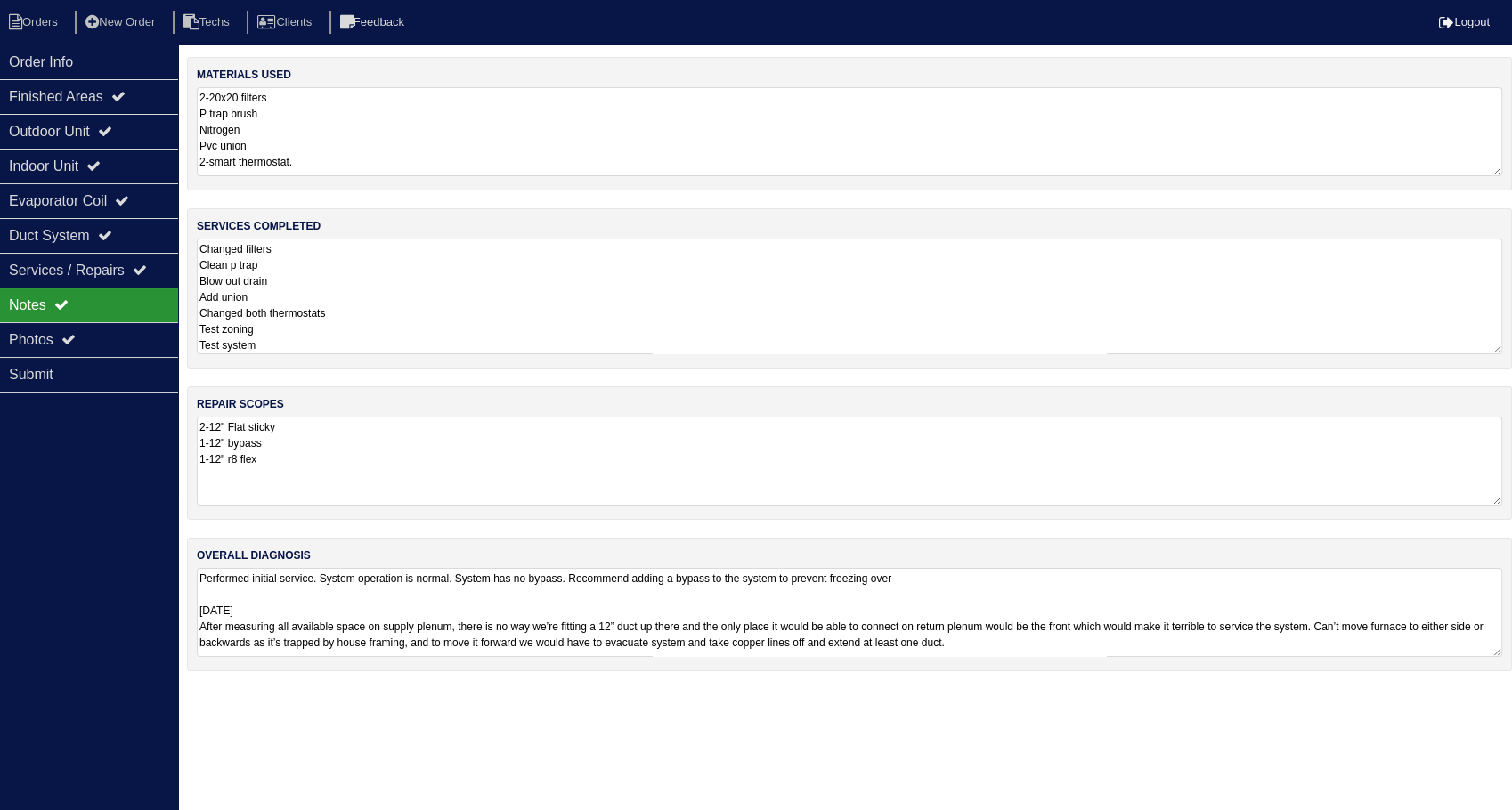
click at [386, 443] on textarea "2-12" Flat sticky 1-12" bypass 1-12" r8 flex" at bounding box center [850, 461] width 1305 height 89
